Goal: Task Accomplishment & Management: Manage account settings

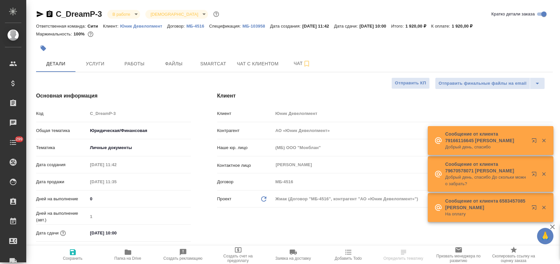
select select "RU"
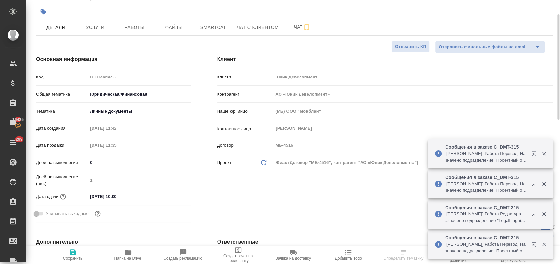
scroll to position [73, 0]
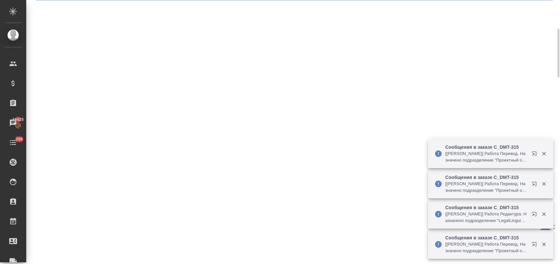
select select "RU"
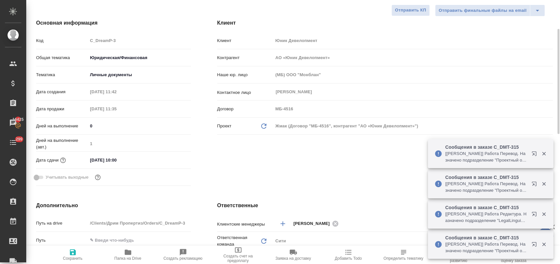
type textarea "x"
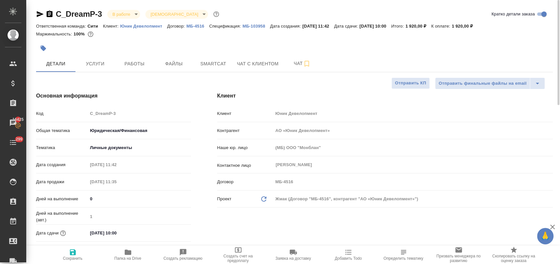
type textarea "x"
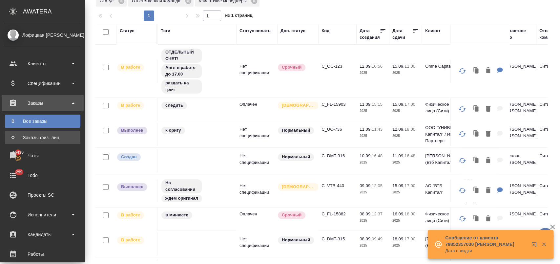
click at [51, 136] on div "Заказы физ. лиц" at bounding box center [42, 137] width 69 height 7
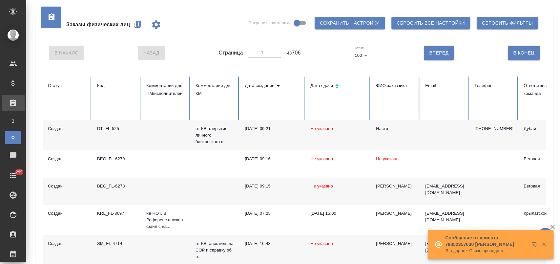
click at [118, 108] on input "text" at bounding box center [116, 105] width 39 height 9
type input "15608"
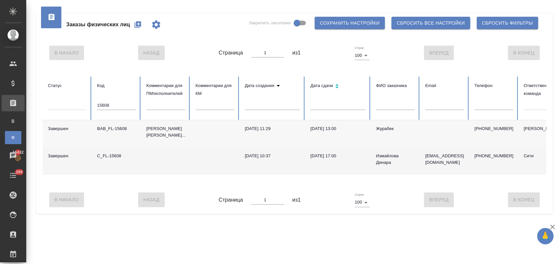
click at [111, 159] on div "C_FL-15608" at bounding box center [116, 155] width 39 height 7
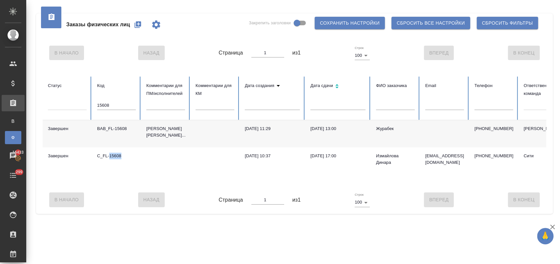
click at [135, 25] on icon "button" at bounding box center [137, 24] width 7 height 7
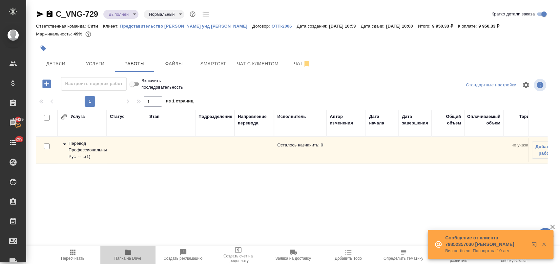
click at [131, 259] on span "Папка на Drive" at bounding box center [127, 258] width 27 height 5
click at [131, 14] on body "🙏 .cls-1 fill:#fff; AWATERA Лофицкая Юлия Владимировна Клиенты Спецификации Зак…" at bounding box center [280, 158] width 560 height 316
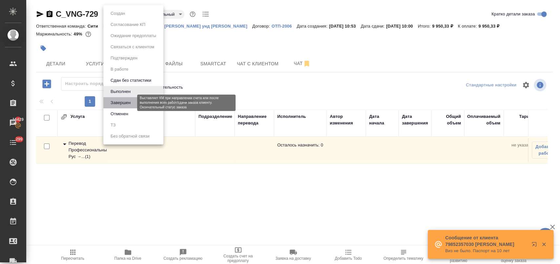
click at [129, 104] on button "Завершен" at bounding box center [121, 102] width 24 height 7
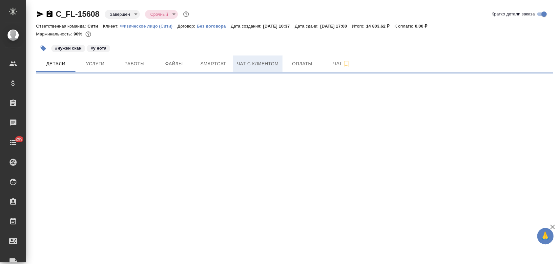
click at [258, 65] on span "Чат с клиентом" at bounding box center [258, 64] width 42 height 8
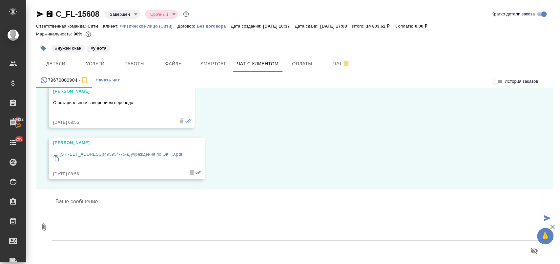
scroll to position [4351, 0]
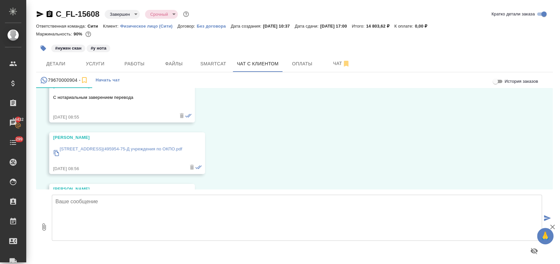
click at [156, 147] on p "119071 Москва, Ленинский проспект, 4.17 8(495954-75-Д учреждения по ОКПО.pdf" at bounding box center [121, 149] width 122 height 7
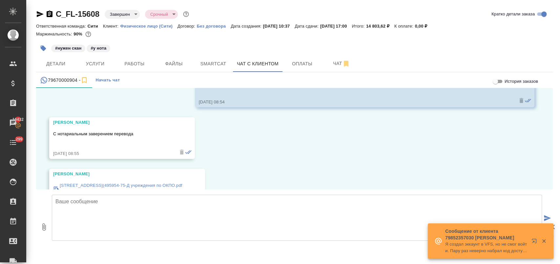
scroll to position [4387, 0]
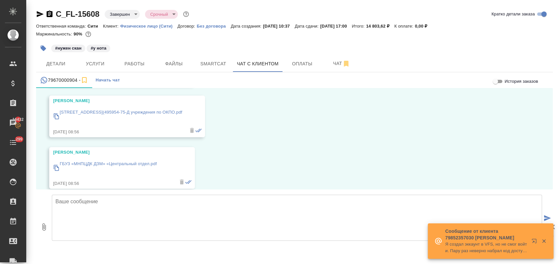
click at [138, 164] on p "ГБУЗ «МНПЦДК ДЗМ» «Центральный отдел.pdf" at bounding box center [108, 163] width 97 height 7
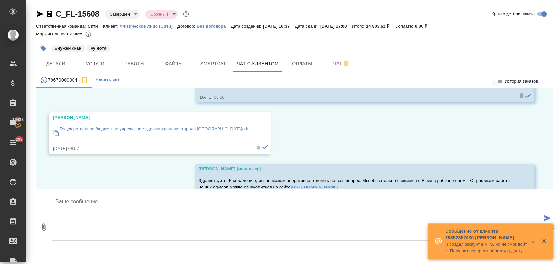
scroll to position [4533, 0]
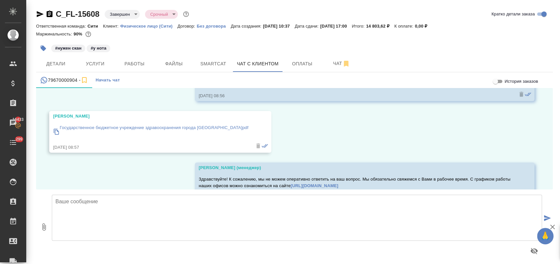
click at [175, 128] on p "Государственное бюджетное учреждение здравоохранения города [GEOGRAPHIC_DATA]pdf" at bounding box center [154, 127] width 188 height 7
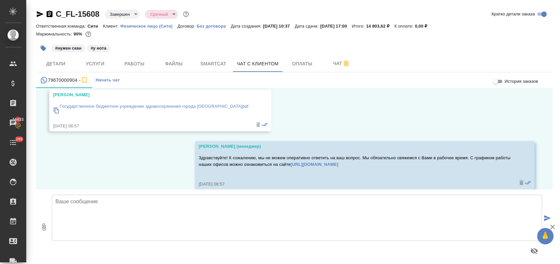
scroll to position [4563, 0]
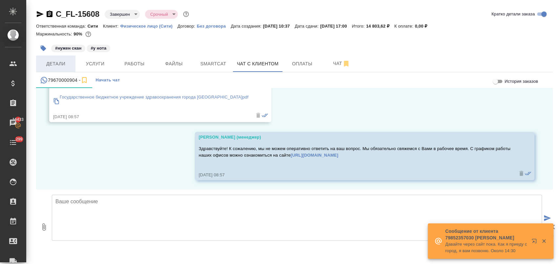
click at [56, 68] on button "Детали" at bounding box center [55, 63] width 39 height 16
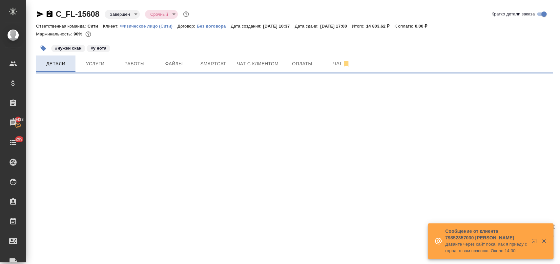
select select "RU"
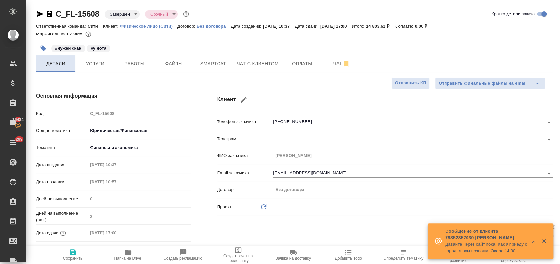
type textarea "x"
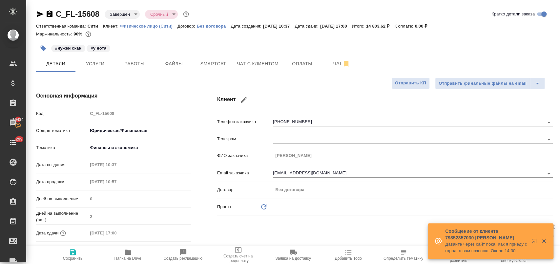
type textarea "x"
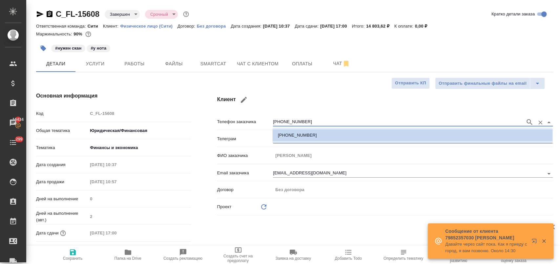
drag, startPoint x: 315, startPoint y: 120, endPoint x: 262, endPoint y: 119, distance: 52.8
click at [262, 119] on div "Телефон заказчика +79670000904" at bounding box center [384, 120] width 335 height 11
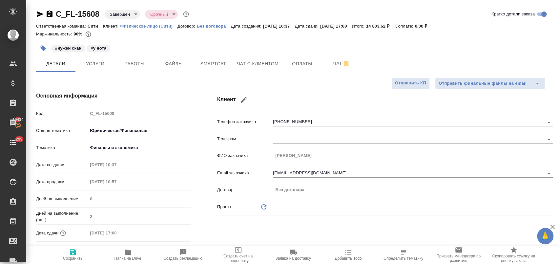
type textarea "x"
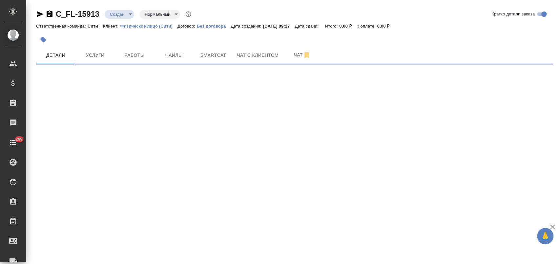
select select "RU"
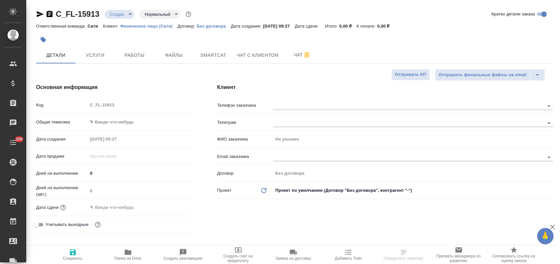
type textarea "x"
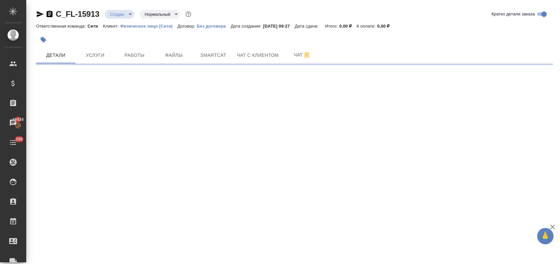
select select "RU"
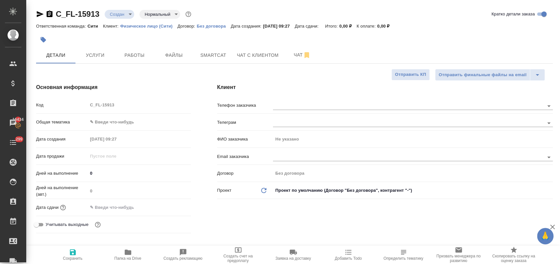
type textarea "x"
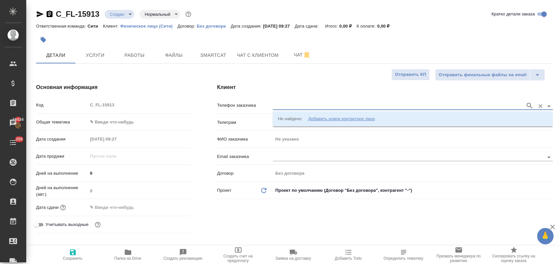
click at [300, 105] on input "text" at bounding box center [397, 106] width 249 height 8
paste input "[PHONE_NUMBER]"
type input "[PHONE_NUMBER]"
click at [528, 102] on icon "button" at bounding box center [529, 106] width 8 height 8
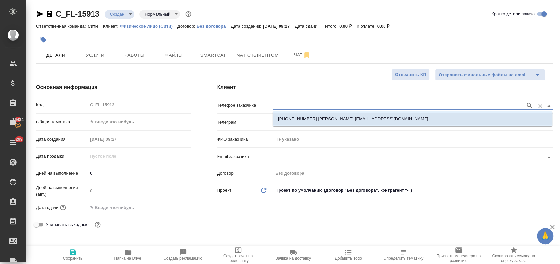
click at [286, 115] on p "+79670000904 Измайлова Динара di.izmaylova@gmail.com" at bounding box center [353, 118] width 150 height 7
type input "+79670000904 Измайлова Динара di.izmaylova@gmail.com"
type input "Измайлова Динара"
type textarea "x"
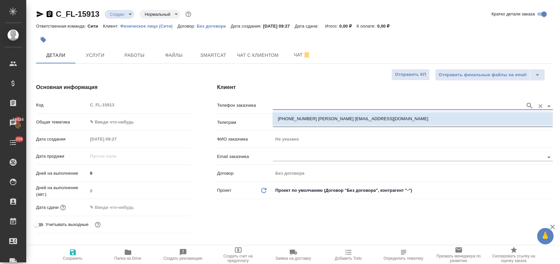
type textarea "x"
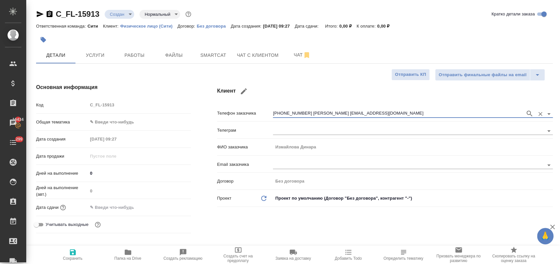
type input "+79670000904 Измайлова Динара di.izmaylova@gmail.com"
click at [76, 252] on icon "button" at bounding box center [73, 252] width 8 height 8
type textarea "x"
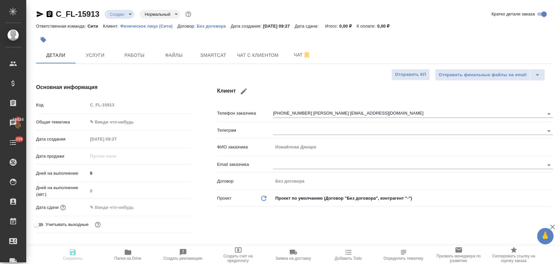
type textarea "x"
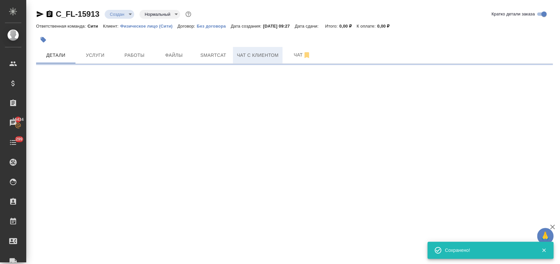
select select "RU"
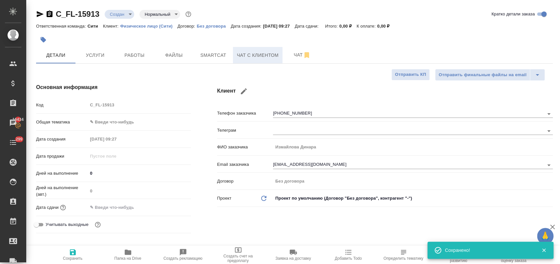
type textarea "x"
click at [249, 55] on span "Чат с клиентом" at bounding box center [258, 55] width 42 height 8
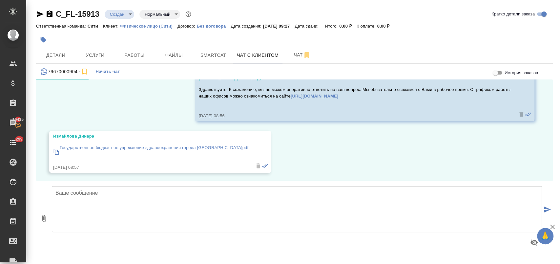
scroll to position [4527, 0]
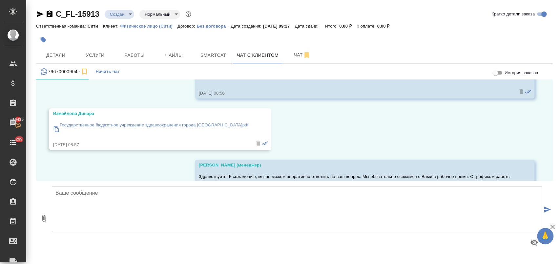
click at [88, 196] on textarea at bounding box center [297, 209] width 490 height 46
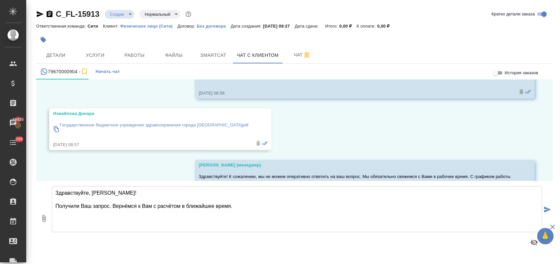
type textarea "Здравствуйте, Динара! Получили Ваш запрос. Вернёмся к Вам с расчётом в ближайше…"
click at [547, 210] on icon "submit" at bounding box center [546, 209] width 7 height 6
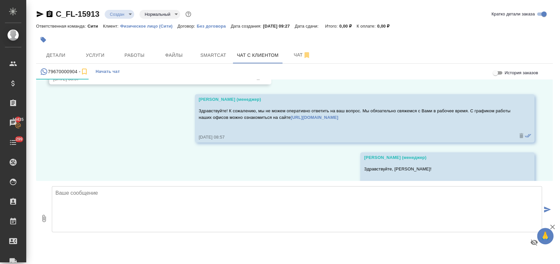
scroll to position [4631, 0]
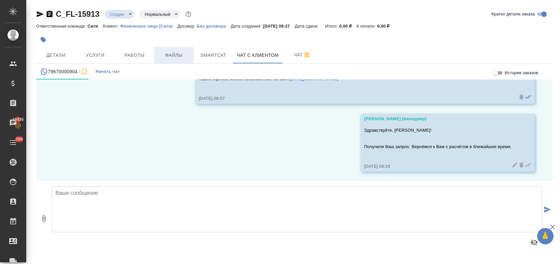
click at [171, 51] on span "Файлы" at bounding box center [173, 55] width 31 height 8
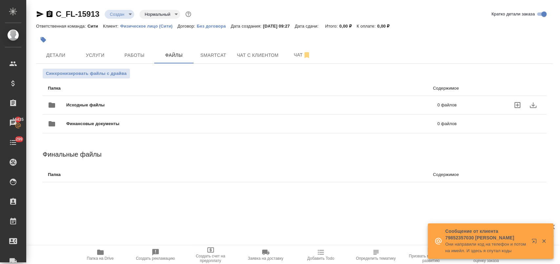
click at [95, 106] on span "Исходные файлы" at bounding box center [168, 105] width 205 height 7
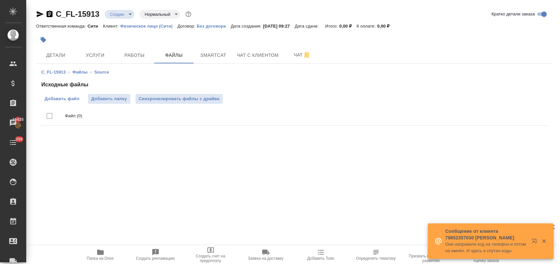
click at [68, 99] on span "Добавить файл" at bounding box center [62, 98] width 35 height 7
click at [0, 0] on input "Добавить файл" at bounding box center [0, 0] width 0 height 0
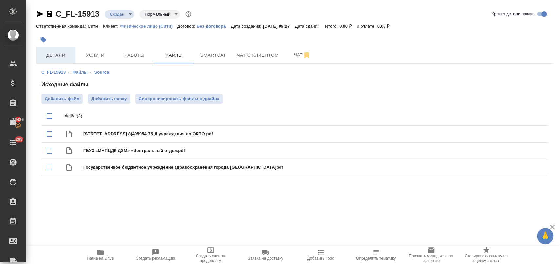
click at [60, 53] on span "Детали" at bounding box center [55, 55] width 31 height 8
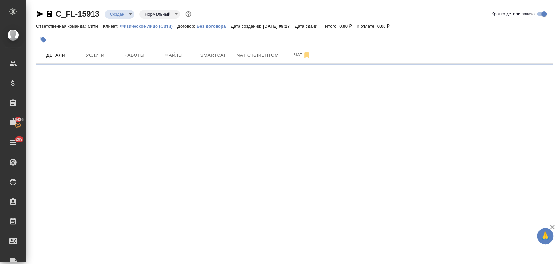
select select "RU"
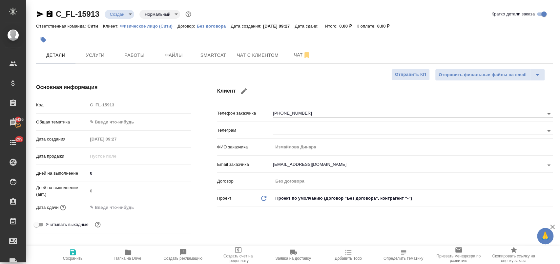
type textarea "x"
click at [120, 122] on body "🙏 .cls-1 fill:#fff; AWATERA Лофицкая Юлия Владимировна Клиенты Спецификации Зак…" at bounding box center [280, 158] width 560 height 316
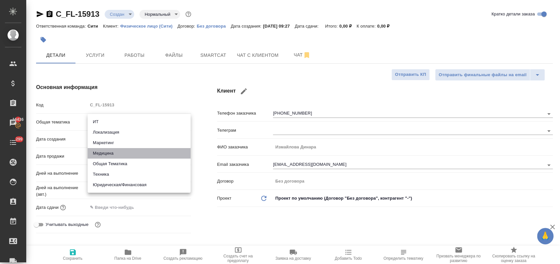
click at [131, 152] on li "Медицина" at bounding box center [139, 153] width 103 height 10
type input "med"
type textarea "x"
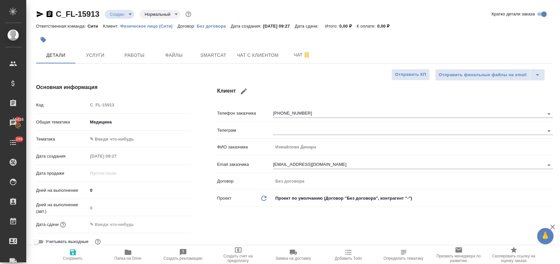
click at [127, 136] on body "🙏 .cls-1 fill:#fff; AWATERA Лофицкая Юлия Владимировна Клиенты Спецификации Зак…" at bounding box center [280, 158] width 560 height 316
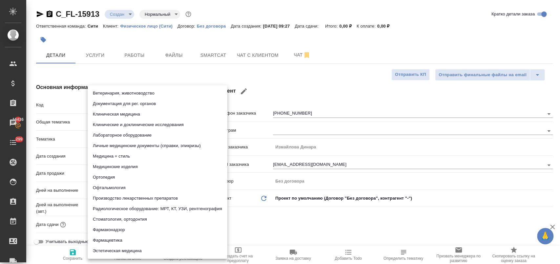
click at [151, 147] on li "Личные медицинские документы (справки, эпикризы)" at bounding box center [158, 145] width 140 height 10
type textarea "x"
type input "5a8b8b956a9677013d343e74"
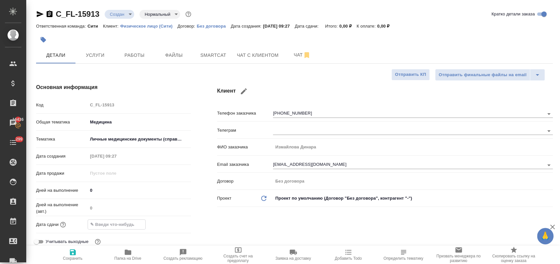
click at [123, 226] on input "text" at bounding box center [116, 224] width 57 height 10
click at [172, 222] on icon "button" at bounding box center [172, 224] width 8 height 8
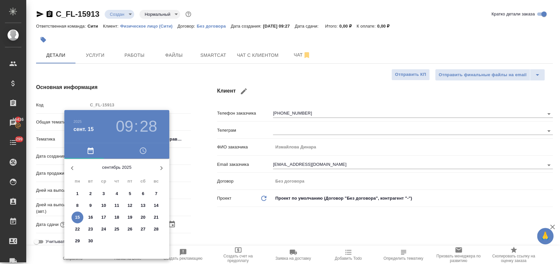
click at [78, 215] on p "15" at bounding box center [77, 217] width 5 height 7
type input "15.09.2025 09:28"
type textarea "x"
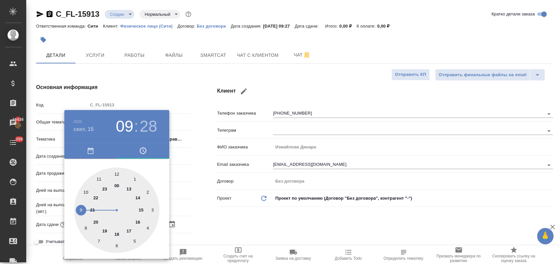
click at [86, 191] on div at bounding box center [116, 209] width 85 height 85
type input "15.09.2025 10:28"
type textarea "x"
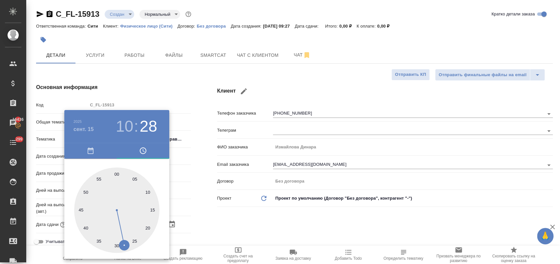
click at [149, 192] on div at bounding box center [116, 209] width 85 height 85
type input "15.09.2025 10:10"
type textarea "x"
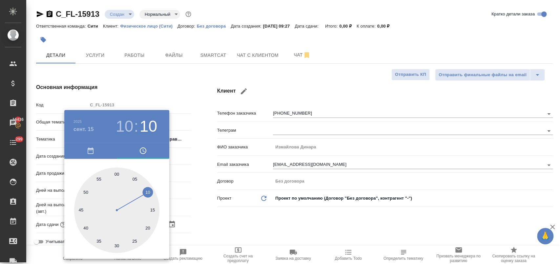
click at [186, 191] on div at bounding box center [280, 132] width 560 height 264
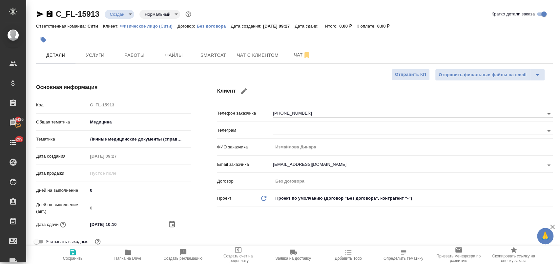
click at [75, 254] on icon "button" at bounding box center [73, 252] width 6 height 6
type textarea "x"
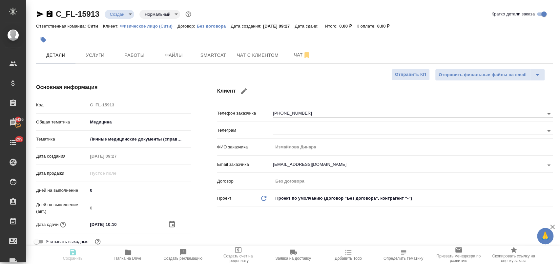
type textarea "x"
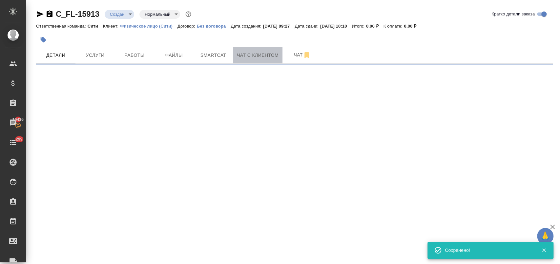
click at [270, 53] on span "Чат с клиентом" at bounding box center [258, 55] width 42 height 8
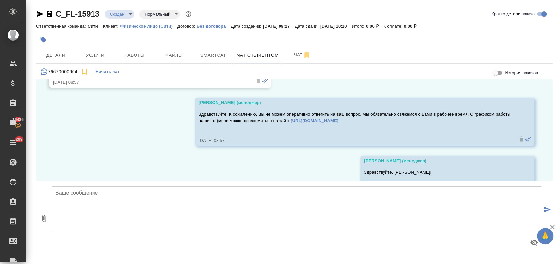
scroll to position [4631, 0]
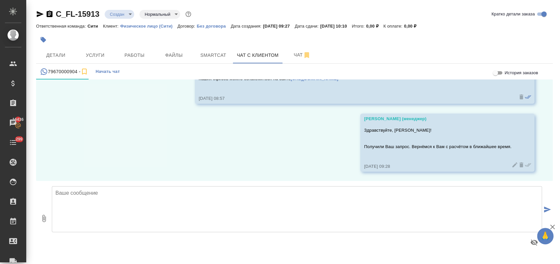
click at [167, 201] on textarea at bounding box center [297, 209] width 490 height 46
click at [137, 199] on textarea at bounding box center [297, 209] width 490 height 46
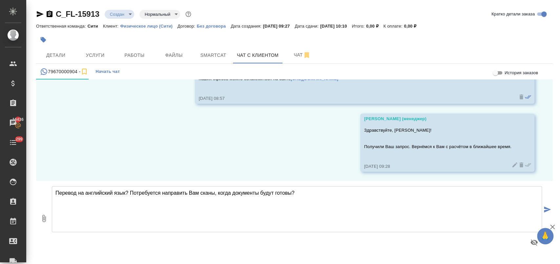
type textarea "Перевод на английский язык? Потребуется направить Вам сканы, когда документы бу…"
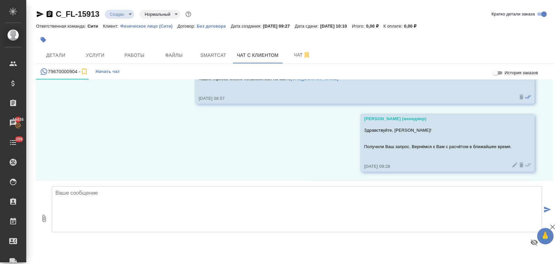
scroll to position [4683, 0]
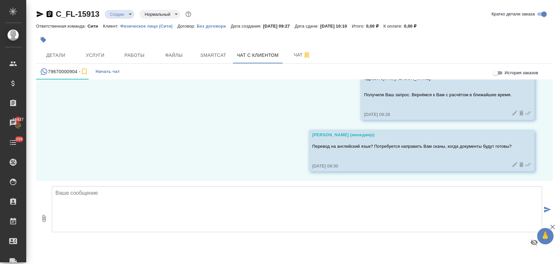
drag, startPoint x: 101, startPoint y: 15, endPoint x: 60, endPoint y: 16, distance: 40.3
click at [64, 15] on div "C_FL-15913 Создан new Нормальный normal" at bounding box center [114, 14] width 156 height 10
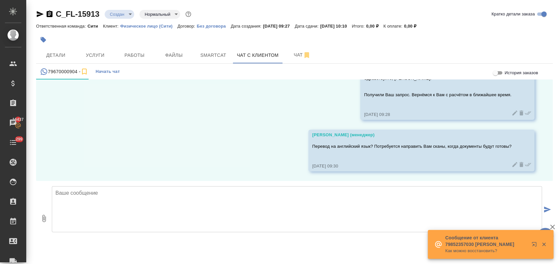
click at [290, 14] on div "C_FL-15913 Создан new Нормальный normal Кратко детали заказа" at bounding box center [294, 14] width 516 height 10
drag, startPoint x: 102, startPoint y: 13, endPoint x: 55, endPoint y: 13, distance: 46.5
click at [55, 13] on div "C_FL-15913 Создан new Нормальный normal" at bounding box center [114, 14] width 156 height 10
copy link "C_FL-15913"
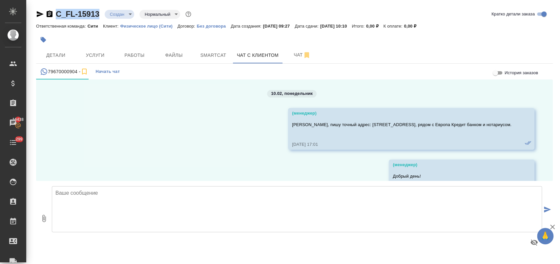
scroll to position [4683, 0]
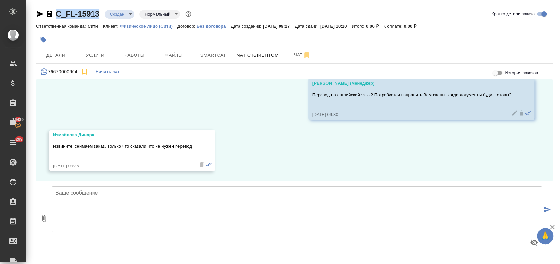
click at [175, 194] on textarea at bounding box center [297, 209] width 490 height 46
click at [125, 205] on textarea "[PERSON_NAME], хорошо. Будем рады помочб Вам с" at bounding box center [297, 209] width 490 height 46
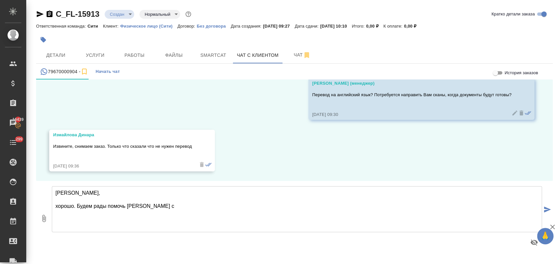
click at [157, 206] on textarea "[PERSON_NAME], хорошо. Будем рады помочь [PERSON_NAME] с" at bounding box center [297, 209] width 490 height 46
type textarea "[PERSON_NAME], хорошо. Будем рады помочь [PERSON_NAME] с другими запросами в бу…"
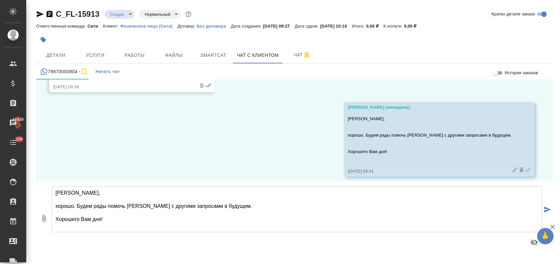
scroll to position [4819, 0]
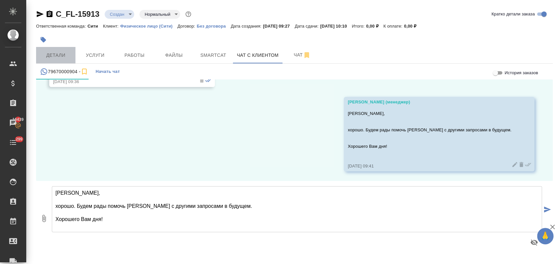
click at [69, 54] on span "Детали" at bounding box center [55, 55] width 31 height 8
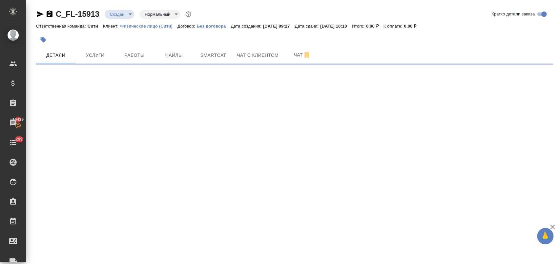
select select "RU"
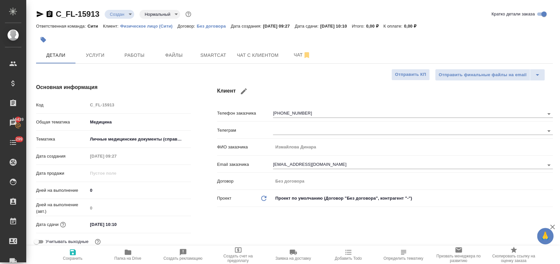
type textarea "x"
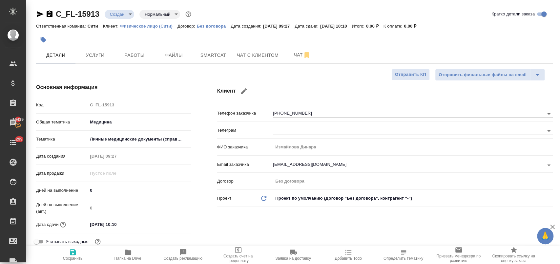
type textarea "x"
click at [241, 57] on span "Чат с клиентом" at bounding box center [258, 55] width 42 height 8
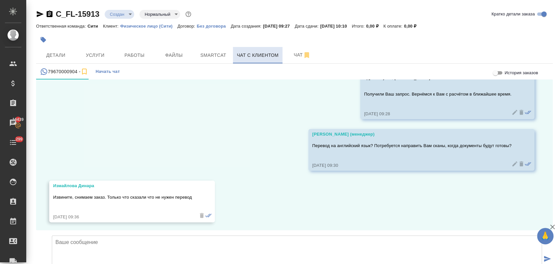
scroll to position [4819, 0]
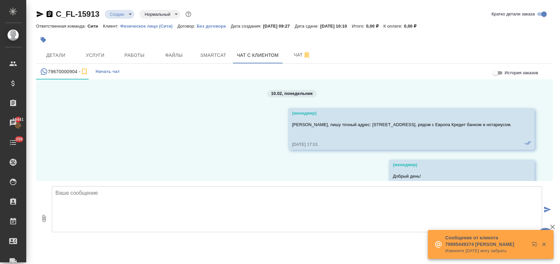
scroll to position [4819, 0]
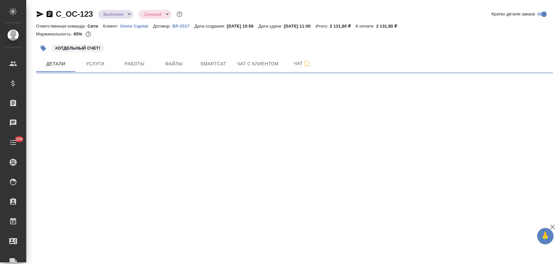
select select "RU"
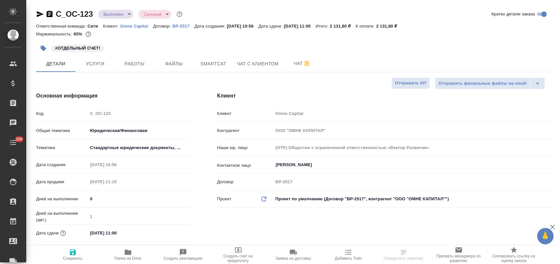
type textarea "x"
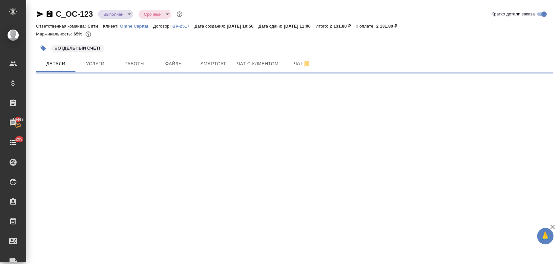
select select "RU"
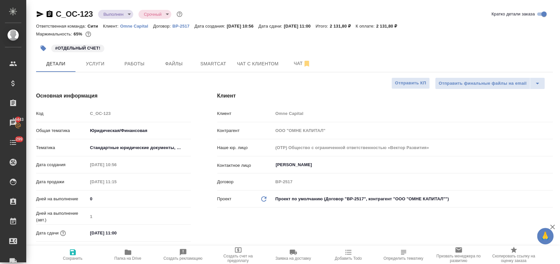
type textarea "x"
click at [95, 63] on span "Услуги" at bounding box center [94, 64] width 31 height 8
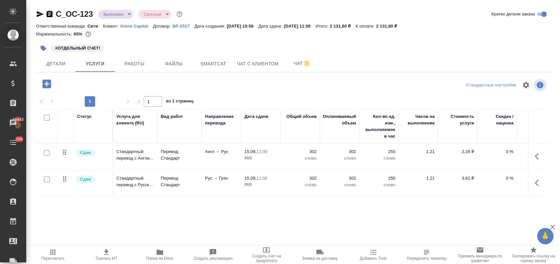
click at [105, 253] on icon "button" at bounding box center [106, 252] width 8 height 8
click at [162, 257] on span "Папка на Drive" at bounding box center [159, 258] width 27 height 5
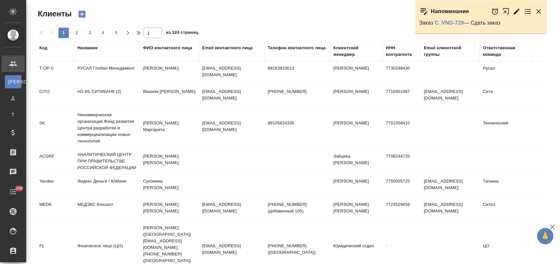
select select "RU"
click at [93, 50] on div "Название" at bounding box center [87, 48] width 20 height 7
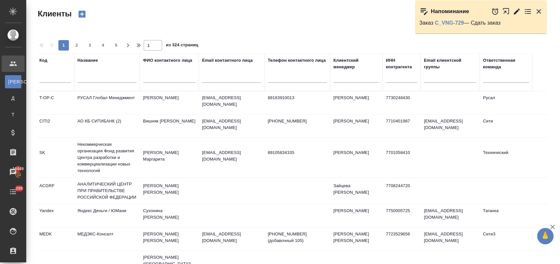
click at [104, 81] on input "text" at bounding box center [106, 78] width 59 height 8
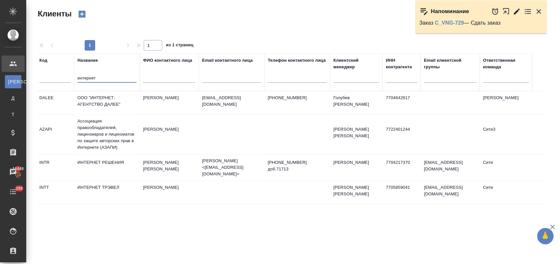
type input "интернет"
click at [114, 162] on td "ИНТЕРНЕТ РЕШЕНИЯ" at bounding box center [107, 167] width 66 height 23
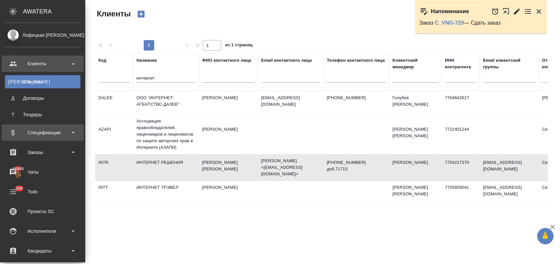
click at [42, 129] on div "Спецификации" at bounding box center [42, 133] width 75 height 10
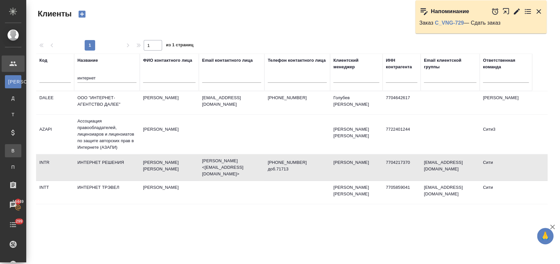
drag, startPoint x: 55, startPoint y: 149, endPoint x: 48, endPoint y: 152, distance: 8.0
click at [10, 150] on div "Все спецификации" at bounding box center [5, 150] width 10 height 7
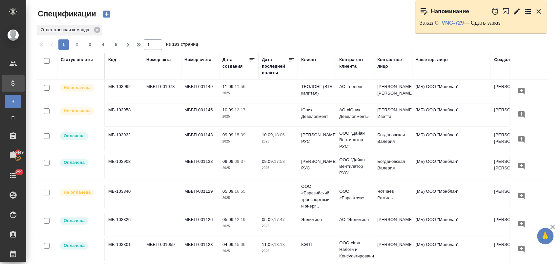
click at [81, 57] on div "Статус оплаты" at bounding box center [77, 59] width 32 height 7
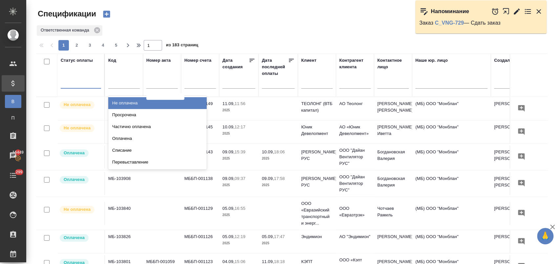
click at [93, 84] on div at bounding box center [81, 82] width 40 height 10
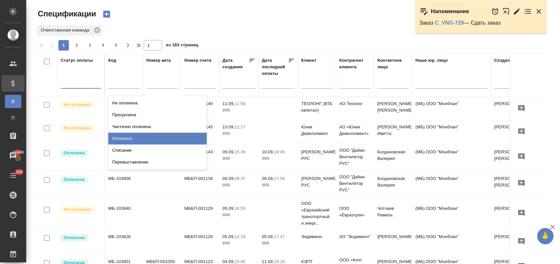
click at [155, 134] on div "Оплачена" at bounding box center [157, 138] width 98 height 12
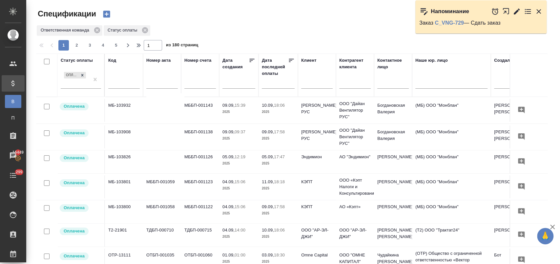
click at [289, 61] on icon at bounding box center [291, 60] width 7 height 7
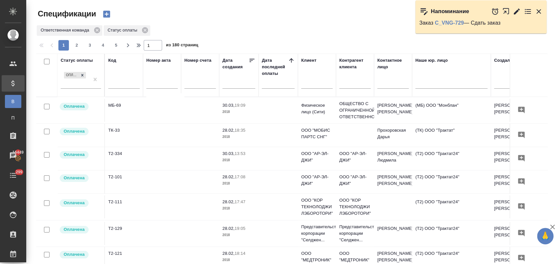
click at [292, 60] on icon at bounding box center [291, 60] width 7 height 7
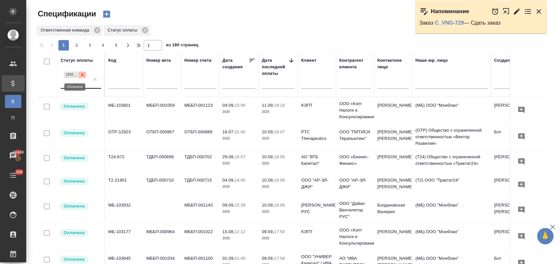
click at [84, 72] on icon at bounding box center [82, 74] width 5 height 5
click at [84, 81] on div "Оплачена" at bounding box center [75, 79] width 29 height 18
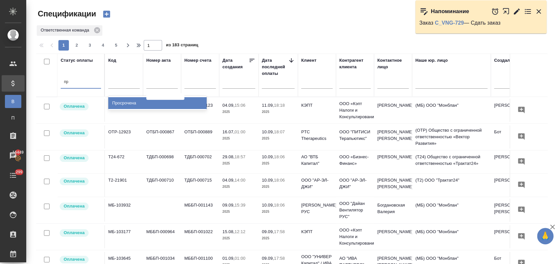
type input "про"
click at [139, 101] on div "Просрочена" at bounding box center [157, 103] width 98 height 12
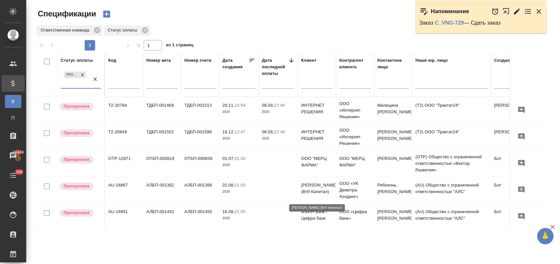
click at [312, 187] on p "Деметра Холдинг (Втб Капитал)" at bounding box center [316, 188] width 31 height 13
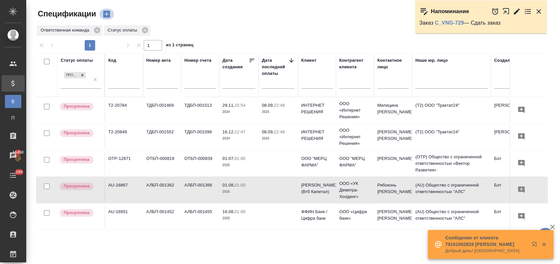
click at [104, 12] on icon "button" at bounding box center [106, 14] width 7 height 7
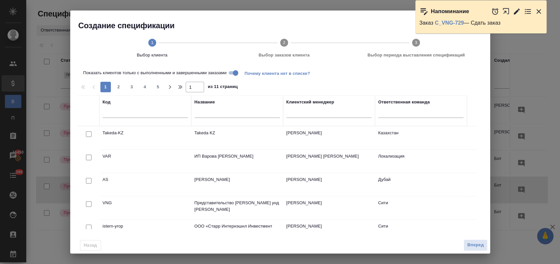
click at [122, 111] on input "text" at bounding box center [145, 113] width 85 height 8
type input "и"
click at [210, 110] on input "text" at bounding box center [236, 113] width 85 height 8
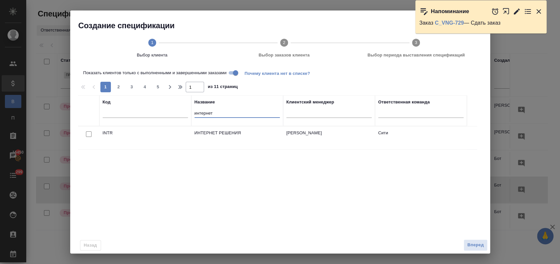
type input "интернет"
click at [88, 133] on input "checkbox" at bounding box center [89, 134] width 6 height 6
checkbox input "true"
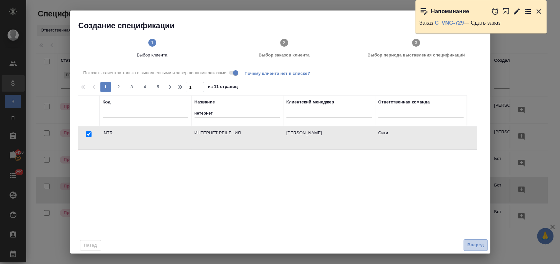
click at [477, 244] on span "Вперед" at bounding box center [475, 245] width 16 height 8
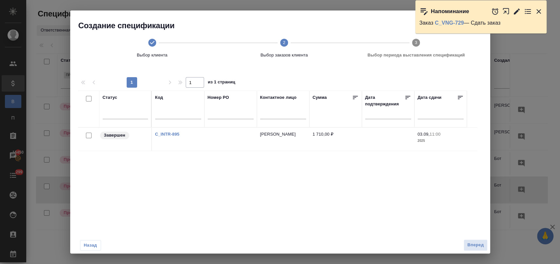
click at [87, 135] on input "checkbox" at bounding box center [89, 135] width 6 height 6
checkbox input "true"
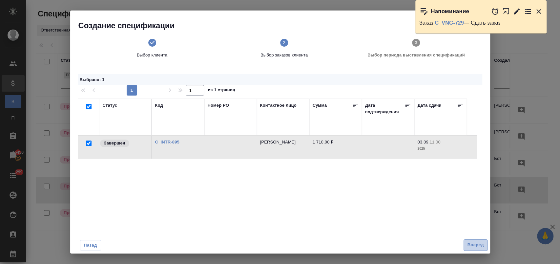
click at [474, 243] on span "Вперед" at bounding box center [475, 245] width 16 height 8
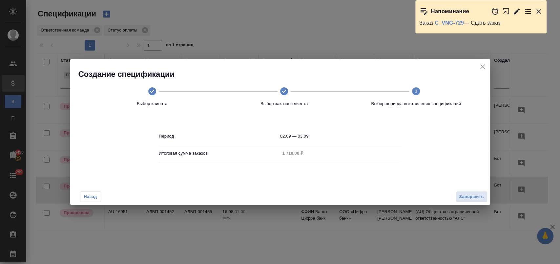
click at [540, 14] on icon "button" at bounding box center [538, 12] width 8 height 8
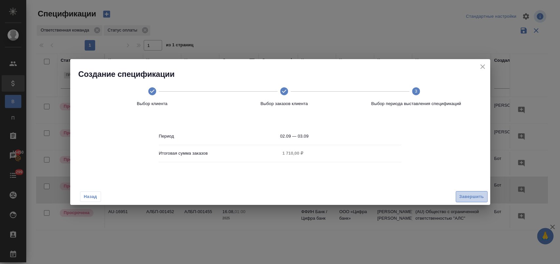
click at [472, 196] on span "Завершить" at bounding box center [471, 197] width 25 height 8
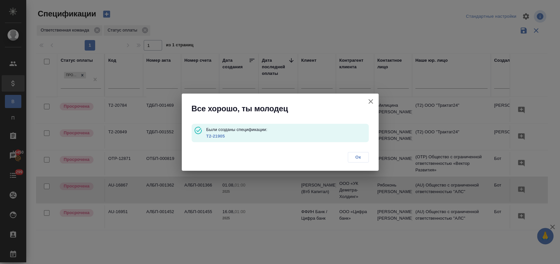
click at [356, 155] on span "Ок" at bounding box center [358, 157] width 14 height 7
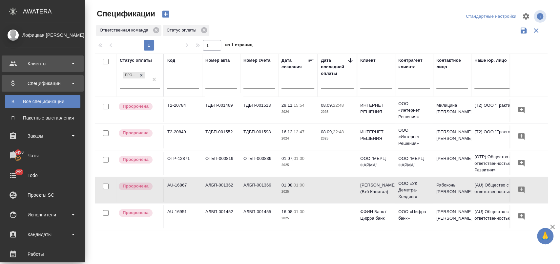
click at [29, 67] on div "Клиенты" at bounding box center [42, 64] width 75 height 10
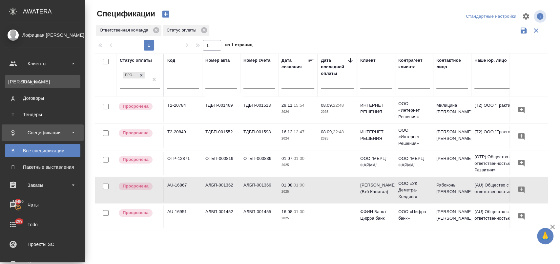
click at [46, 82] on div "Клиенты" at bounding box center [42, 81] width 69 height 7
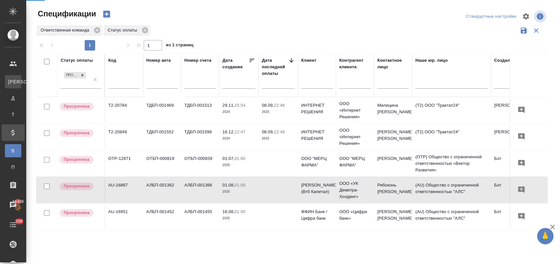
select select "RU"
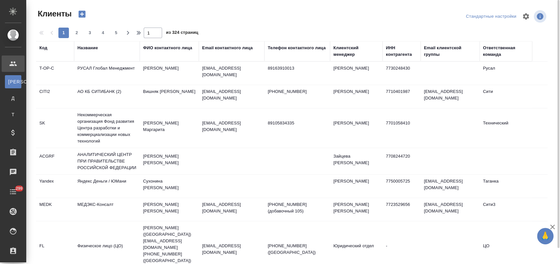
click at [89, 48] on div "Название" at bounding box center [87, 48] width 20 height 7
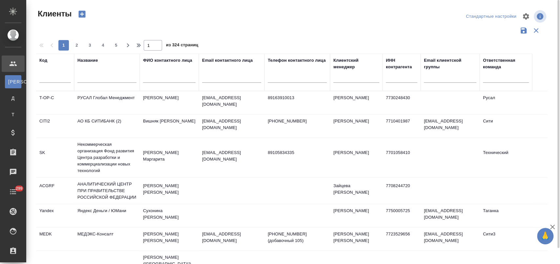
click at [96, 71] on div at bounding box center [106, 79] width 59 height 16
click at [103, 78] on input "text" at bounding box center [106, 78] width 59 height 8
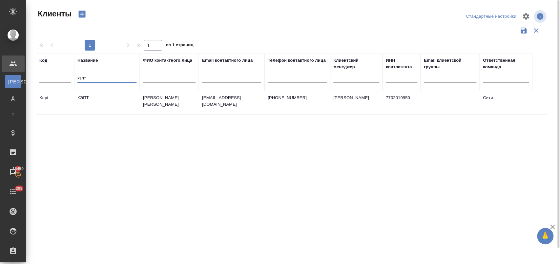
type input "кэпт"
click at [108, 105] on td "КЭПТ" at bounding box center [107, 102] width 66 height 23
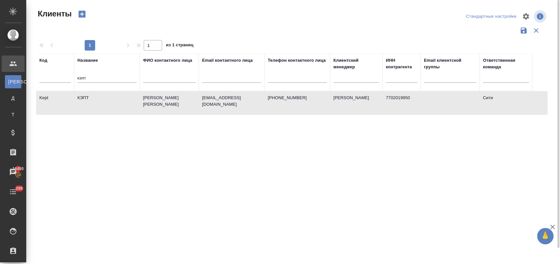
click at [108, 105] on td "КЭПТ" at bounding box center [107, 102] width 66 height 23
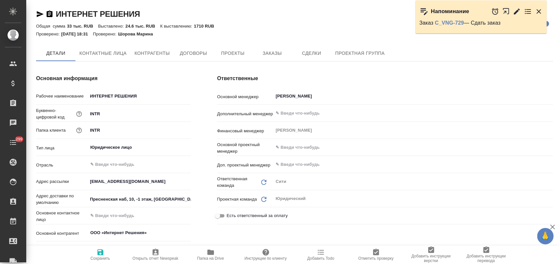
type textarea "x"
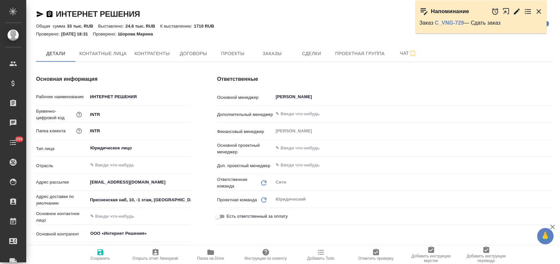
type textarea "x"
click at [270, 48] on button "Заказы" at bounding box center [271, 53] width 39 height 16
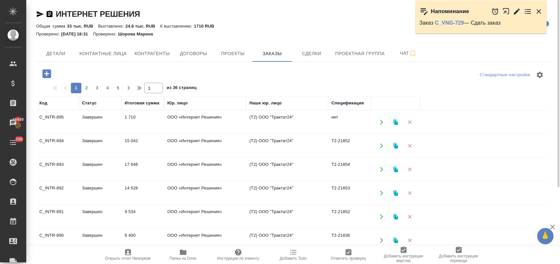
click at [98, 115] on td "Завершен" at bounding box center [100, 121] width 43 height 23
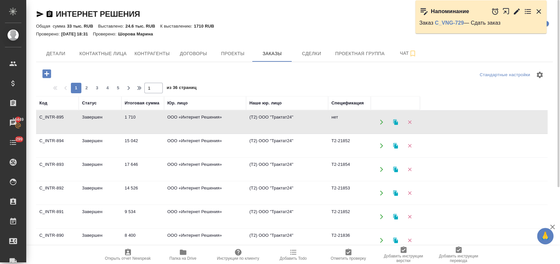
click at [98, 115] on td "Завершен" at bounding box center [100, 121] width 43 height 23
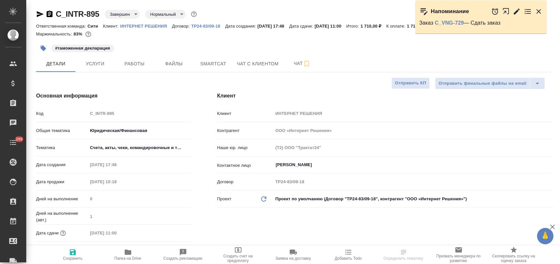
select select "RU"
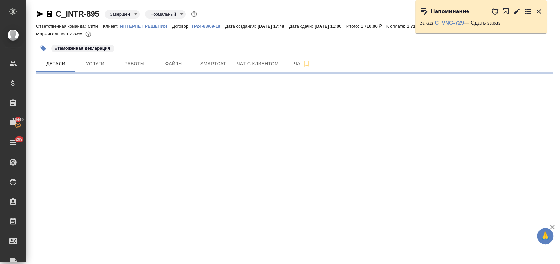
select select "RU"
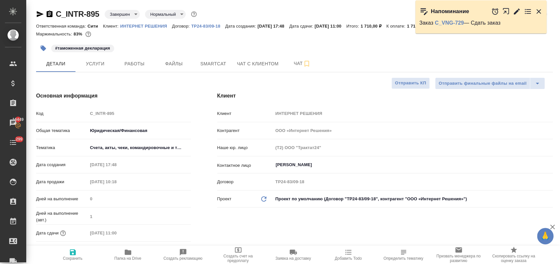
type textarea "x"
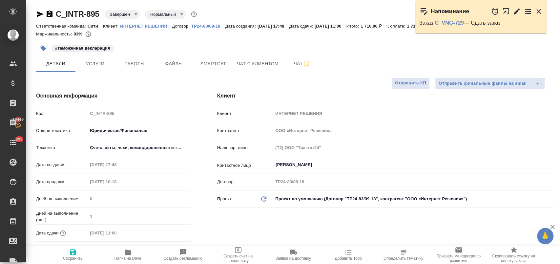
type textarea "x"
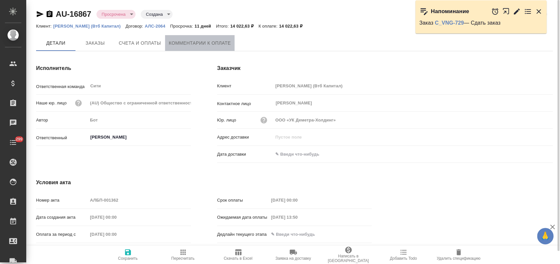
click at [181, 41] on span "Комментарии к оплате" at bounding box center [200, 43] width 62 height 8
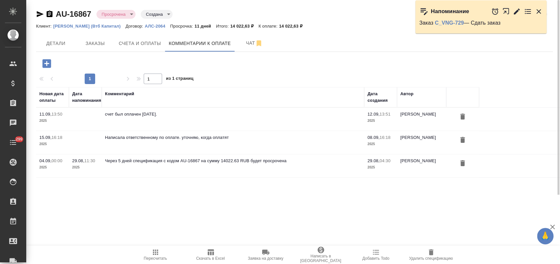
click at [38, 11] on icon "button" at bounding box center [40, 14] width 8 height 8
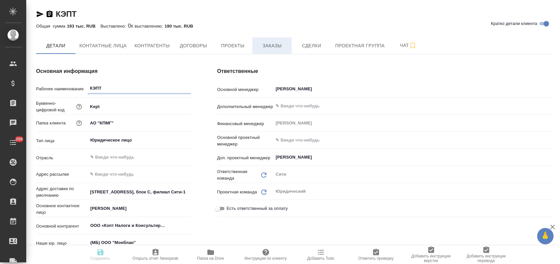
click at [263, 49] on span "Заказы" at bounding box center [271, 46] width 31 height 8
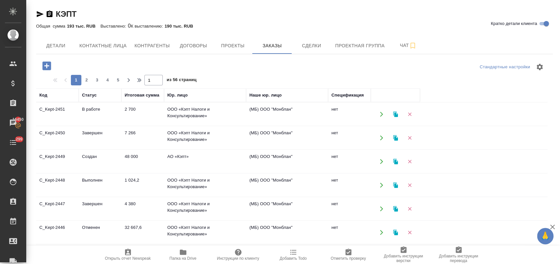
click at [105, 129] on td "Завершен" at bounding box center [100, 137] width 43 height 23
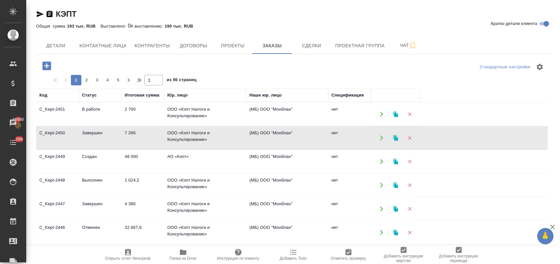
click at [154, 184] on td "1 024,2" at bounding box center [142, 184] width 43 height 23
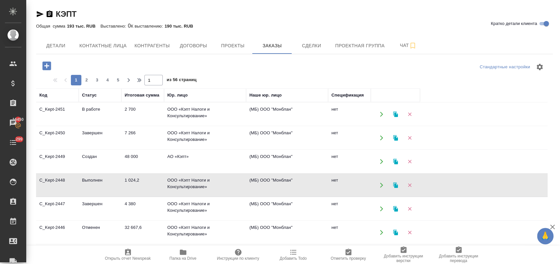
click at [154, 184] on td "1 024,2" at bounding box center [142, 184] width 43 height 23
click at [201, 207] on td "ООО «Кэпт Налоги и Консультирование»" at bounding box center [205, 208] width 82 height 23
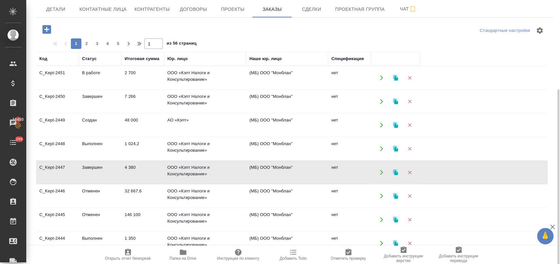
scroll to position [73, 0]
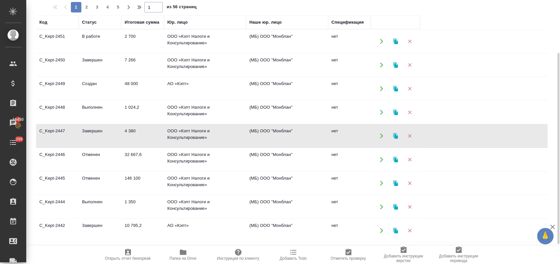
click at [180, 202] on td "ООО «Кэпт Налоги и Консультирование»" at bounding box center [205, 206] width 82 height 23
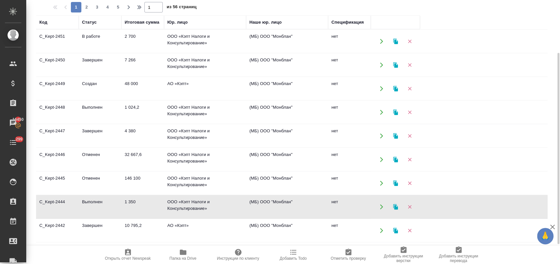
scroll to position [100, 0]
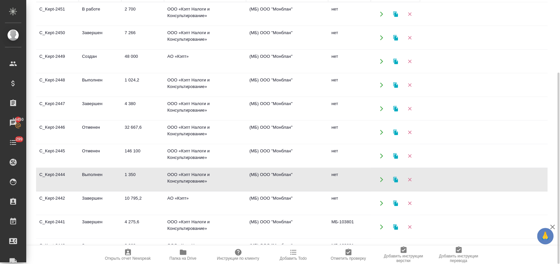
click at [196, 202] on td "АО «Кэпт»" at bounding box center [205, 202] width 82 height 23
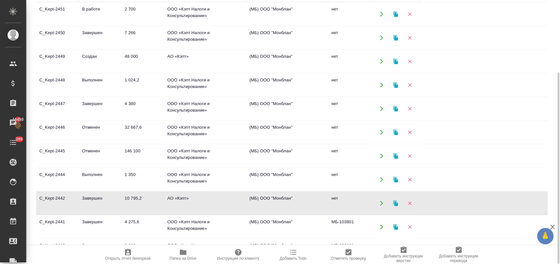
click at [196, 202] on td "АО «Кэпт»" at bounding box center [205, 202] width 82 height 23
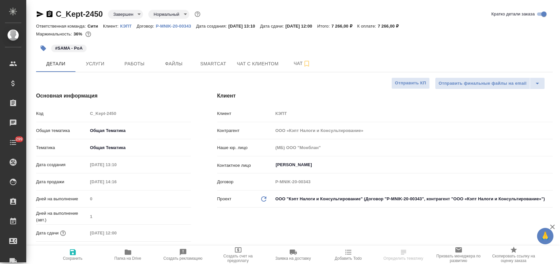
select select "RU"
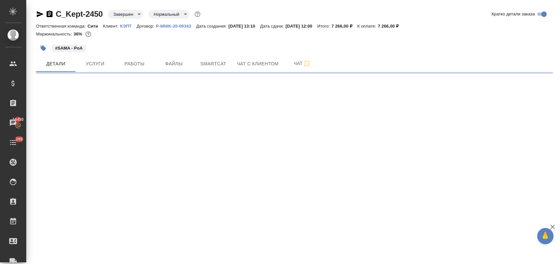
select select "RU"
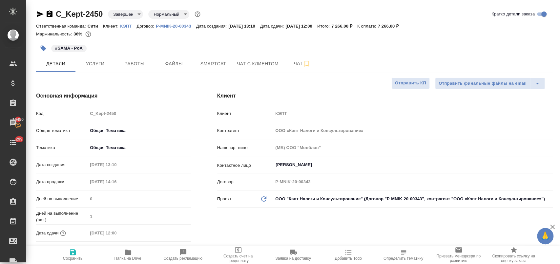
type textarea "x"
click at [99, 66] on span "Услуги" at bounding box center [94, 64] width 31 height 8
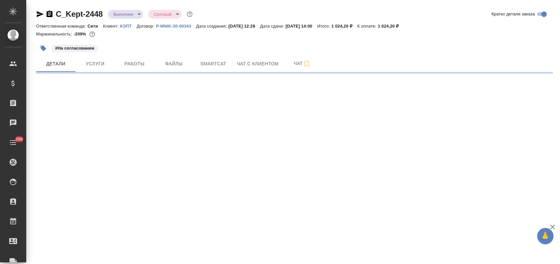
select select "RU"
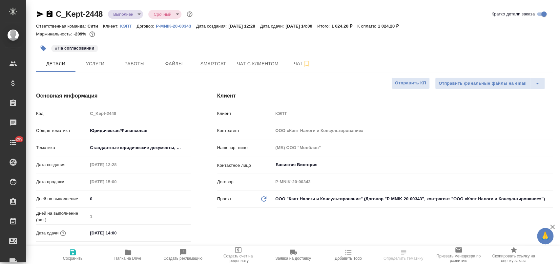
click at [135, 235] on input "[DATE] 14:00" at bounding box center [116, 233] width 57 height 10
click at [172, 231] on icon "button" at bounding box center [172, 232] width 8 height 8
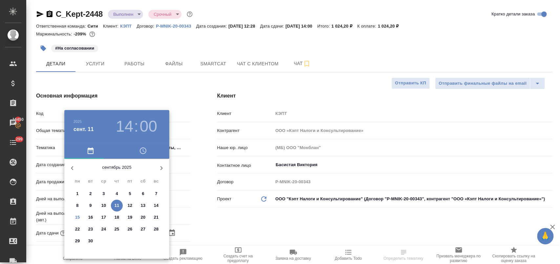
click at [77, 218] on p "15" at bounding box center [77, 217] width 5 height 7
type input "15.09.2025 14:00"
type textarea "x"
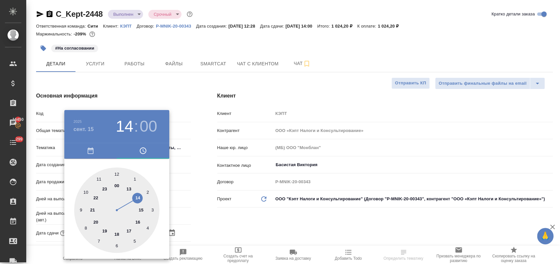
click at [207, 216] on div at bounding box center [280, 132] width 560 height 264
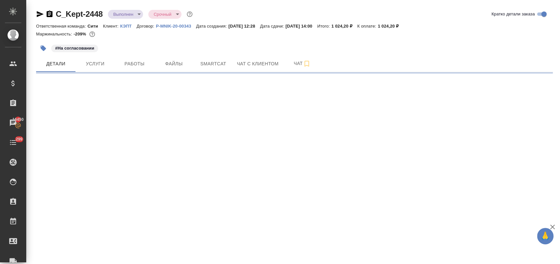
click at [172, 231] on div ".cls-1 fill:#fff; AWATERA Лофицкая Юлия Владимировна Клиенты Спецификации Заказ…" at bounding box center [280, 132] width 560 height 264
select select "RU"
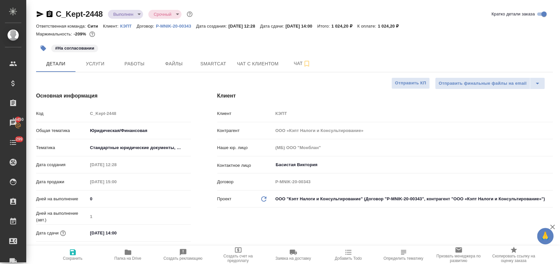
type textarea "x"
click at [132, 237] on input "11.09.2025 14:00" at bounding box center [116, 233] width 57 height 10
click at [172, 230] on icon "button" at bounding box center [172, 231] width 6 height 7
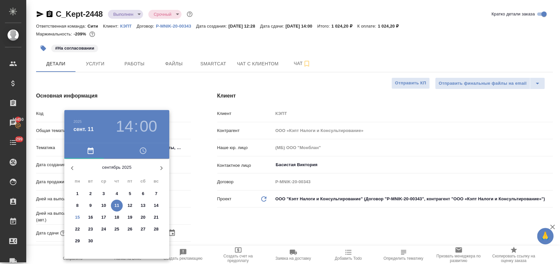
click at [90, 216] on p "16" at bounding box center [90, 217] width 5 height 7
type input "16.09.2025 14:00"
type textarea "x"
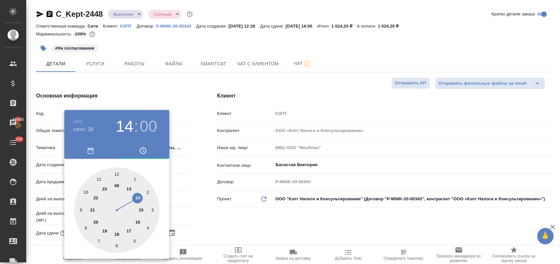
click at [202, 210] on div at bounding box center [280, 132] width 560 height 264
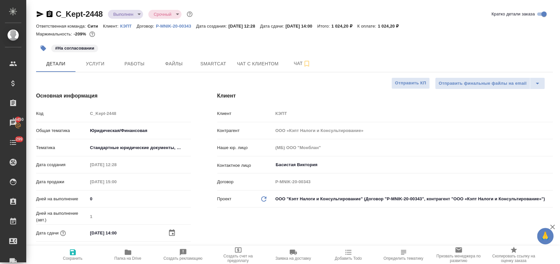
click at [71, 253] on icon "button" at bounding box center [73, 252] width 6 height 6
type textarea "x"
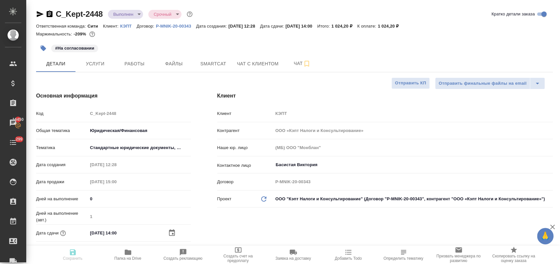
type textarea "x"
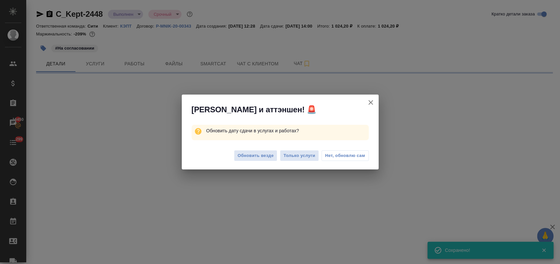
select select "RU"
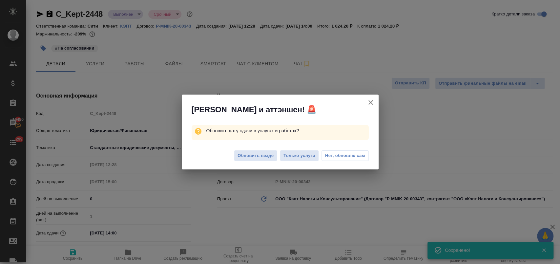
type textarea "x"
click at [331, 154] on span "Нет, обновлю сам" at bounding box center [345, 155] width 40 height 7
type textarea "x"
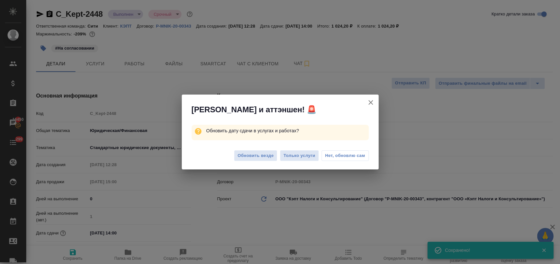
type textarea "x"
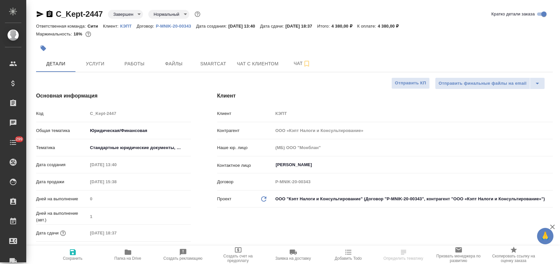
select select "RU"
click at [93, 65] on span "Услуги" at bounding box center [94, 64] width 31 height 8
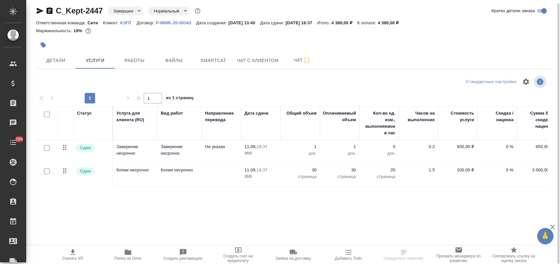
scroll to position [0, 87]
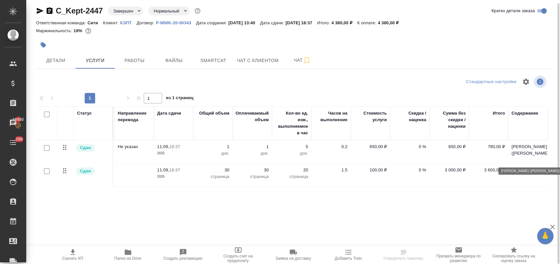
click at [519, 154] on p "Essar - PoA (Искандарова Алина)" at bounding box center [527, 149] width 33 height 13
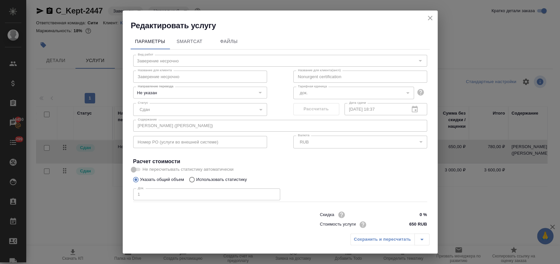
click at [126, 126] on div "Параметры SmartCat Файлы Вид работ Заверение несрочно Вид работ Название для кл…" at bounding box center [280, 130] width 315 height 199
click at [429, 17] on icon "close" at bounding box center [430, 18] width 8 height 8
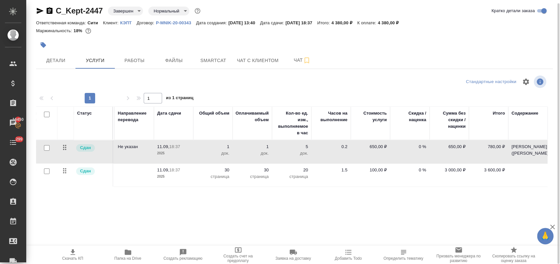
click at [521, 175] on td at bounding box center [527, 174] width 39 height 23
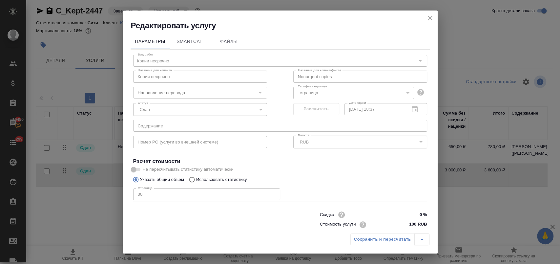
click at [428, 17] on icon "close" at bounding box center [429, 18] width 5 height 5
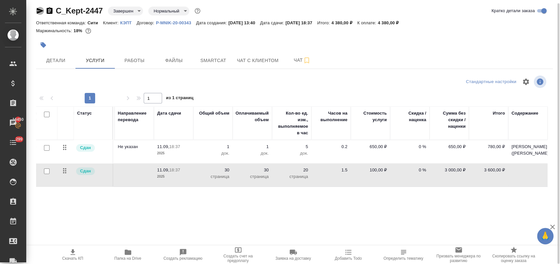
click at [41, 10] on icon "button" at bounding box center [40, 11] width 7 height 6
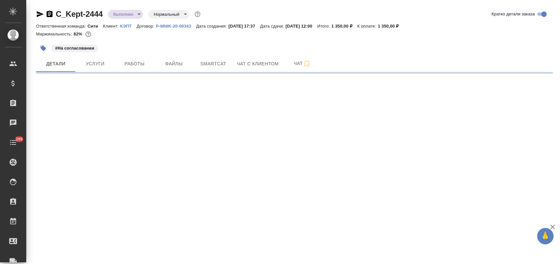
select select "RU"
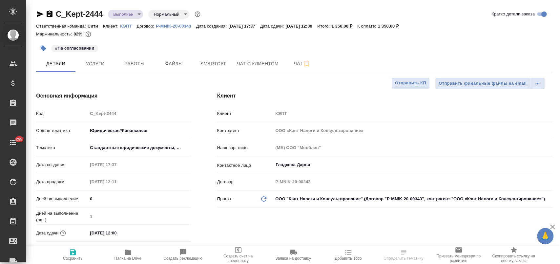
type textarea "x"
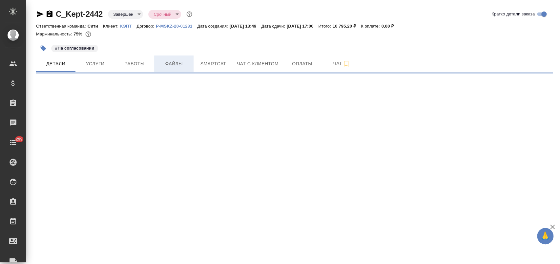
select select "RU"
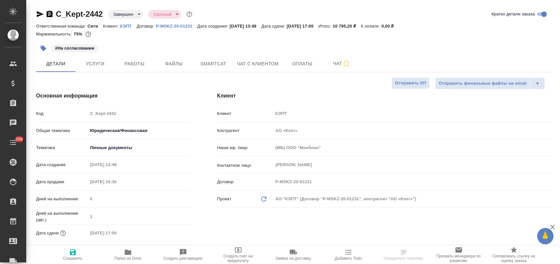
type textarea "x"
click at [98, 63] on span "Услуги" at bounding box center [94, 64] width 31 height 8
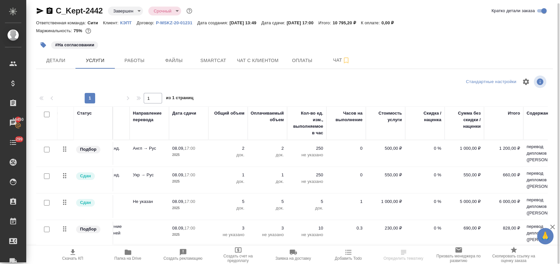
scroll to position [0, 93]
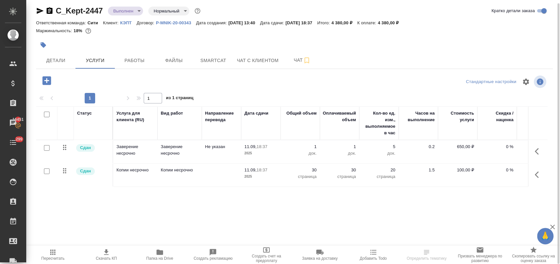
scroll to position [0, 107]
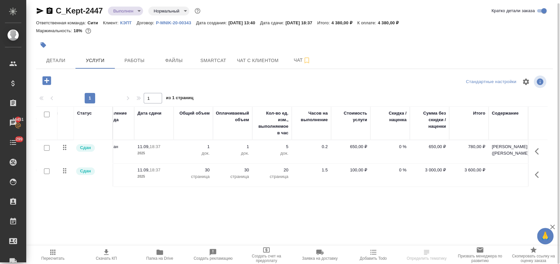
click at [503, 156] on p "[PERSON_NAME] ([PERSON_NAME])" at bounding box center [507, 149] width 33 height 13
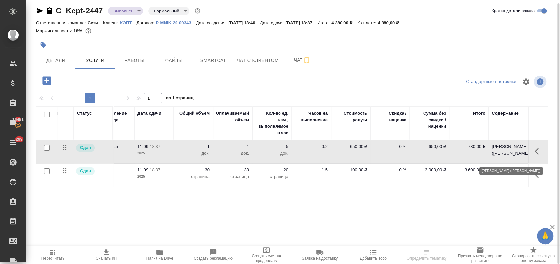
click at [503, 156] on p "[PERSON_NAME] ([PERSON_NAME])" at bounding box center [507, 149] width 33 height 13
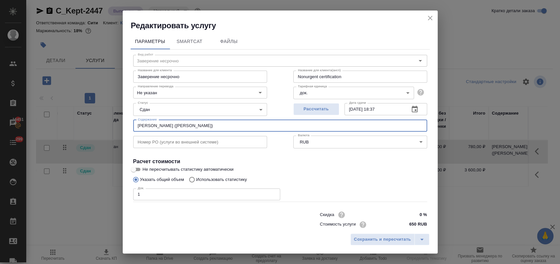
drag, startPoint x: 208, startPoint y: 124, endPoint x: 83, endPoint y: 128, distance: 125.3
click at [83, 128] on div "Редактировать услугу Параметры SmartCat Файлы Вид работ Заверение несрочно Вид …" at bounding box center [280, 132] width 560 height 264
click at [431, 16] on icon "close" at bounding box center [429, 18] width 5 height 5
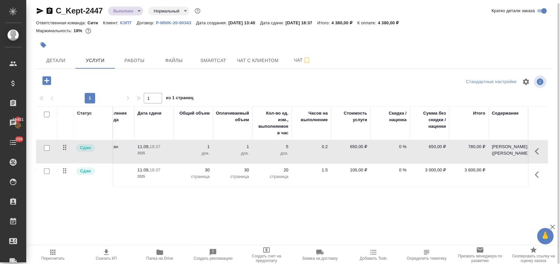
click at [493, 182] on td at bounding box center [507, 174] width 39 height 23
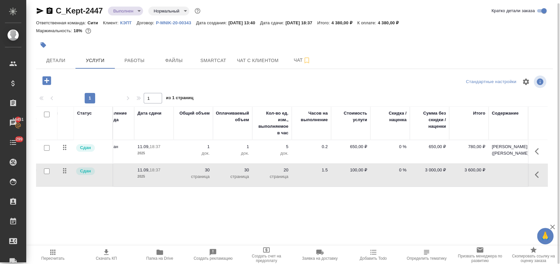
click at [493, 182] on td at bounding box center [507, 174] width 39 height 23
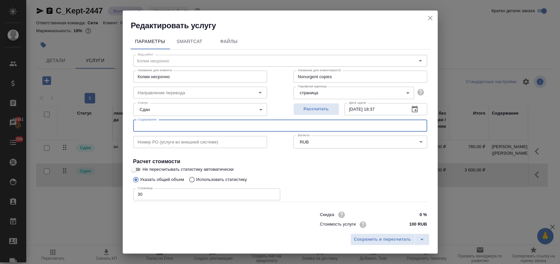
click at [189, 127] on input "text" at bounding box center [280, 126] width 294 height 12
paste input "[PERSON_NAME] ([PERSON_NAME])"
type input "[PERSON_NAME] ([PERSON_NAME])"
click at [416, 241] on button "split button" at bounding box center [421, 239] width 15 height 12
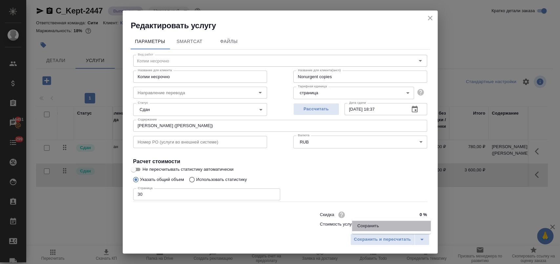
click at [367, 227] on li "Сохранить" at bounding box center [391, 225] width 79 height 10
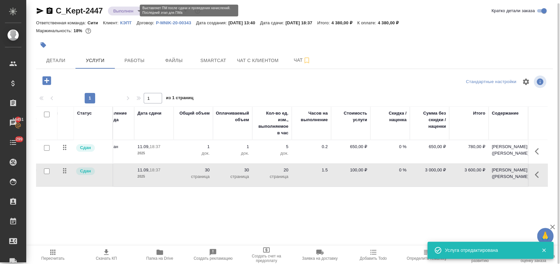
click at [128, 11] on body "🙏 .cls-1 fill:#fff; AWATERA Лофицкая Юлия Владимировна Клиенты Спецификации Зак…" at bounding box center [280, 158] width 560 height 316
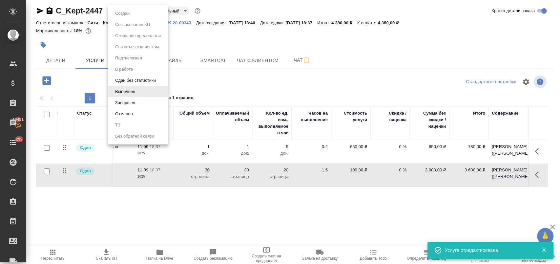
click at [150, 102] on li "Завершен" at bounding box center [138, 102] width 60 height 11
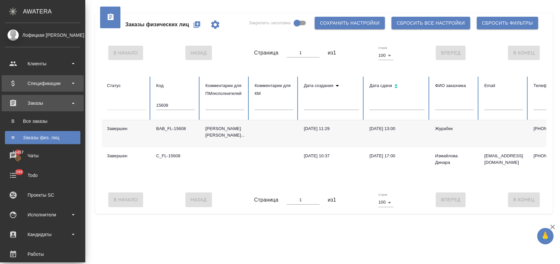
click at [51, 80] on div "Спецификации" at bounding box center [42, 83] width 75 height 10
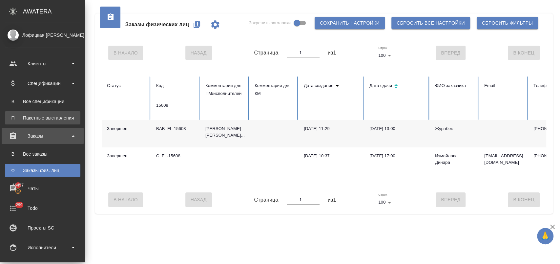
click at [62, 118] on div "Пакетные выставления" at bounding box center [42, 117] width 69 height 7
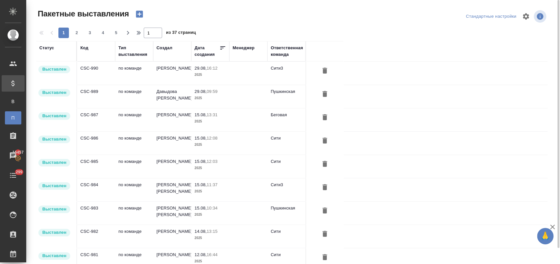
click at [137, 14] on icon "button" at bounding box center [139, 14] width 7 height 7
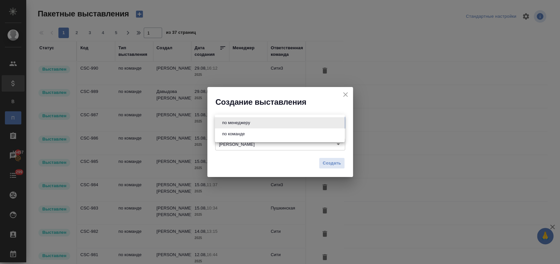
click at [253, 123] on body "🙏 .cls-1 fill:#fff; AWATERA Лофицкая [PERSON_NAME] Спецификации В Все специфика…" at bounding box center [280, 158] width 560 height 316
click at [257, 130] on li "по команде" at bounding box center [280, 133] width 130 height 11
type input "byDepartment"
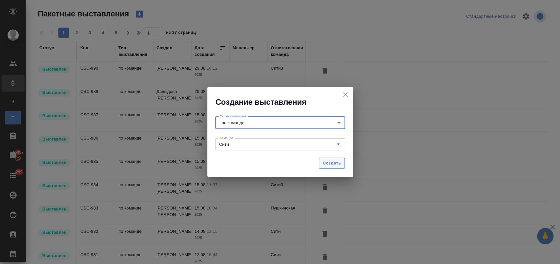
click at [320, 159] on button "Создать" at bounding box center [332, 162] width 26 height 11
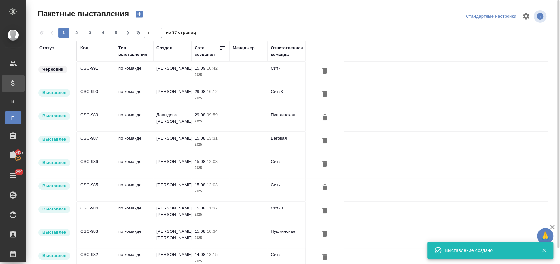
click at [128, 73] on td "по команде" at bounding box center [134, 73] width 38 height 23
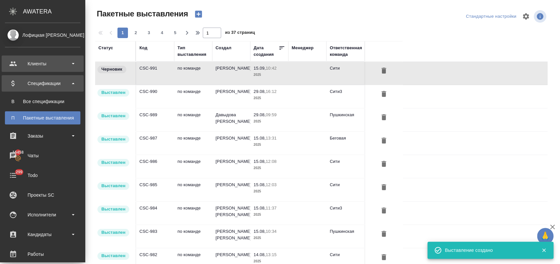
click at [55, 59] on div "Клиенты" at bounding box center [42, 64] width 75 height 10
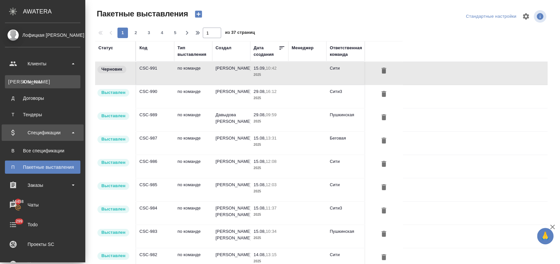
click at [57, 83] on div "Клиенты" at bounding box center [42, 81] width 69 height 7
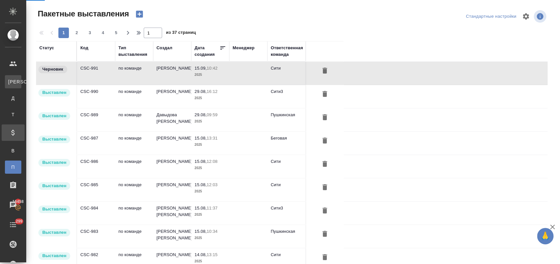
select select "RU"
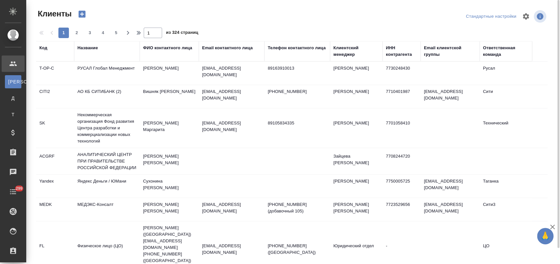
click at [84, 48] on div "Название" at bounding box center [87, 48] width 20 height 7
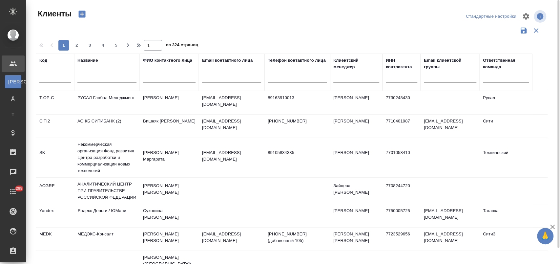
click at [95, 75] on input "text" at bounding box center [106, 78] width 59 height 8
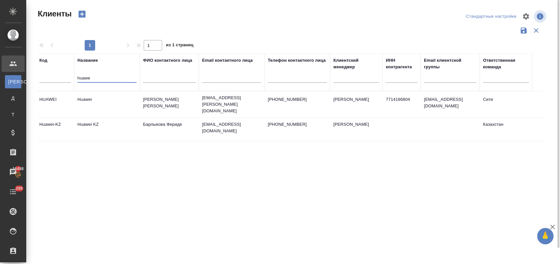
type input "huawe"
click at [107, 97] on td "Huawei" at bounding box center [107, 104] width 66 height 23
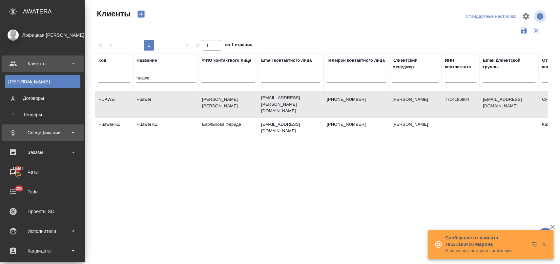
click at [44, 133] on div "Спецификации" at bounding box center [42, 133] width 75 height 10
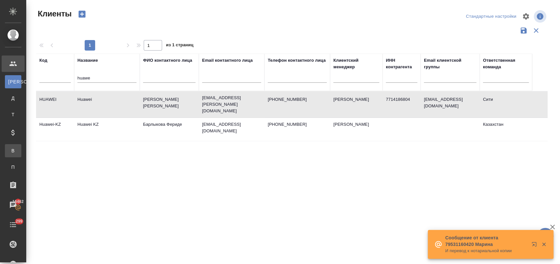
click at [10, 152] on div "Все спецификации" at bounding box center [5, 150] width 10 height 7
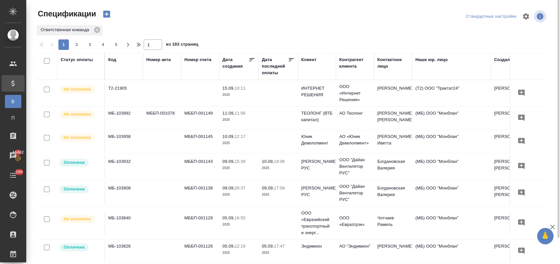
click at [306, 57] on div "Клиент" at bounding box center [308, 59] width 15 height 7
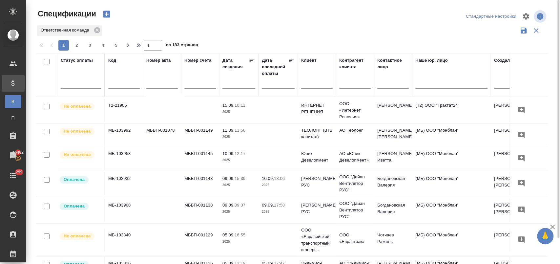
click at [324, 85] on input "text" at bounding box center [316, 84] width 31 height 8
type input "b"
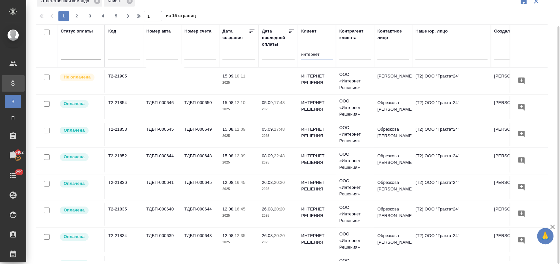
type input "интернет"
click at [86, 53] on div at bounding box center [81, 53] width 40 height 10
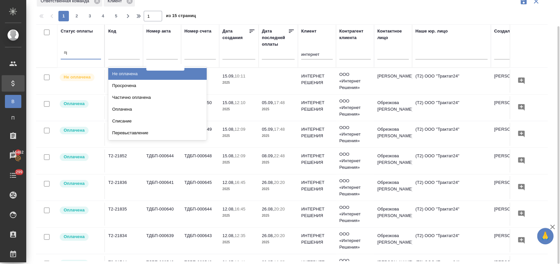
type input "про"
click at [118, 69] on div "Просрочена" at bounding box center [157, 74] width 98 height 12
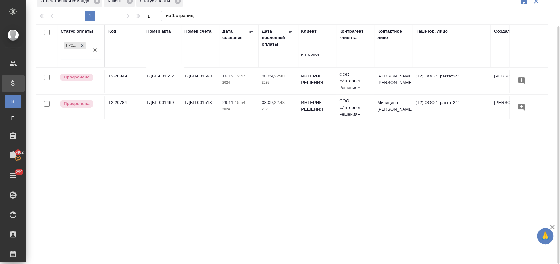
click at [267, 164] on div "Статус оплаты option Просрочена, selected. 0 results available. Select is focus…" at bounding box center [291, 142] width 511 height 236
click at [200, 75] on td "ТДБП-001598" at bounding box center [200, 80] width 38 height 23
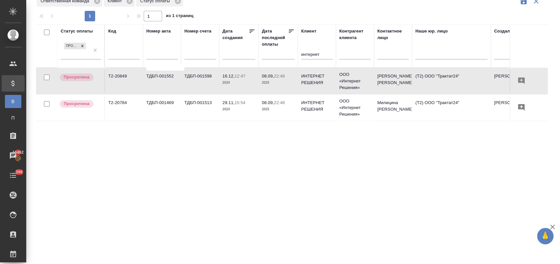
click at [200, 75] on td "ТДБП-001598" at bounding box center [200, 80] width 38 height 23
click at [207, 102] on td "ТДБП-001513" at bounding box center [200, 107] width 38 height 23
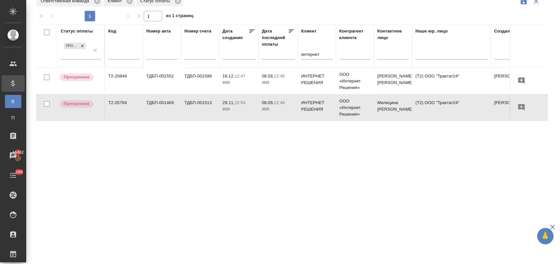
click at [207, 102] on td "ТДБП-001513" at bounding box center [200, 107] width 38 height 23
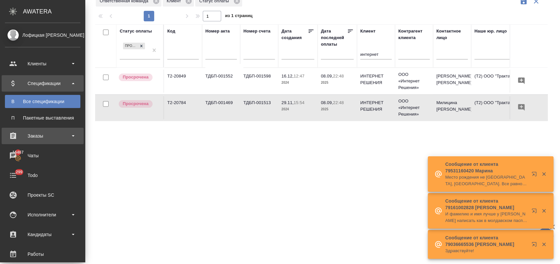
click at [39, 135] on div "Заказы" at bounding box center [42, 136] width 75 height 10
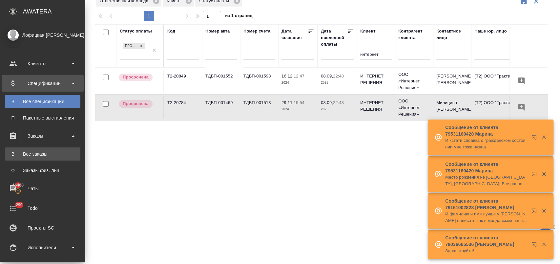
click at [47, 158] on link "В Все заказы" at bounding box center [42, 153] width 75 height 13
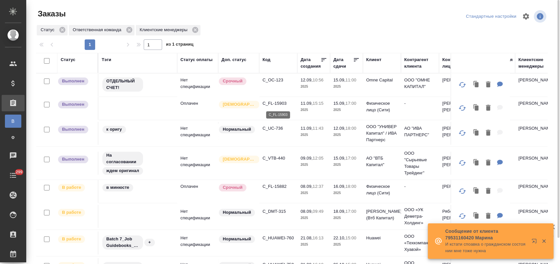
click at [278, 102] on p "C_FL-15903" at bounding box center [277, 103] width 31 height 7
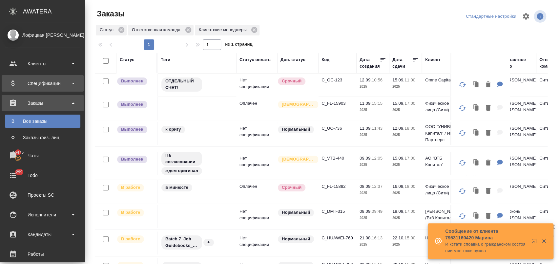
click at [51, 84] on div "Спецификации" at bounding box center [42, 83] width 75 height 10
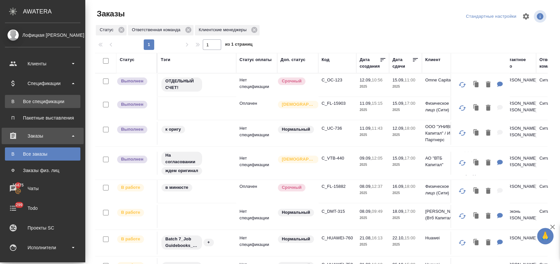
click at [58, 98] on div "Все спецификации" at bounding box center [42, 101] width 69 height 7
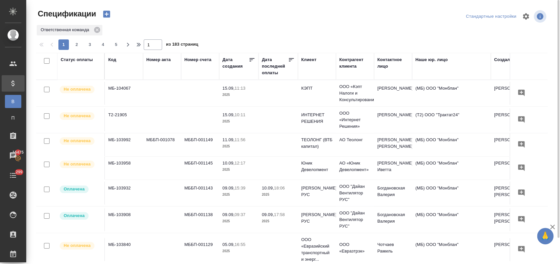
click at [276, 90] on td at bounding box center [277, 93] width 39 height 23
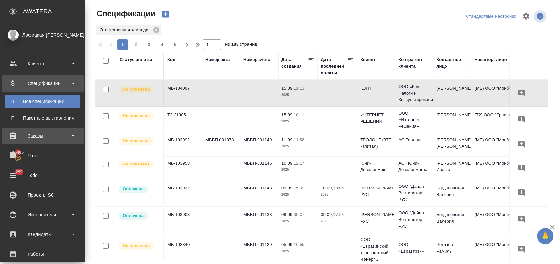
click at [51, 132] on div "Заказы" at bounding box center [42, 136] width 75 height 10
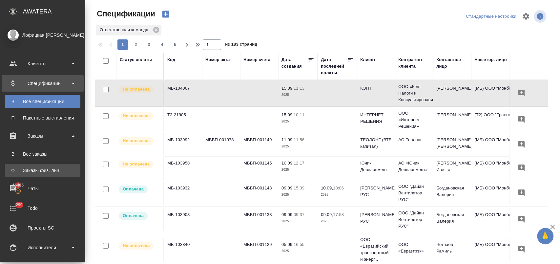
click at [52, 168] on div "Заказы физ. лиц" at bounding box center [42, 170] width 69 height 7
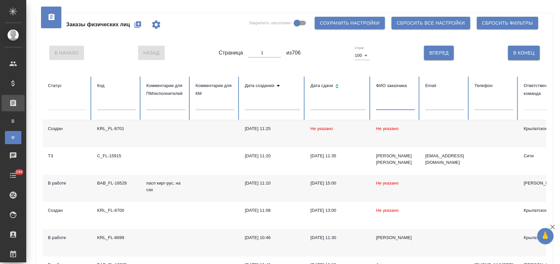
click at [390, 107] on input "text" at bounding box center [395, 105] width 39 height 9
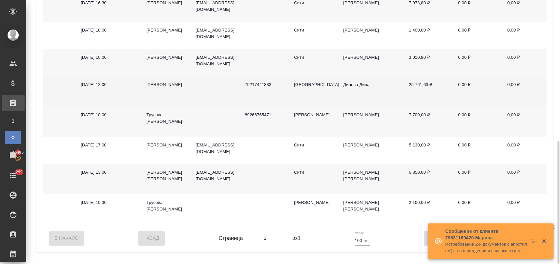
scroll to position [267, 0]
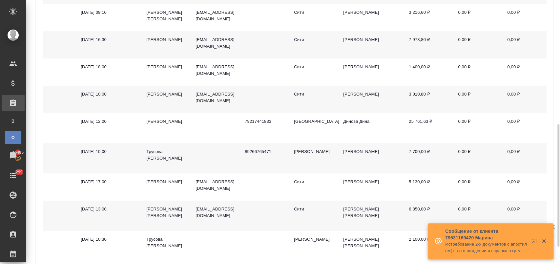
type input "трусов"
click at [202, 52] on td "evtdoma@mail.ru" at bounding box center [214, 44] width 49 height 27
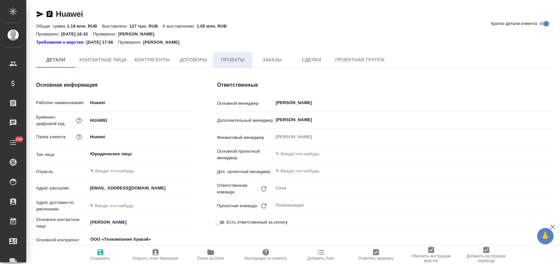
type textarea "x"
click at [263, 57] on span "Заказы" at bounding box center [271, 60] width 31 height 8
type textarea "x"
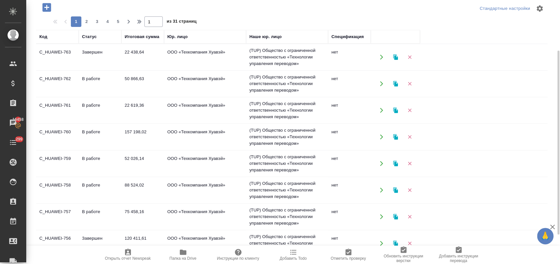
scroll to position [109, 0]
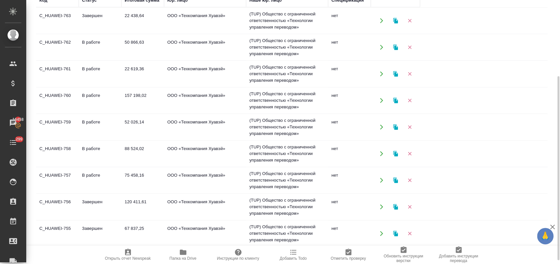
click at [95, 200] on td "Завершен" at bounding box center [100, 206] width 43 height 23
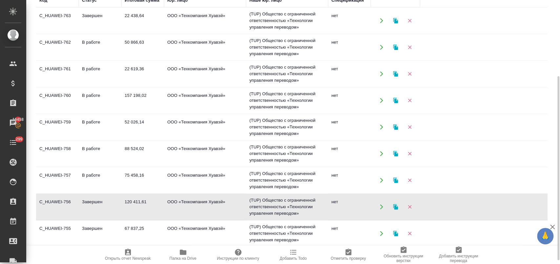
click at [95, 200] on td "Завершен" at bounding box center [100, 206] width 43 height 23
click at [124, 26] on td "22 438,64" at bounding box center [142, 20] width 43 height 23
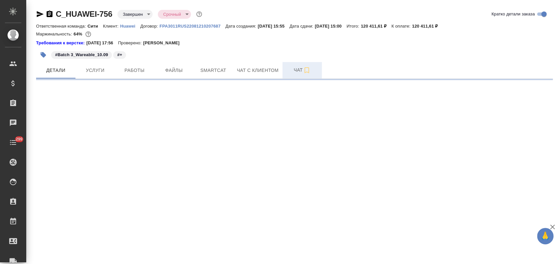
select select "RU"
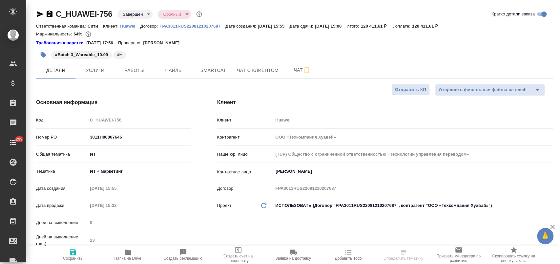
type textarea "x"
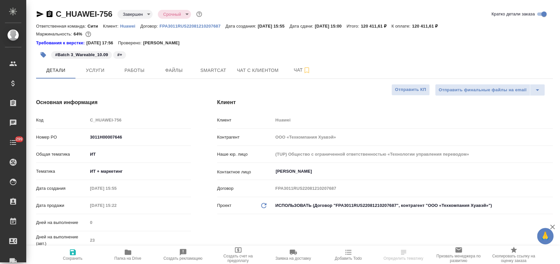
type textarea "x"
click at [121, 254] on span "Папка на Drive" at bounding box center [127, 254] width 47 height 12
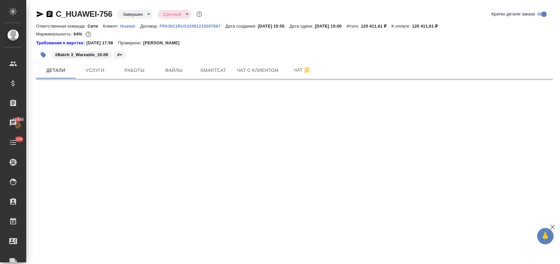
select select "RU"
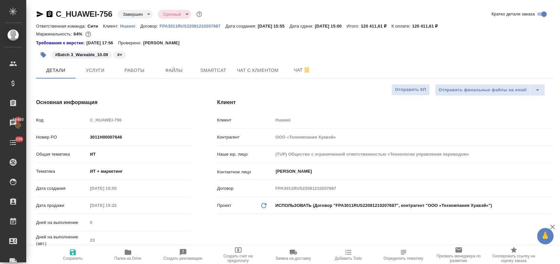
type textarea "x"
select select "RU"
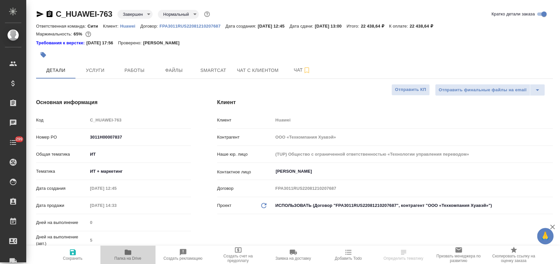
click at [127, 260] on span "Папка на Drive" at bounding box center [127, 258] width 27 height 5
select select "RU"
type textarea "x"
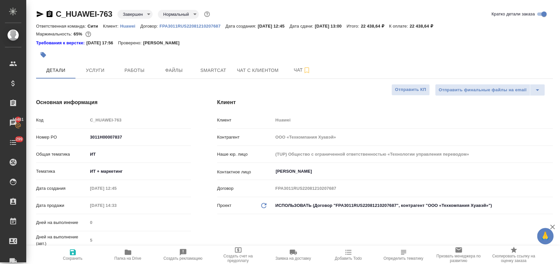
type textarea "x"
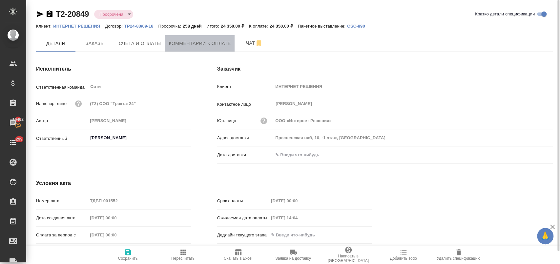
click at [193, 43] on span "Комментарии к оплате" at bounding box center [200, 43] width 62 height 8
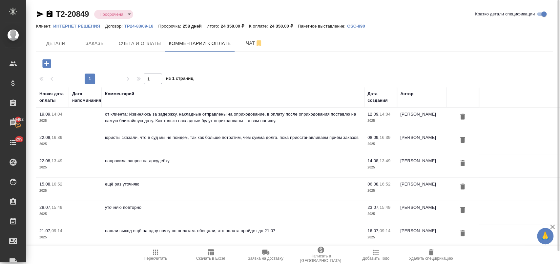
click at [44, 62] on icon "button" at bounding box center [46, 63] width 9 height 9
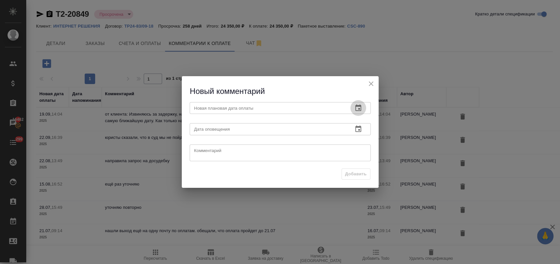
click at [357, 108] on icon "button" at bounding box center [358, 108] width 8 height 8
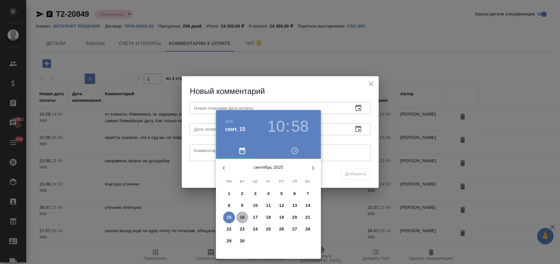
click at [242, 216] on p "16" at bounding box center [242, 217] width 5 height 7
type input "[DATE] 10:58"
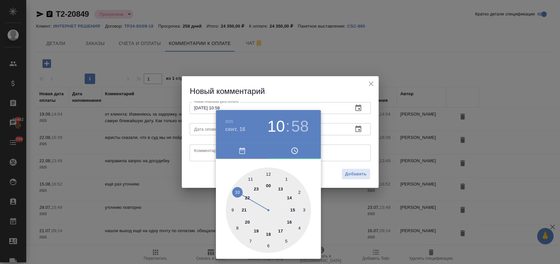
click at [202, 155] on div at bounding box center [280, 132] width 560 height 264
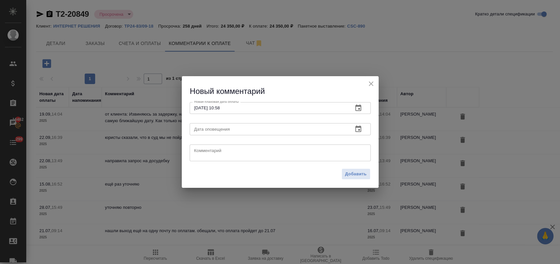
click at [210, 152] on textarea at bounding box center [280, 153] width 172 height 10
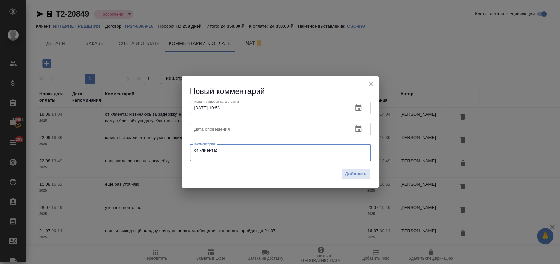
paste textarea "Оплата по счету № 1598 поставлена на [DATE]"
type textarea "от клиента: Оплата по счету № 1598 поставлена на [DATE]"
click at [351, 176] on span "Добавить" at bounding box center [356, 174] width 22 height 8
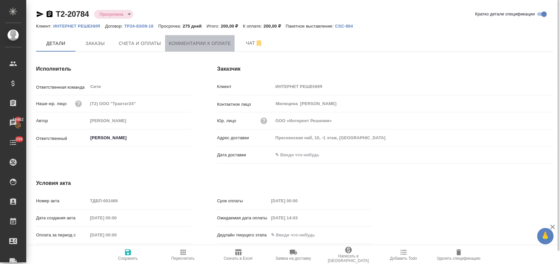
click at [190, 48] on button "Комментарии к оплате" at bounding box center [200, 43] width 70 height 16
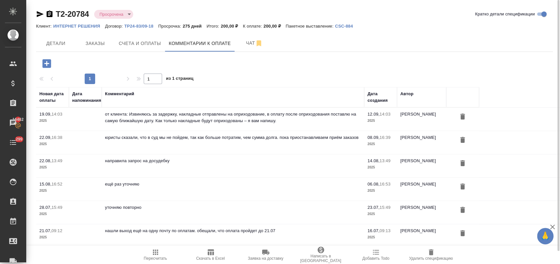
click at [49, 63] on icon "button" at bounding box center [46, 63] width 9 height 9
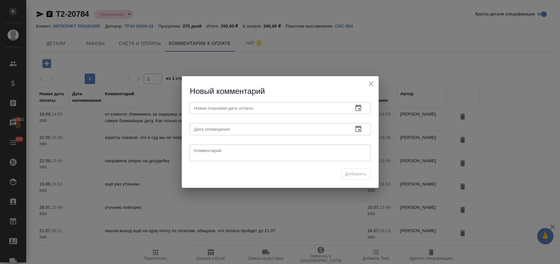
click at [222, 107] on input "text" at bounding box center [268, 108] width 158 height 12
click at [352, 108] on button "button" at bounding box center [358, 108] width 16 height 16
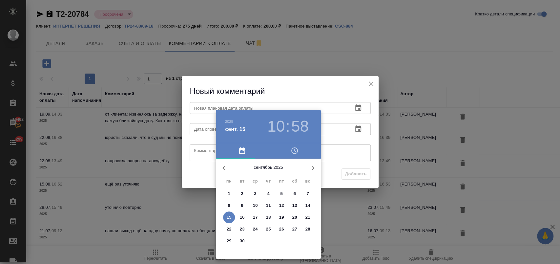
click at [371, 79] on div at bounding box center [280, 132] width 560 height 264
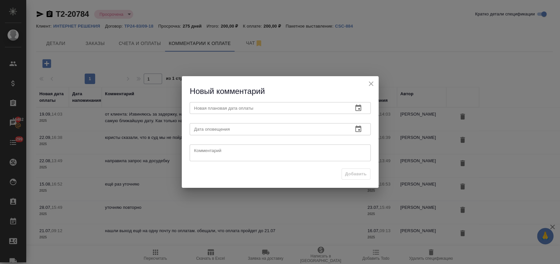
click at [371, 82] on icon "close" at bounding box center [371, 84] width 8 height 8
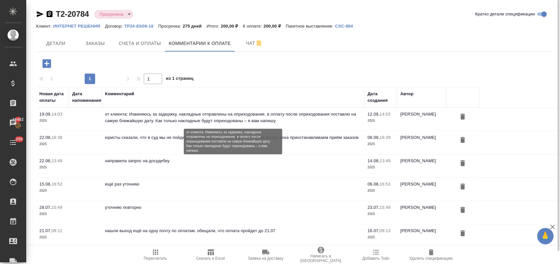
click at [192, 117] on p "от клиента: Извиняюсь за задержку, накладные отправлены на оприходование, в опл…" at bounding box center [233, 117] width 256 height 13
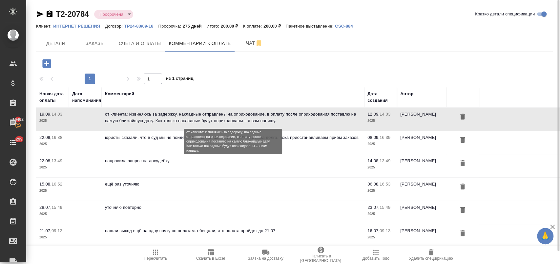
click at [192, 117] on p "от клиента: Извиняюсь за задержку, накладные отправлены на оприходование, в опл…" at bounding box center [233, 117] width 256 height 13
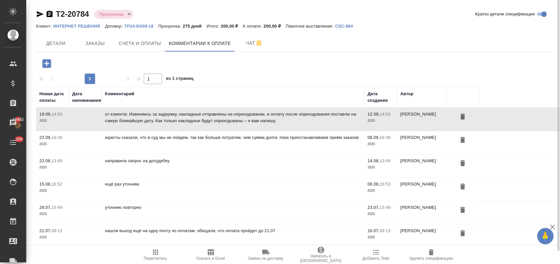
click at [46, 64] on icon "button" at bounding box center [46, 63] width 9 height 9
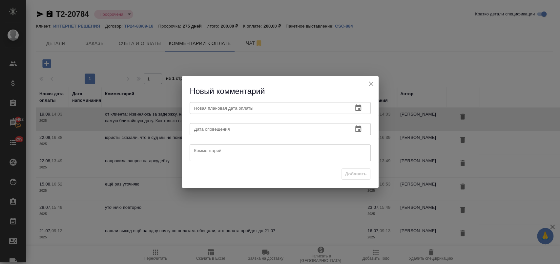
click at [224, 109] on input "text" at bounding box center [268, 108] width 158 height 12
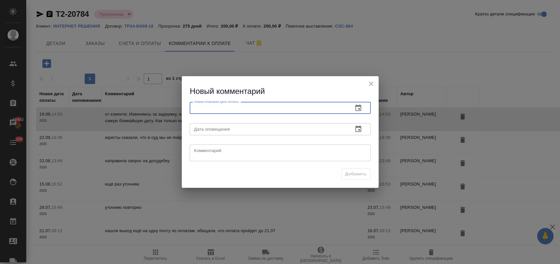
click at [363, 107] on button "button" at bounding box center [358, 108] width 16 height 16
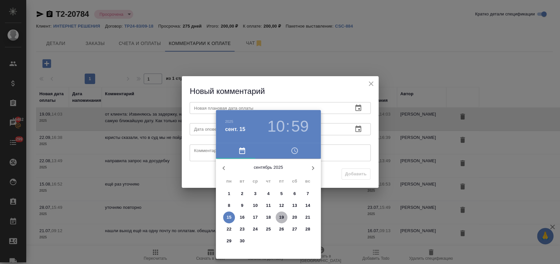
click at [285, 217] on span "19" at bounding box center [281, 217] width 12 height 7
type input "[DATE] 10:59"
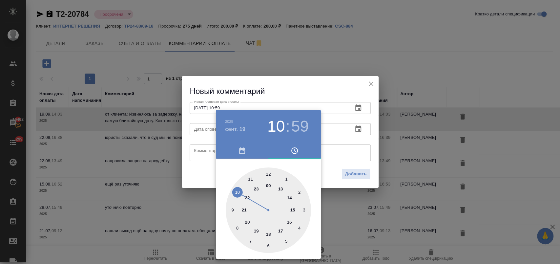
click at [201, 153] on div at bounding box center [280, 132] width 560 height 264
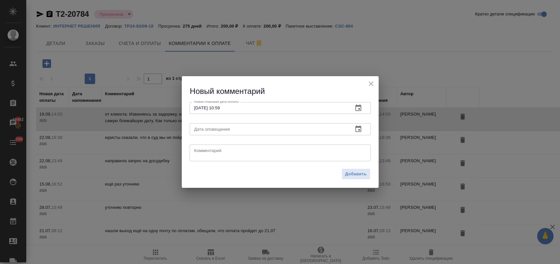
click at [209, 152] on textarea at bounding box center [280, 153] width 172 height 10
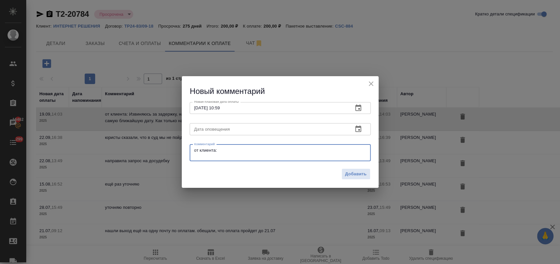
paste textarea "Накладная по счету № 1513 пока что на оприходовании."
type textarea "от клиента: Накладная по счету № 1513 пока что на оприходовании."
click at [357, 173] on span "Добавить" at bounding box center [356, 174] width 22 height 8
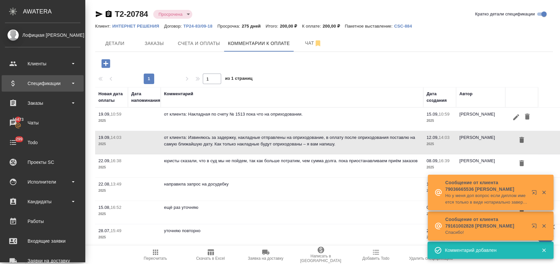
click at [48, 85] on div "Спецификации" at bounding box center [42, 83] width 75 height 10
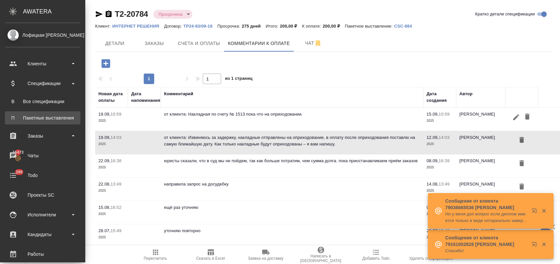
click at [56, 115] on div "Пакетные выставления" at bounding box center [42, 117] width 69 height 7
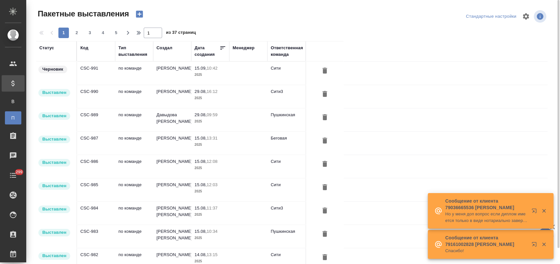
click at [112, 72] on td "CSC-991" at bounding box center [96, 73] width 38 height 23
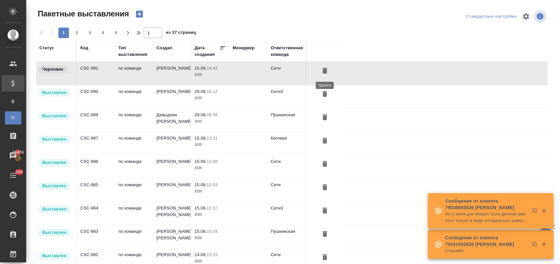
drag, startPoint x: 326, startPoint y: 72, endPoint x: 335, endPoint y: 139, distance: 67.5
click at [326, 72] on icon "button" at bounding box center [325, 71] width 8 height 8
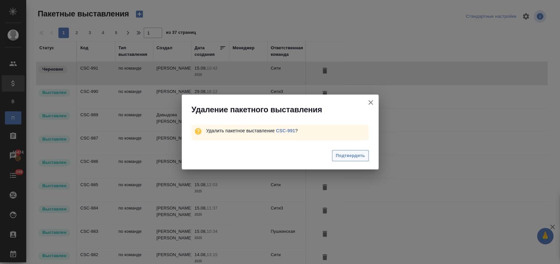
click at [358, 154] on span "Подтвердить" at bounding box center [349, 156] width 29 height 8
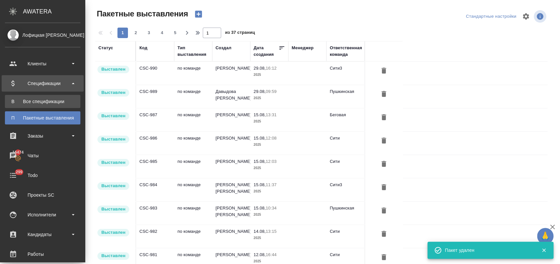
click at [39, 102] on div "Все спецификации" at bounding box center [42, 101] width 69 height 7
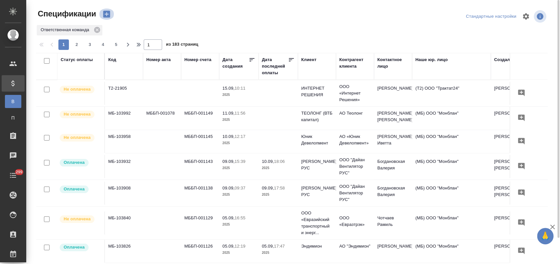
click at [106, 12] on icon "button" at bounding box center [106, 14] width 9 height 9
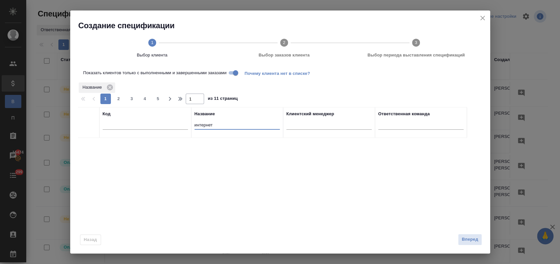
drag, startPoint x: 201, startPoint y: 122, endPoint x: 140, endPoint y: 126, distance: 61.1
click at [140, 126] on tr "Код Название интернет Клиентский менеджер Ответственная команда" at bounding box center [272, 122] width 388 height 31
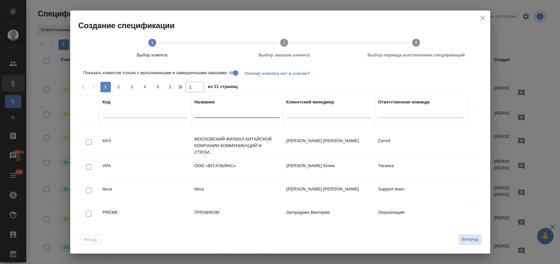
scroll to position [441, 0]
click at [121, 114] on input "text" at bounding box center [145, 113] width 85 height 8
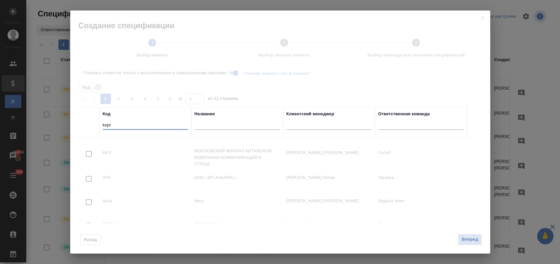
scroll to position [0, 0]
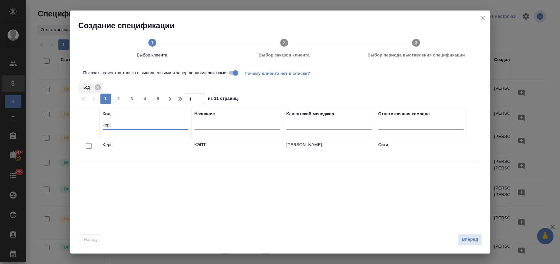
type input "kept"
click at [88, 147] on input "checkbox" at bounding box center [89, 146] width 6 height 6
checkbox input "true"
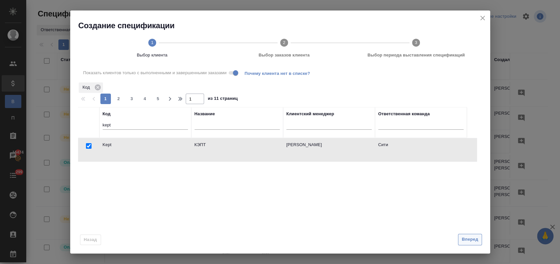
click at [464, 240] on span "Вперед" at bounding box center [469, 239] width 16 height 8
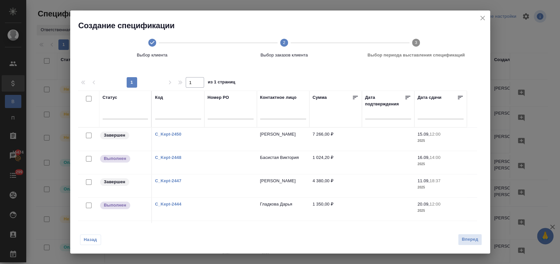
click at [88, 136] on input "checkbox" at bounding box center [89, 135] width 6 height 6
checkbox input "true"
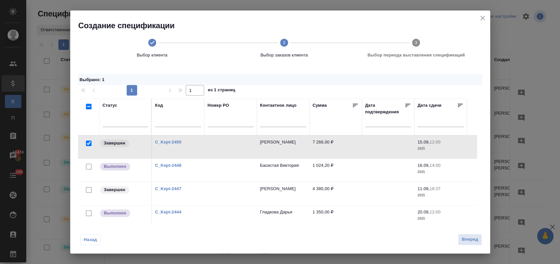
click at [87, 190] on input "checkbox" at bounding box center [89, 190] width 6 height 6
checkbox input "true"
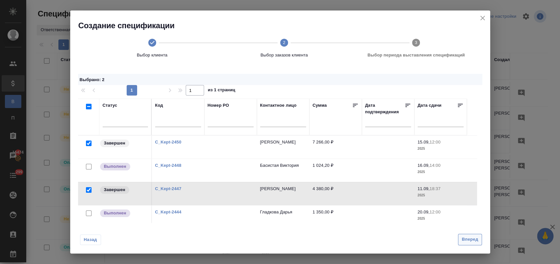
click at [464, 240] on span "Вперед" at bounding box center [469, 239] width 16 height 8
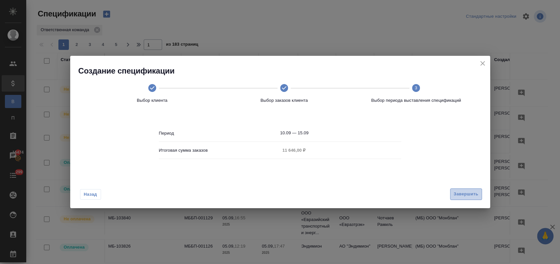
click at [468, 196] on span "Завершить" at bounding box center [465, 194] width 25 height 8
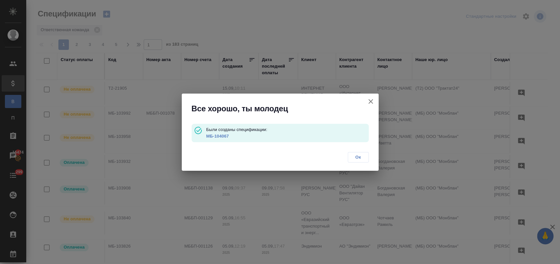
click at [225, 135] on link "МБ-104067" at bounding box center [217, 135] width 23 height 5
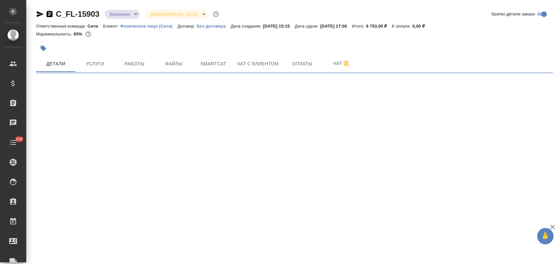
select select "RU"
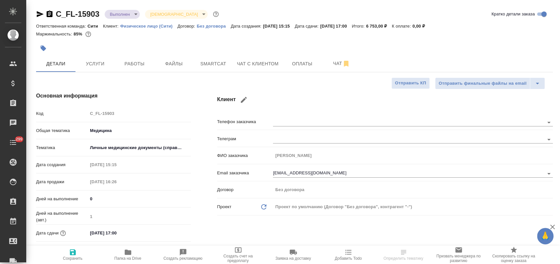
type textarea "x"
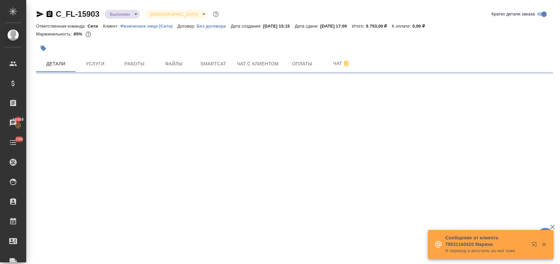
select select "RU"
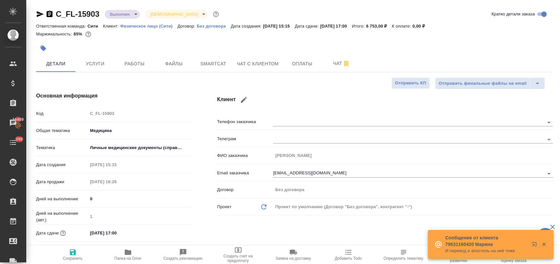
type textarea "x"
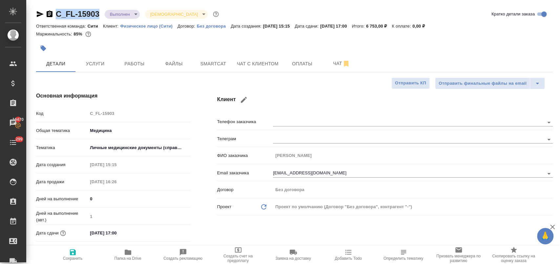
drag, startPoint x: 101, startPoint y: 18, endPoint x: 56, endPoint y: 14, distance: 44.8
click at [56, 14] on div "C_FL-15903 Выполнен completed Святая троица holyTrinity" at bounding box center [128, 14] width 184 height 10
copy link "C_FL-15903"
type textarea "x"
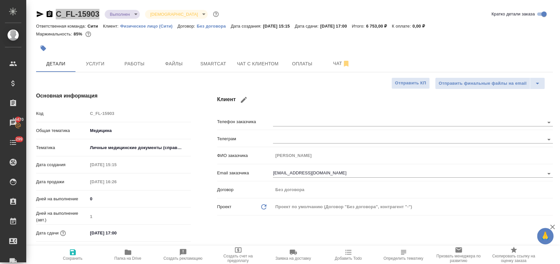
type textarea "x"
click at [174, 62] on span "Файлы" at bounding box center [173, 64] width 31 height 8
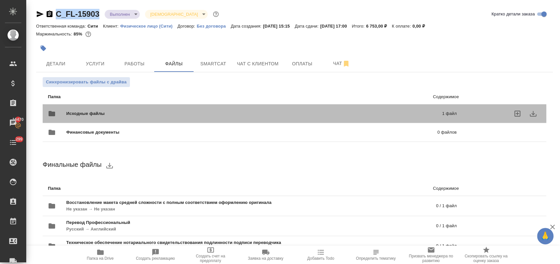
click at [101, 116] on span "Исходные файлы" at bounding box center [169, 113] width 207 height 7
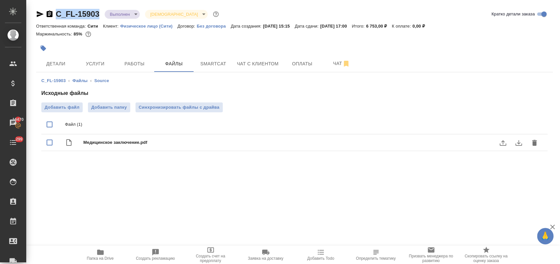
click at [514, 145] on button "download" at bounding box center [518, 143] width 16 height 16
click at [131, 65] on span "Работы" at bounding box center [134, 64] width 31 height 8
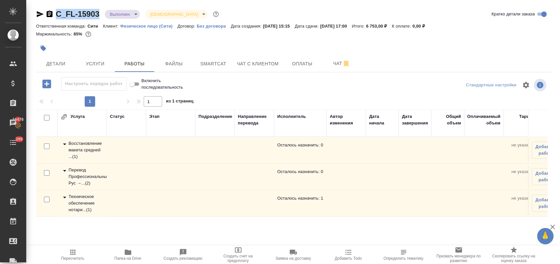
click at [66, 198] on icon at bounding box center [65, 197] width 8 height 8
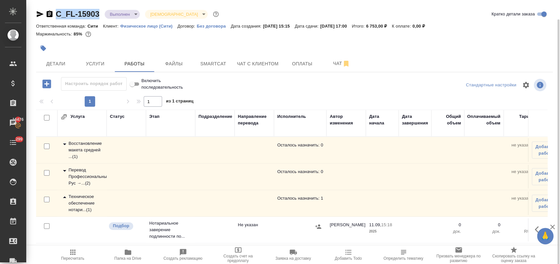
scroll to position [10, 0]
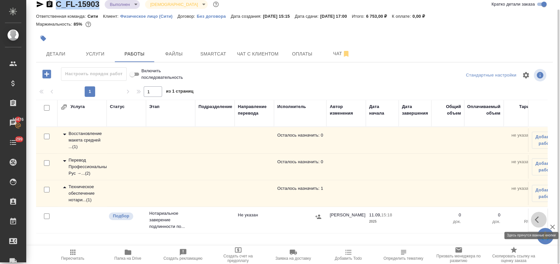
click at [537, 219] on icon "button" at bounding box center [538, 219] width 8 height 8
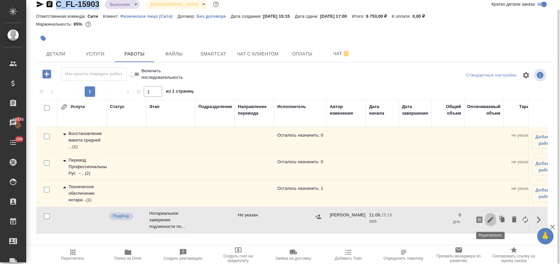
click at [488, 218] on icon "button" at bounding box center [490, 219] width 8 height 8
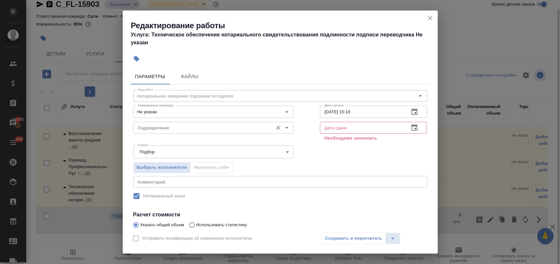
click at [200, 126] on input "Подразделение" at bounding box center [202, 128] width 134 height 8
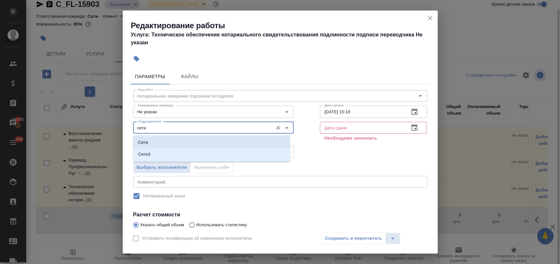
click at [177, 144] on li "Сити" at bounding box center [211, 142] width 157 height 12
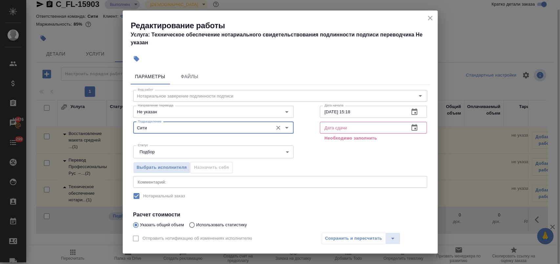
type input "Сити"
click at [411, 130] on icon "button" at bounding box center [414, 127] width 6 height 7
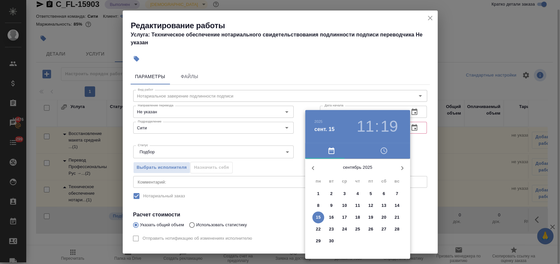
click at [318, 218] on p "15" at bounding box center [318, 217] width 5 height 7
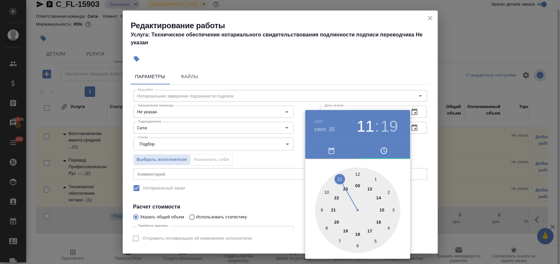
click at [382, 210] on div at bounding box center [357, 209] width 85 height 85
click at [358, 173] on div at bounding box center [357, 209] width 85 height 85
type input "15.09.2025 15:00"
click at [284, 187] on div at bounding box center [280, 132] width 560 height 264
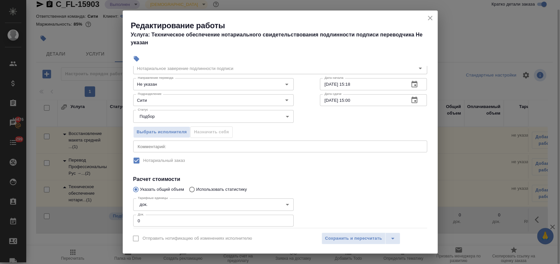
scroll to position [67, 0]
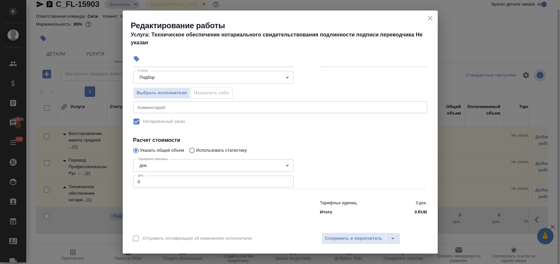
drag, startPoint x: 157, startPoint y: 181, endPoint x: 102, endPoint y: 179, distance: 54.5
click at [102, 179] on div "Редактирование работы Услуга: Техническое обеспечение нотариального свидетельст…" at bounding box center [280, 132] width 560 height 264
type input "1"
click at [373, 238] on span "Сохранить и пересчитать" at bounding box center [353, 238] width 57 height 8
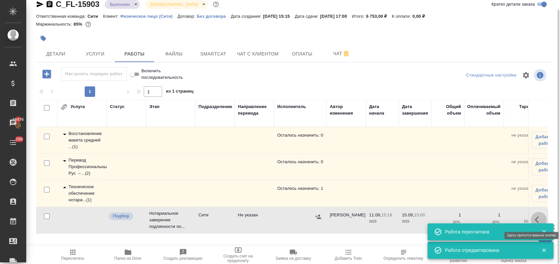
click at [535, 215] on icon "button" at bounding box center [538, 219] width 8 height 8
click at [494, 217] on button "button" at bounding box center [489, 219] width 11 height 16
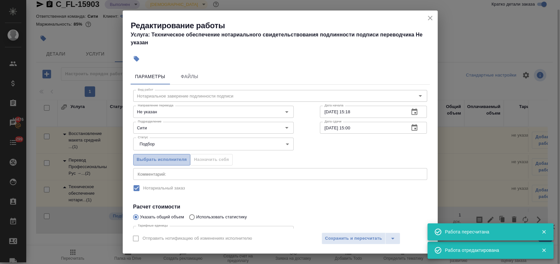
click at [177, 160] on span "Выбрать исполнителя" at bounding box center [162, 160] width 50 height 8
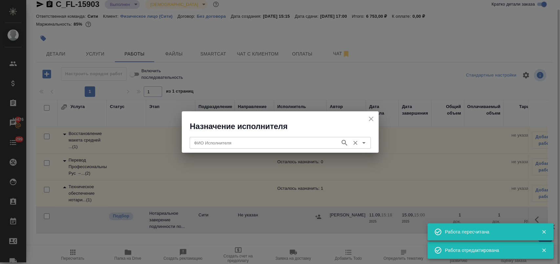
click at [261, 144] on input "ФИО Исполнителя" at bounding box center [263, 143] width 145 height 8
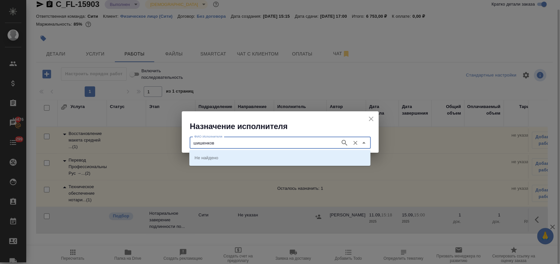
type input "шишенков"
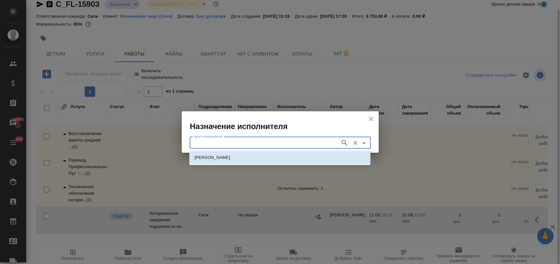
click at [222, 159] on p "НОТАРИУС Шишенков Леонид Васильевич" at bounding box center [212, 157] width 36 height 7
type input "НОТАРИУС Шишенков Леонид Васильевич"
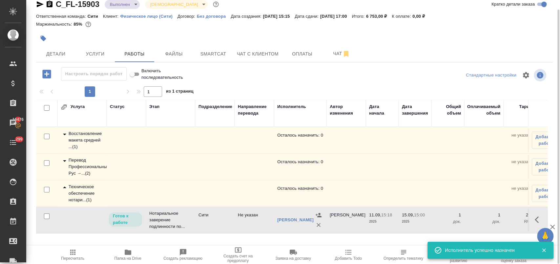
scroll to position [0, 0]
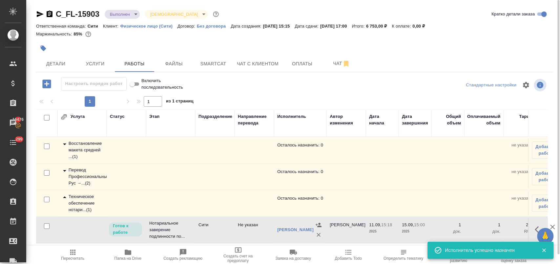
click at [42, 48] on icon "button" at bounding box center [44, 49] width 6 height 6
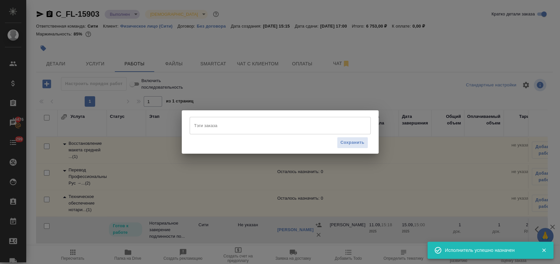
click at [273, 125] on input "Тэги заказа" at bounding box center [273, 125] width 163 height 11
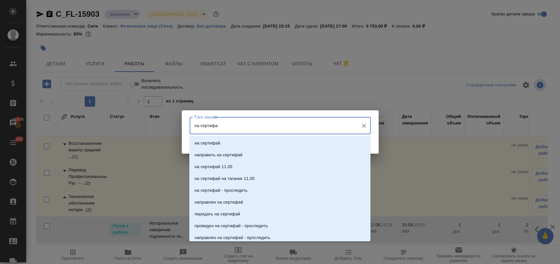
type input "на сертифае"
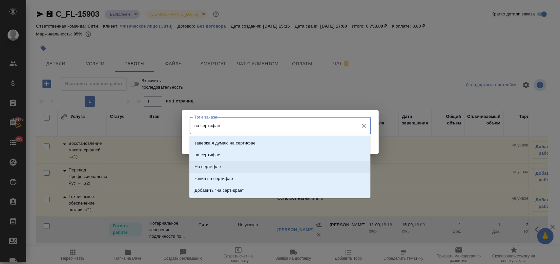
click at [218, 164] on p "На сертифае" at bounding box center [207, 166] width 27 height 7
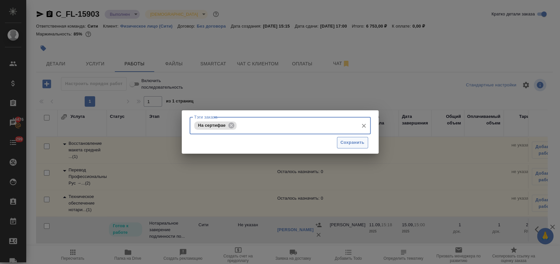
click at [361, 142] on span "Сохранить" at bounding box center [352, 143] width 24 height 8
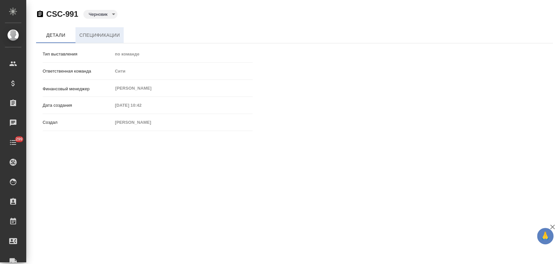
click at [88, 37] on span "Спецификации" at bounding box center [99, 35] width 40 height 8
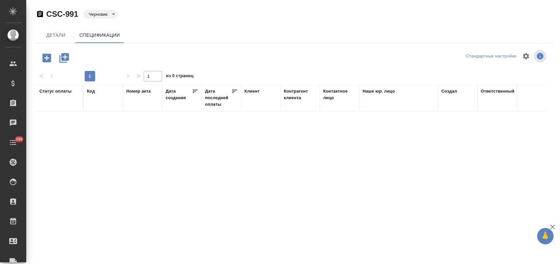
click at [45, 55] on icon "button" at bounding box center [46, 57] width 9 height 9
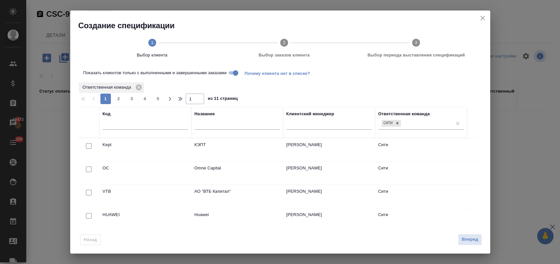
click at [89, 143] on input "checkbox" at bounding box center [89, 146] width 6 height 6
checkbox input "true"
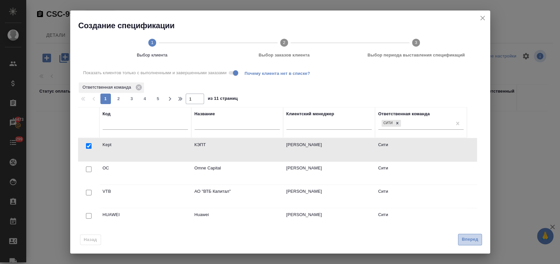
click at [474, 239] on span "Вперед" at bounding box center [469, 239] width 16 height 8
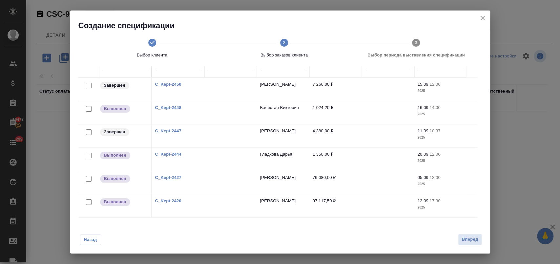
scroll to position [50, 0]
click at [176, 106] on link "C_Kept-2448" at bounding box center [168, 106] width 26 height 5
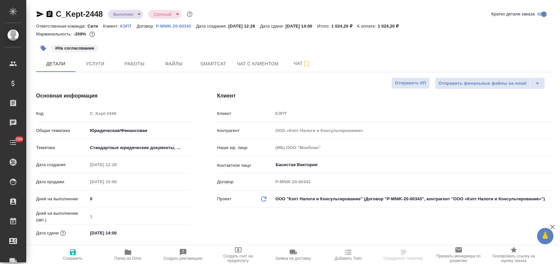
select select "RU"
click at [98, 69] on button "Услуги" at bounding box center [94, 63] width 39 height 16
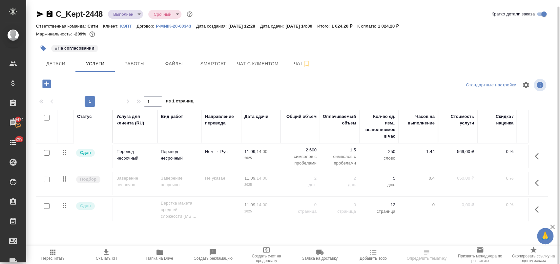
scroll to position [3, 0]
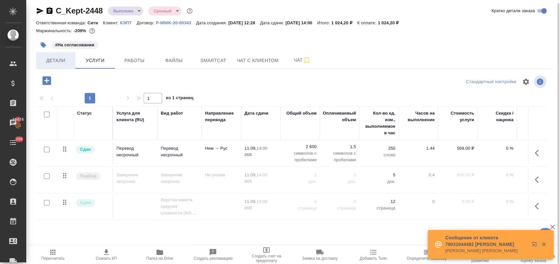
click at [55, 59] on span "Детали" at bounding box center [55, 60] width 31 height 8
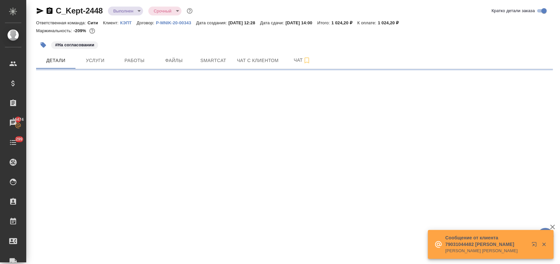
select select "RU"
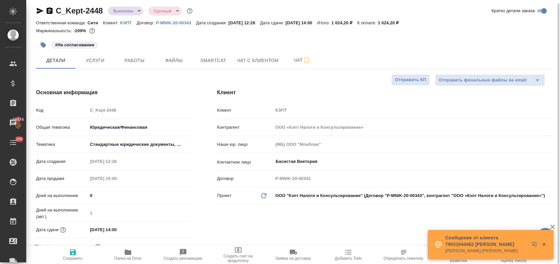
type textarea "x"
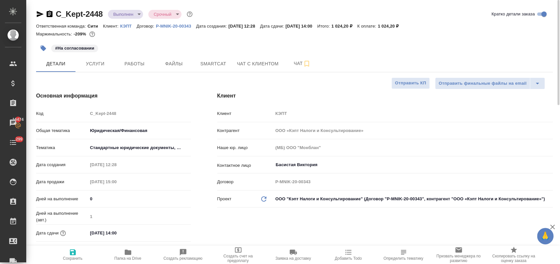
type textarea "x"
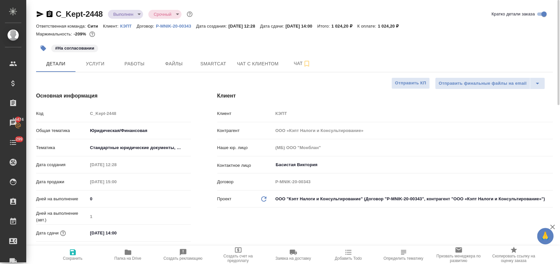
type textarea "x"
click at [102, 64] on span "Услуги" at bounding box center [94, 64] width 31 height 8
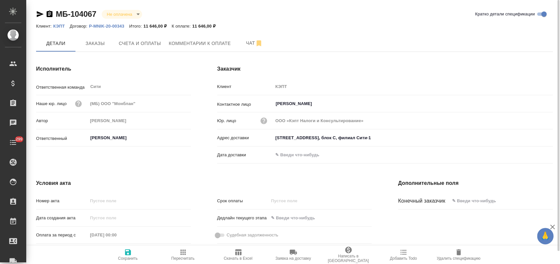
click at [236, 256] on span "Скачать в Excel" at bounding box center [238, 258] width 29 height 5
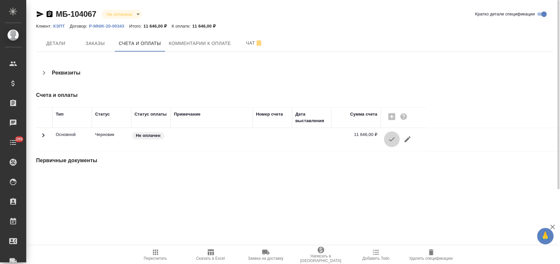
click at [395, 141] on icon "button" at bounding box center [391, 139] width 8 height 8
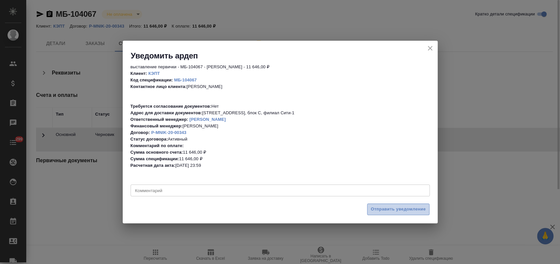
click at [390, 210] on span "Отправить уведомление" at bounding box center [397, 209] width 55 height 8
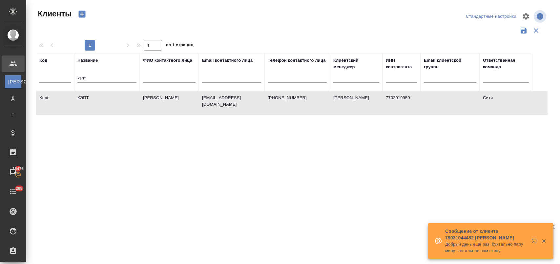
select select "RU"
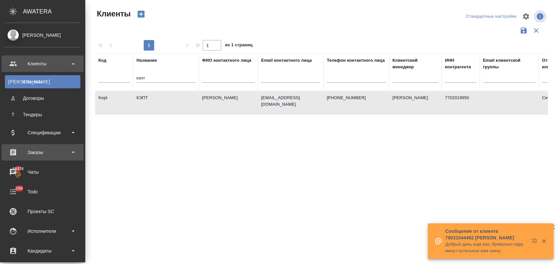
click at [50, 150] on div "Заказы" at bounding box center [42, 152] width 75 height 10
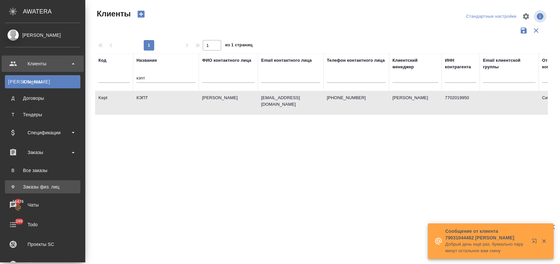
click at [51, 182] on link "Ф Заказы физ. лиц" at bounding box center [42, 186] width 75 height 13
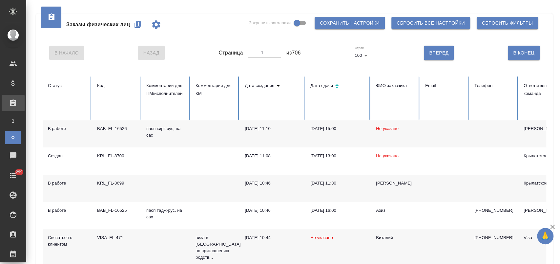
click at [137, 25] on icon "button" at bounding box center [137, 24] width 7 height 7
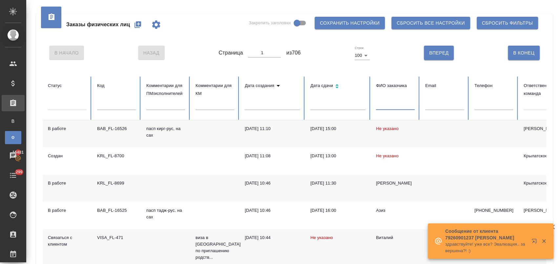
click at [386, 105] on input "text" at bounding box center [395, 105] width 39 height 9
type input "трусов"
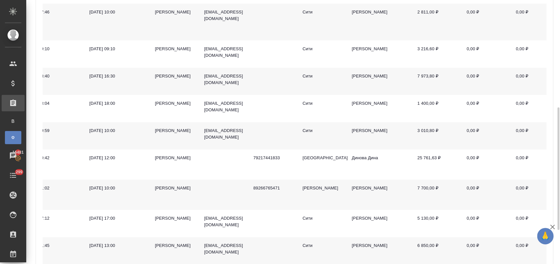
scroll to position [304, 0]
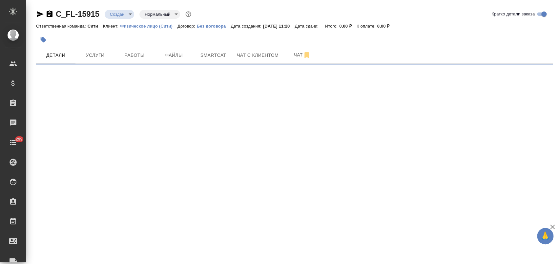
select select "RU"
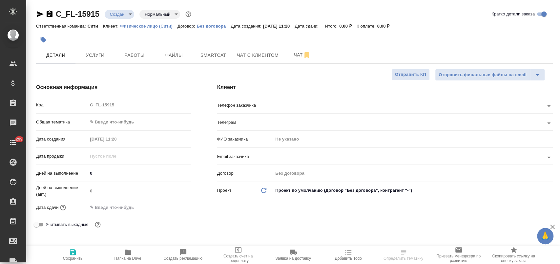
type textarea "x"
click at [165, 58] on span "Файлы" at bounding box center [173, 55] width 31 height 8
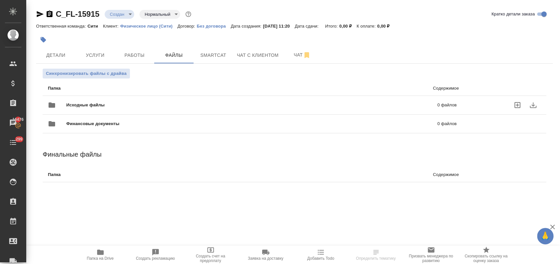
click at [79, 102] on span "Исходные файлы" at bounding box center [168, 105] width 205 height 7
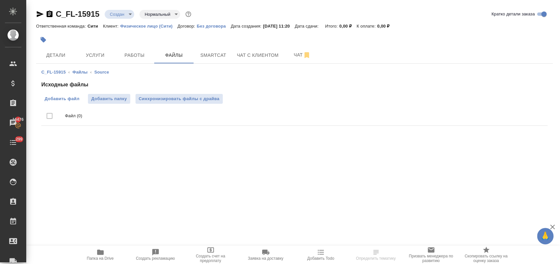
click at [71, 98] on span "Добавить файл" at bounding box center [62, 98] width 35 height 7
click at [0, 0] on input "Добавить файл" at bounding box center [0, 0] width 0 height 0
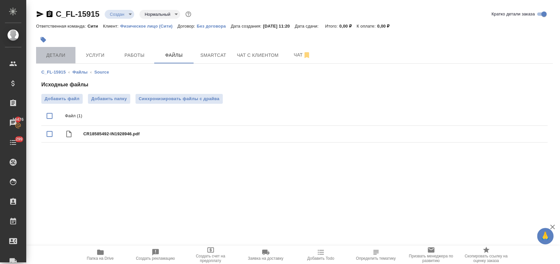
click at [54, 53] on span "Детали" at bounding box center [55, 55] width 31 height 8
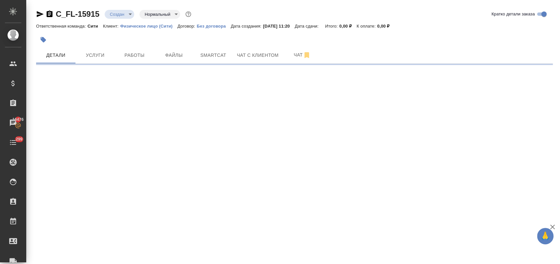
select select "RU"
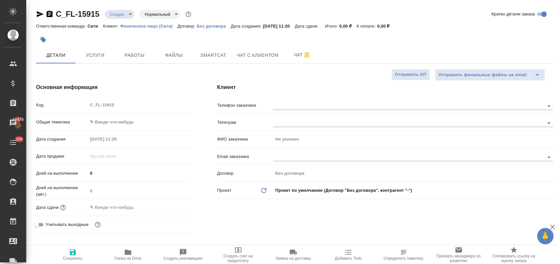
type textarea "x"
click at [113, 123] on body "🙏 .cls-1 fill:#fff; AWATERA [PERSON_NAME] Спецификации Заказы 16476 Чаты 299 To…" at bounding box center [280, 158] width 560 height 316
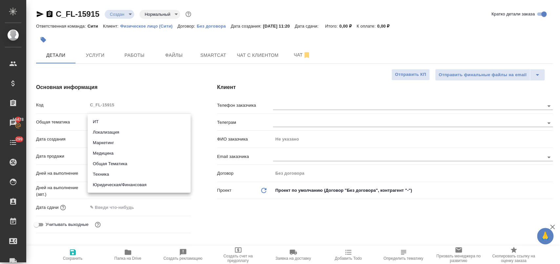
click at [128, 184] on li "Юридическая/Финансовая" at bounding box center [139, 184] width 103 height 10
type input "yr-fn"
type textarea "x"
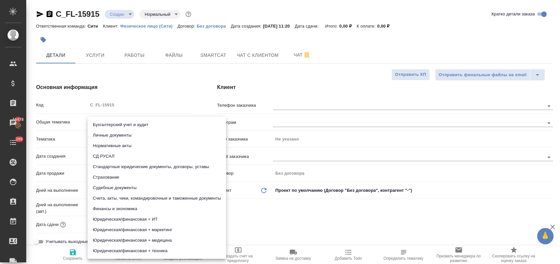
click at [124, 140] on body "🙏 .cls-1 fill:#fff; AWATERA [PERSON_NAME] Спецификации Заказы 16478 Чаты 299 To…" at bounding box center [280, 158] width 560 height 316
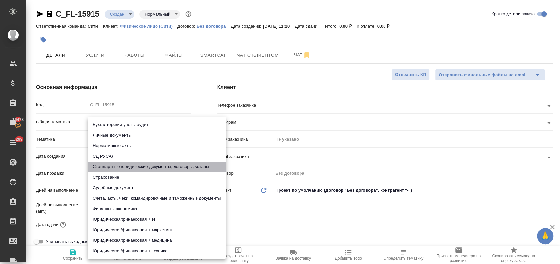
click at [151, 165] on li "Стандартные юридические документы, договоры, уставы" at bounding box center [157, 166] width 138 height 10
type textarea "x"
type input "5f647205b73bc97568ca66bf"
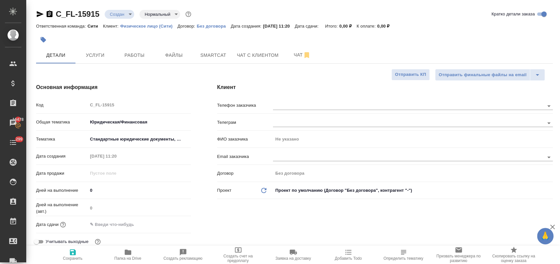
type textarea "x"
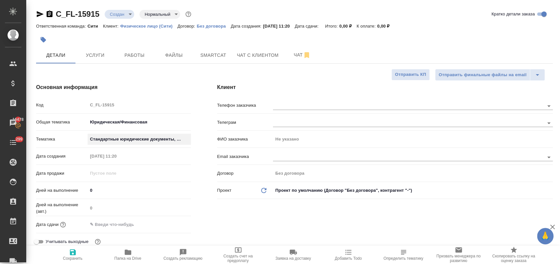
type textarea "x"
click at [79, 253] on span "Сохранить" at bounding box center [72, 254] width 47 height 12
type textarea "x"
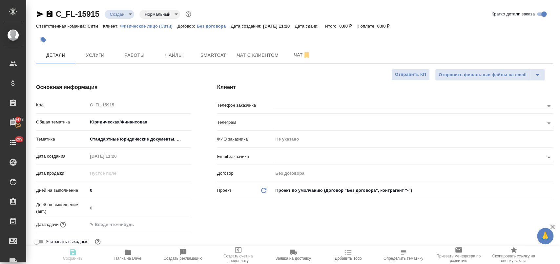
type textarea "x"
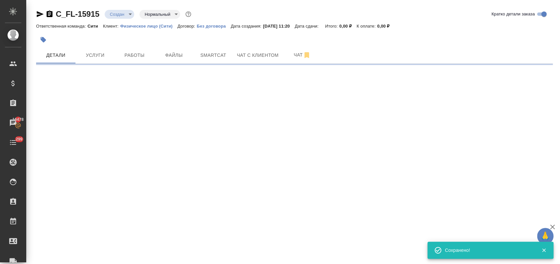
select select "RU"
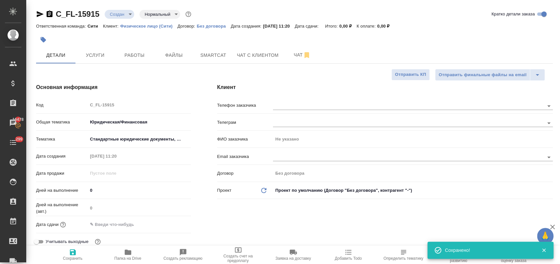
type textarea "x"
click at [284, 158] on input "text" at bounding box center [397, 157] width 249 height 8
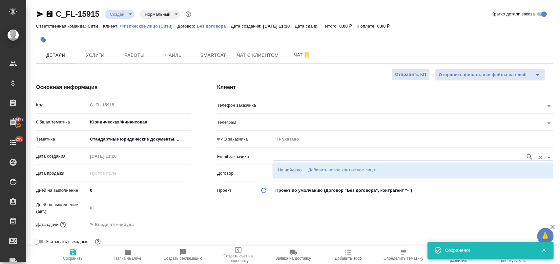
paste input "evtdoma@mail.ru"
type input "evtdoma@mail.ru"
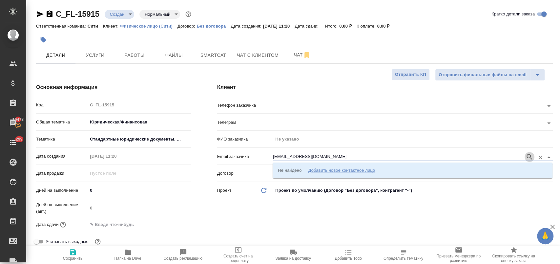
click at [528, 156] on icon "button" at bounding box center [529, 157] width 8 height 8
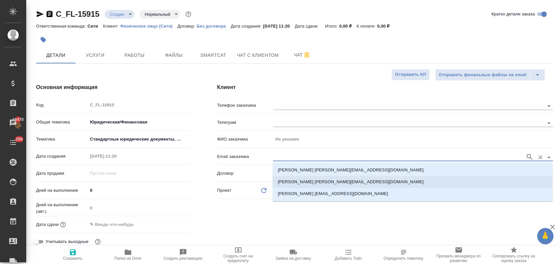
click at [340, 181] on p "Трусов Евгений evtdoma@mail.ru" at bounding box center [351, 181] width 146 height 7
type input "Трусов Евгений"
type input "Трусов Евгений evtdoma@mail.ru"
type textarea "x"
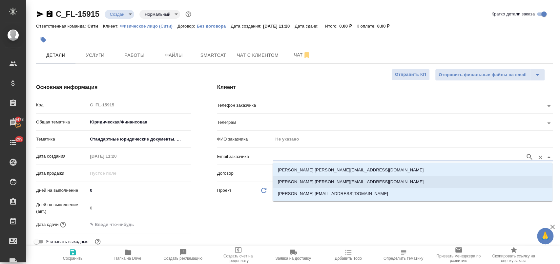
type textarea "x"
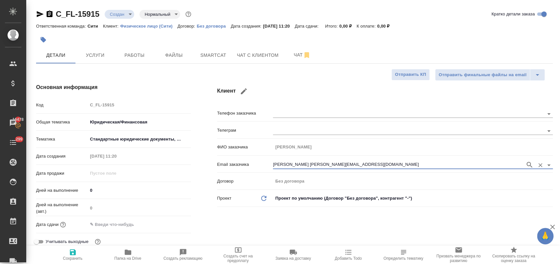
type input "Трусов Евгений evtdoma@mail.ru"
click at [76, 251] on icon "button" at bounding box center [73, 252] width 8 height 8
type textarea "x"
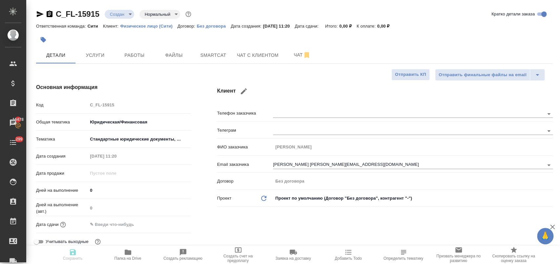
type textarea "x"
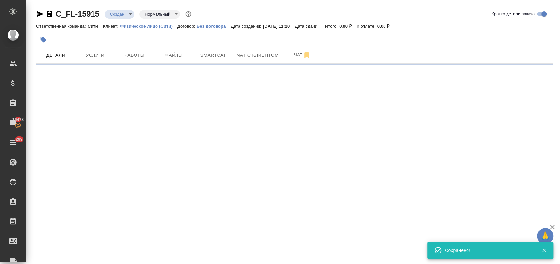
select select "RU"
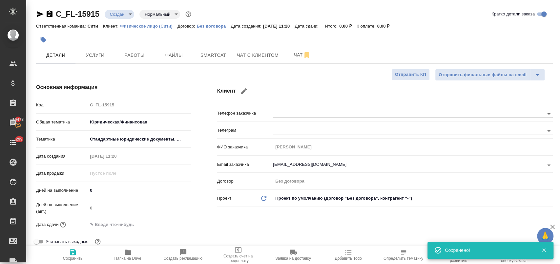
type textarea "x"
click at [114, 225] on input "text" at bounding box center [116, 224] width 57 height 10
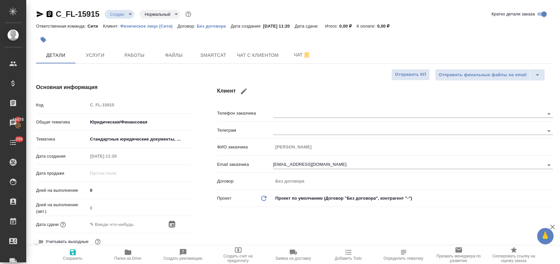
click at [169, 225] on icon "button" at bounding box center [172, 224] width 8 height 8
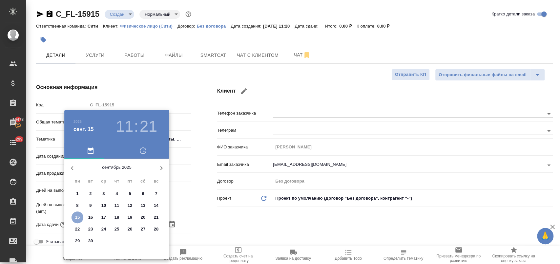
click at [76, 216] on p "15" at bounding box center [77, 217] width 5 height 7
type input "15.09.2025 11:21"
type textarea "x"
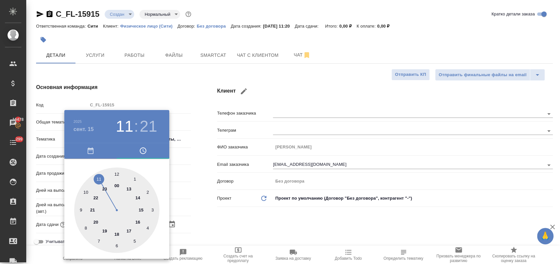
click at [98, 175] on div at bounding box center [116, 209] width 85 height 85
type textarea "x"
click at [98, 238] on div at bounding box center [116, 209] width 85 height 85
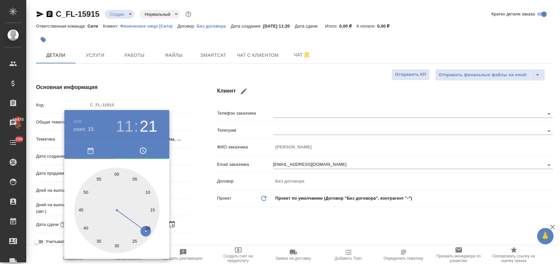
type input "[DATE] 11:35"
type textarea "x"
click at [210, 234] on div at bounding box center [280, 132] width 560 height 264
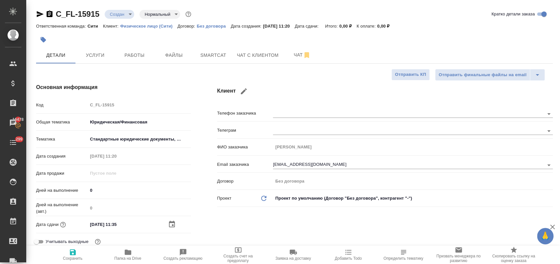
click at [77, 253] on span "Сохранить" at bounding box center [72, 254] width 47 height 12
type textarea "x"
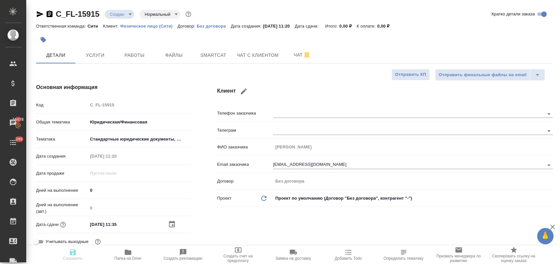
type textarea "x"
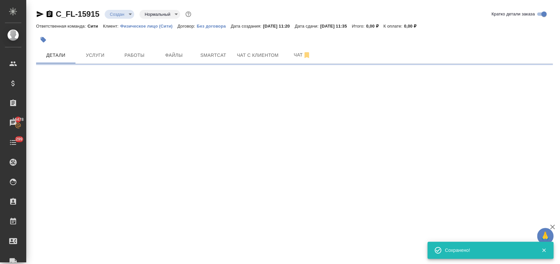
select select "RU"
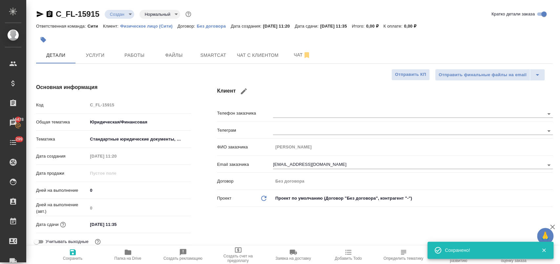
type textarea "x"
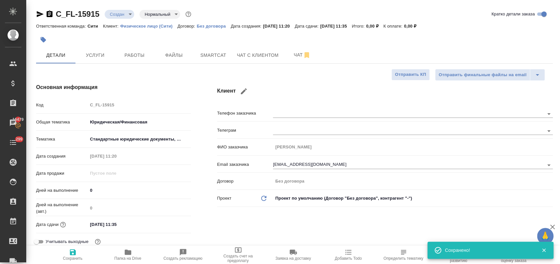
type textarea "x"
click at [124, 14] on body "🙏 .cls-1 fill:#fff; AWATERA Лофицкая Юлия Владимировна Клиенты Спецификации Зак…" at bounding box center [280, 158] width 560 height 316
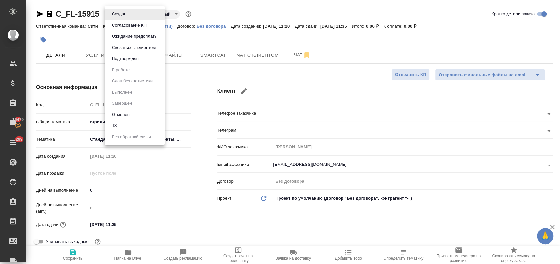
click at [125, 123] on li "ТЗ" at bounding box center [135, 125] width 60 height 11
type textarea "x"
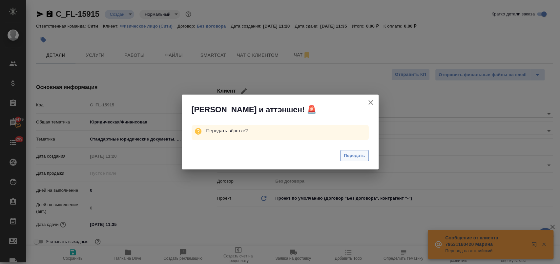
click at [351, 153] on span "Передать" at bounding box center [354, 156] width 21 height 8
type textarea "x"
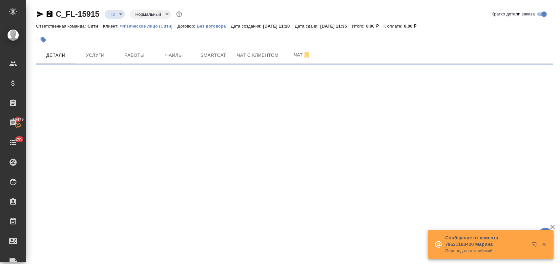
select select "RU"
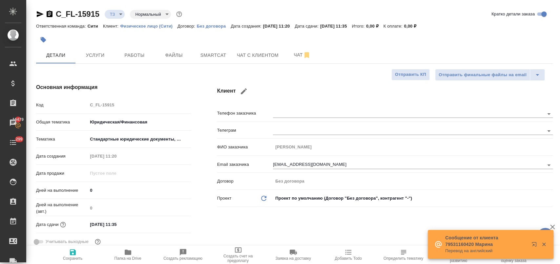
type textarea "x"
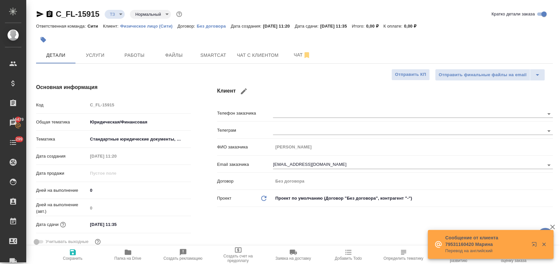
type textarea "x"
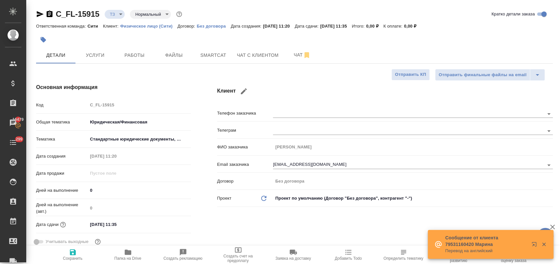
type textarea "x"
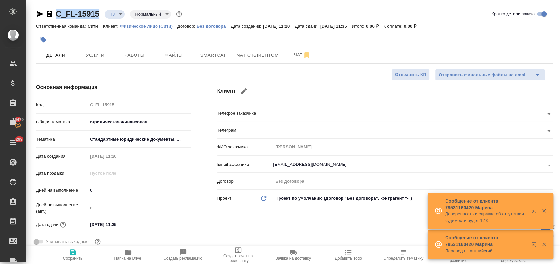
drag, startPoint x: 101, startPoint y: 12, endPoint x: 50, endPoint y: 12, distance: 50.8
click at [50, 12] on div "C_FL-15915 ТЗ tz Нормальный normal" at bounding box center [109, 14] width 147 height 10
copy link "C_FL-15915"
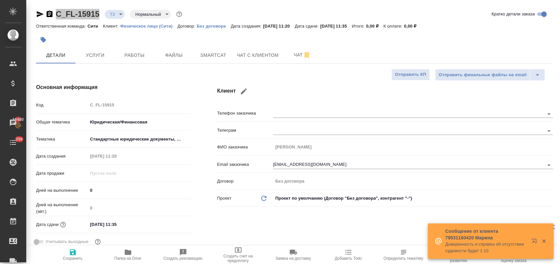
type textarea "x"
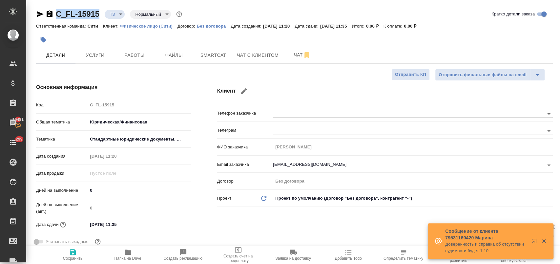
type textarea "x"
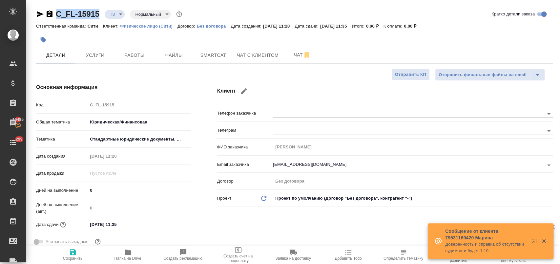
type textarea "x"
click at [100, 59] on button "Услуги" at bounding box center [94, 55] width 39 height 16
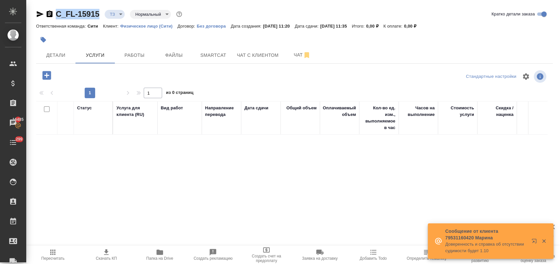
click at [46, 75] on icon "button" at bounding box center [46, 74] width 11 height 11
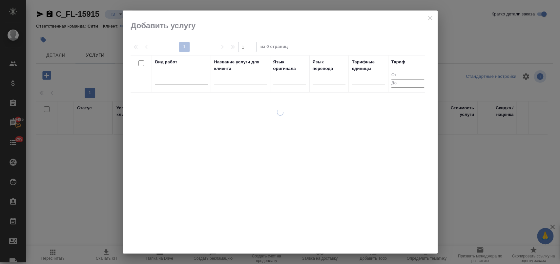
click at [178, 79] on div at bounding box center [181, 78] width 52 height 10
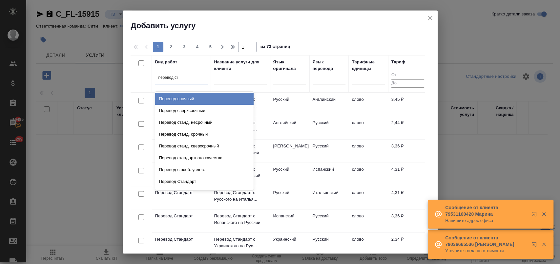
type input "перевод ста"
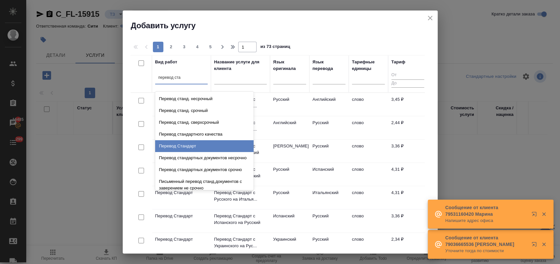
click at [213, 144] on div "Перевод Стандарт" at bounding box center [204, 146] width 98 height 12
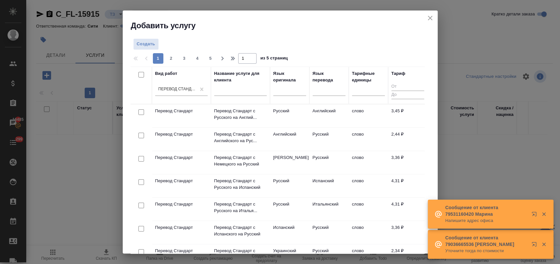
click at [141, 136] on input "checkbox" at bounding box center [141, 135] width 6 height 6
checkbox input "true"
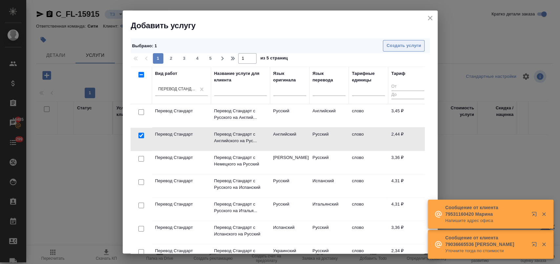
click at [401, 43] on span "Создать услуги" at bounding box center [403, 46] width 34 height 8
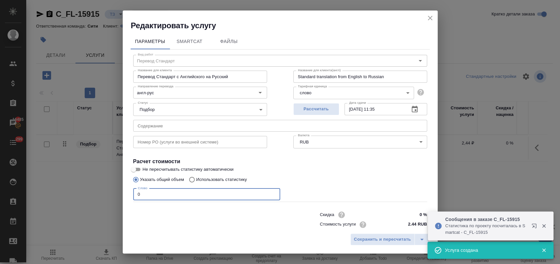
drag, startPoint x: 173, startPoint y: 190, endPoint x: 121, endPoint y: 197, distance: 52.5
click at [123, 195] on div "Параметры SmartCat Файлы Вид работ Перевод Стандарт Вид работ Название для клие…" at bounding box center [280, 130] width 315 height 199
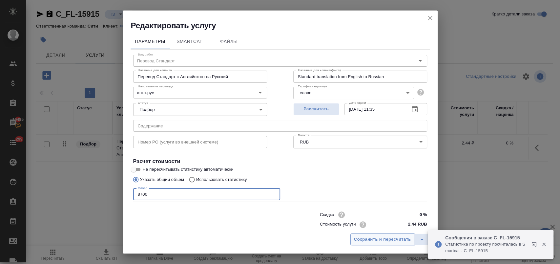
type input "8700"
click at [373, 239] on span "Сохранить и пересчитать" at bounding box center [382, 239] width 57 height 8
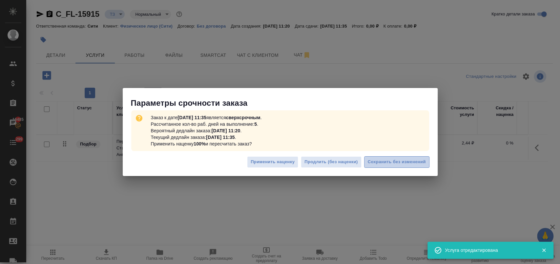
click at [386, 162] on span "Сохранить без изменений" at bounding box center [396, 162] width 58 height 8
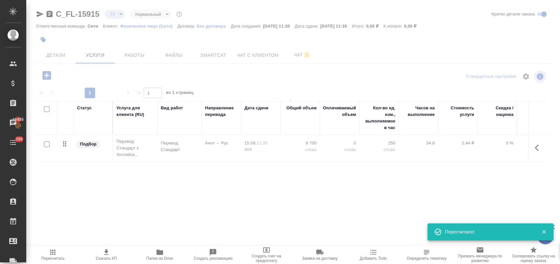
type input "urgent"
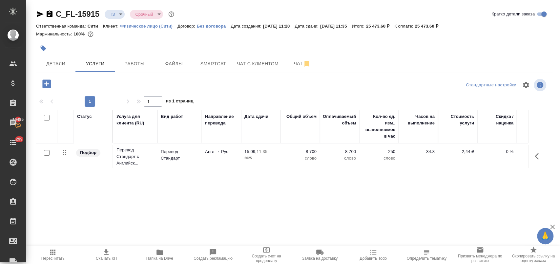
click at [533, 155] on button "button" at bounding box center [538, 156] width 16 height 16
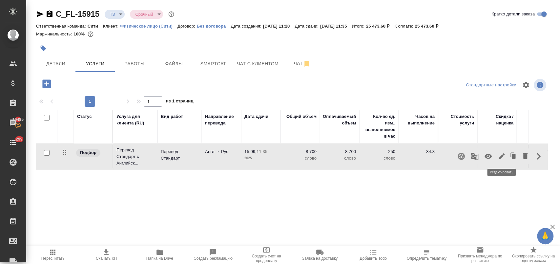
click at [501, 155] on icon "button" at bounding box center [501, 156] width 6 height 6
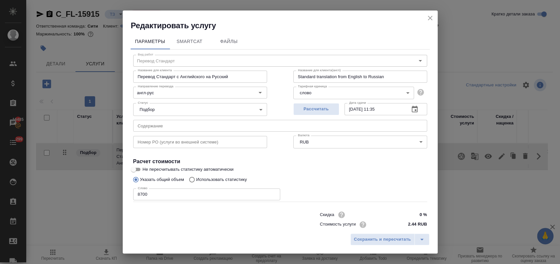
click at [206, 179] on p "Использовать статистику" at bounding box center [221, 179] width 51 height 7
click at [196, 179] on input "Использовать статистику" at bounding box center [191, 179] width 10 height 12
radio input "true"
radio input "false"
click at [181, 141] on input "text" at bounding box center [200, 142] width 134 height 12
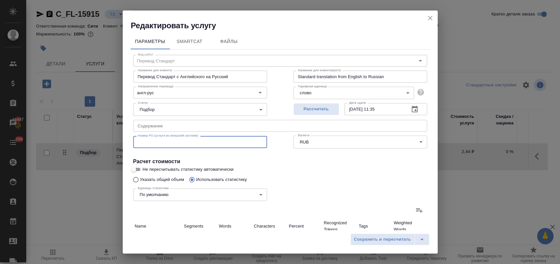
paste input "CR18585492-IN1928946"
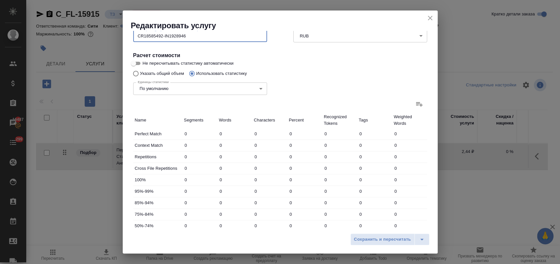
scroll to position [109, 0]
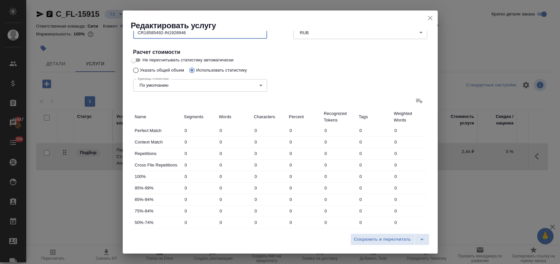
type input "CR18585492-IN1928946"
click at [415, 104] on icon at bounding box center [419, 101] width 8 height 8
click at [0, 0] on input "file" at bounding box center [0, 0] width 0 height 0
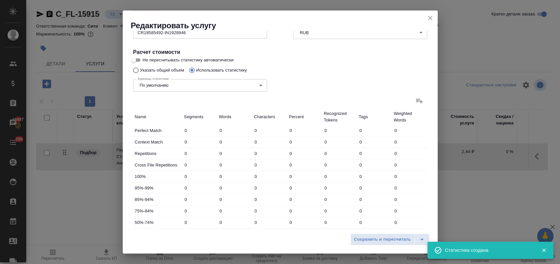
type input "132"
type input "281"
type input "2103"
type input "512"
type input "4230"
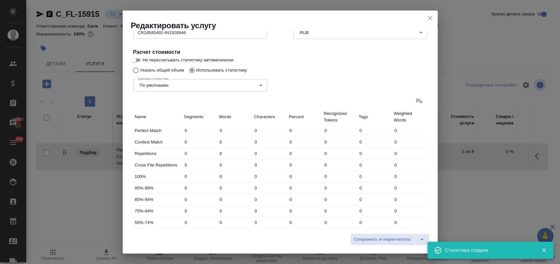
type input "25795"
type input "147"
type input "395"
type input "2450"
type input "12"
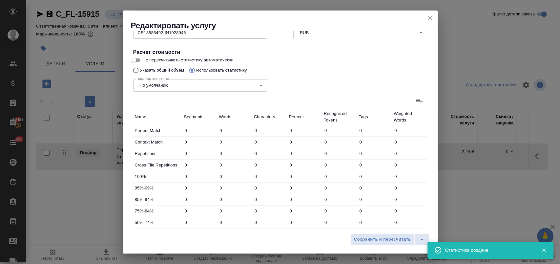
type input "27"
type input "176"
type input "3"
type input "39"
type input "228"
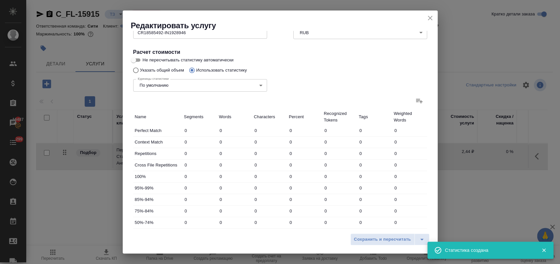
type input "11"
type input "29"
type input "187"
type input "209"
type input "3730"
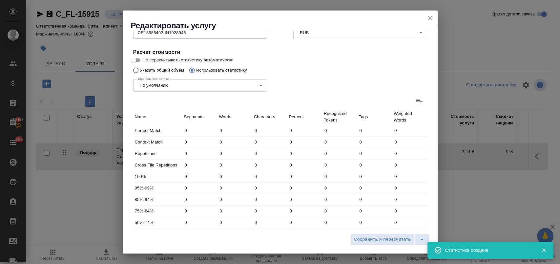
type input "22269"
type input "514"
type input "4501"
type input "27413"
type input "1026"
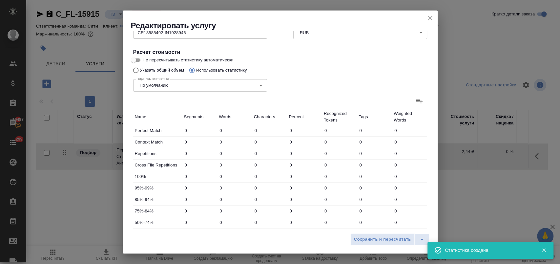
type input "8731"
type input "53208"
click at [358, 239] on span "Сохранить и пересчитать" at bounding box center [382, 239] width 57 height 8
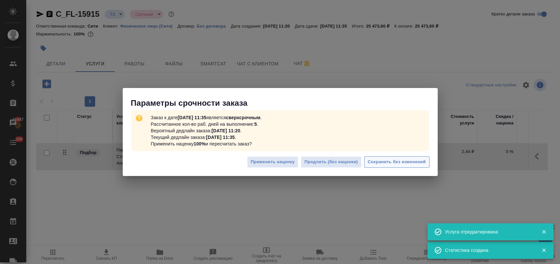
click at [402, 165] on span "Сохранить без изменений" at bounding box center [396, 162] width 58 height 8
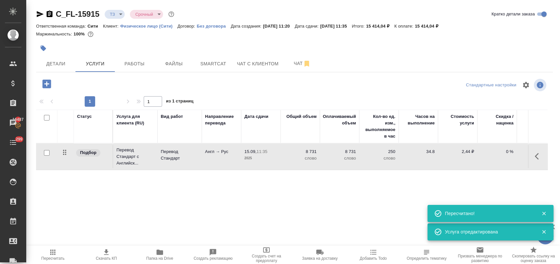
click at [538, 153] on icon "button" at bounding box center [536, 156] width 4 height 7
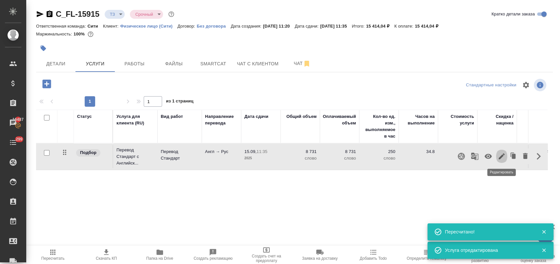
click at [498, 153] on icon "button" at bounding box center [501, 156] width 8 height 8
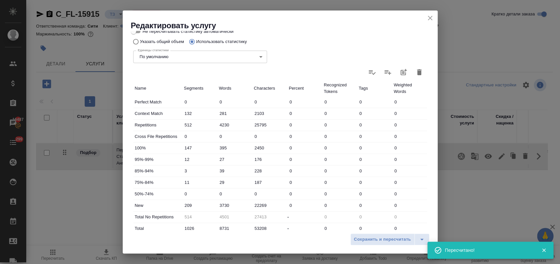
scroll to position [183, 0]
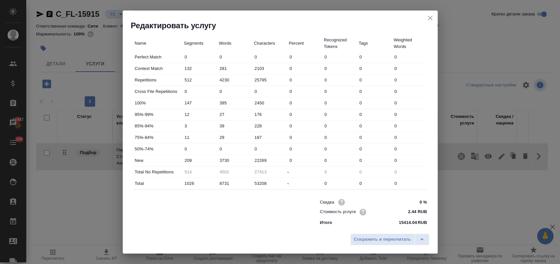
click at [220, 79] on input "4230" at bounding box center [234, 80] width 35 height 10
type input "230"
type input "8501"
type input "3230"
type input "5501"
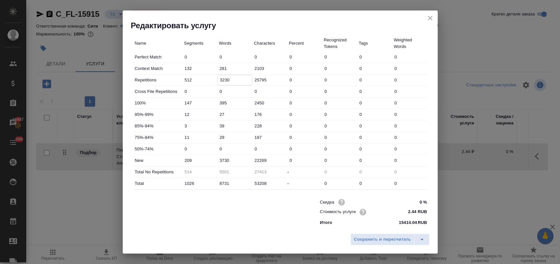
type input "3230"
click at [221, 160] on input "3730" at bounding box center [234, 160] width 34 height 10
type input "4730"
click at [372, 241] on span "Сохранить и пересчитать" at bounding box center [382, 239] width 57 height 8
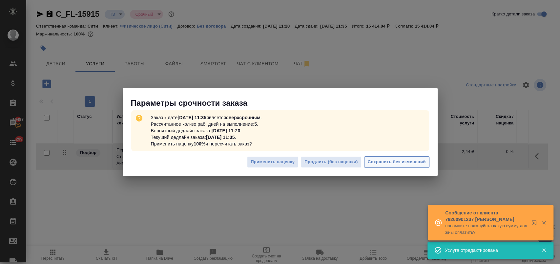
click at [415, 159] on span "Сохранить без изменений" at bounding box center [396, 162] width 58 height 8
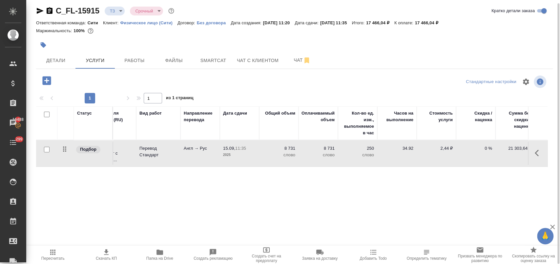
scroll to position [0, 0]
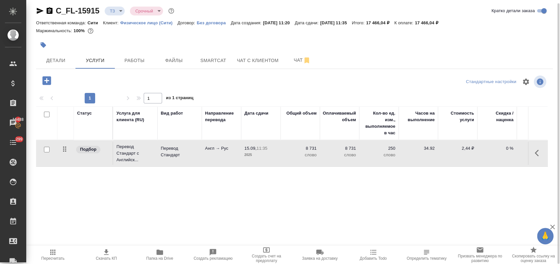
click at [50, 81] on icon "button" at bounding box center [46, 80] width 9 height 9
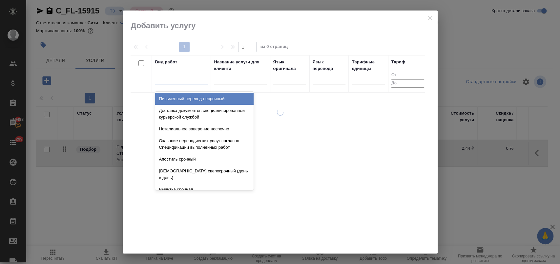
click at [188, 77] on div at bounding box center [181, 78] width 52 height 10
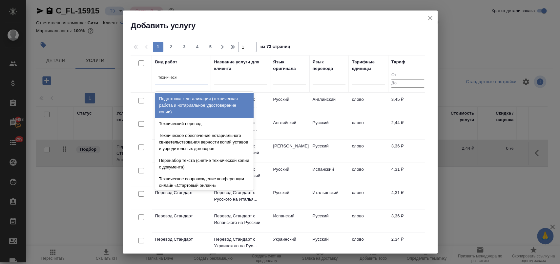
type input "техническое"
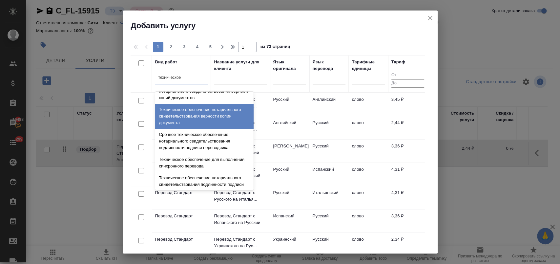
scroll to position [73, 0]
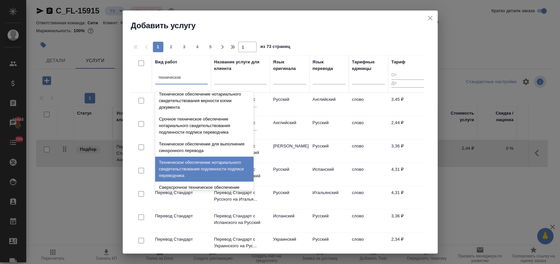
click at [223, 173] on div "Техническое обеспечение нотариального свидетельствования подлинности подписи пе…" at bounding box center [204, 168] width 98 height 25
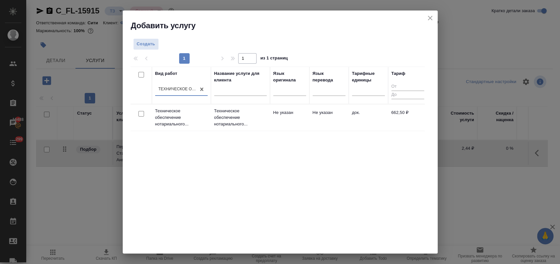
click at [140, 113] on input "checkbox" at bounding box center [141, 114] width 6 height 6
checkbox input "true"
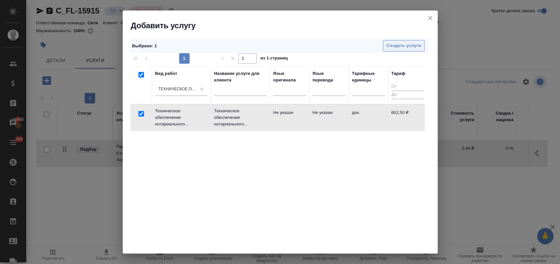
click at [407, 45] on span "Создать услуги" at bounding box center [403, 46] width 34 height 8
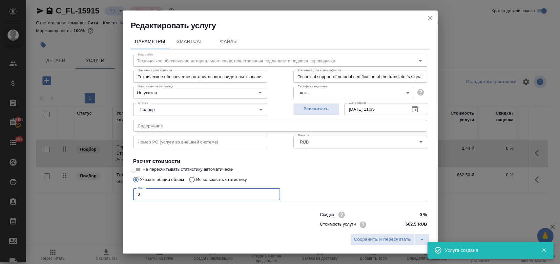
drag, startPoint x: 151, startPoint y: 196, endPoint x: 132, endPoint y: 193, distance: 18.9
click at [132, 193] on div "Вид работ Техническое обеспечение нотариального свидетельствования подлинности …" at bounding box center [279, 144] width 299 height 191
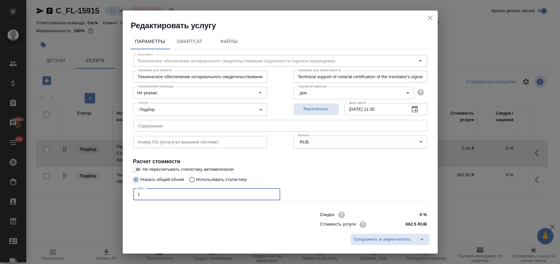
type input "1"
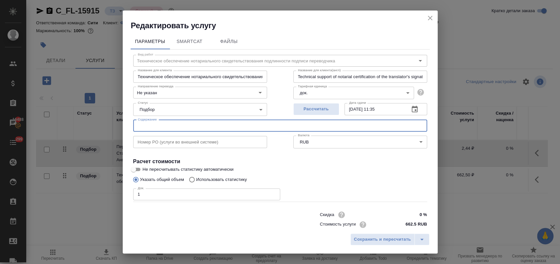
click at [182, 128] on input "text" at bounding box center [280, 126] width 294 height 12
paste input "CR18585492-IN1928946"
type input "CR18585492-IN1928946"
click at [385, 237] on span "Сохранить и пересчитать" at bounding box center [382, 239] width 57 height 8
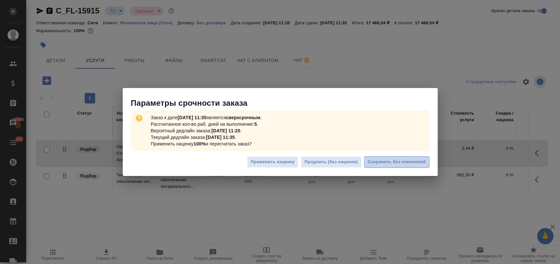
click at [383, 163] on span "Сохранить без изменений" at bounding box center [396, 162] width 58 height 8
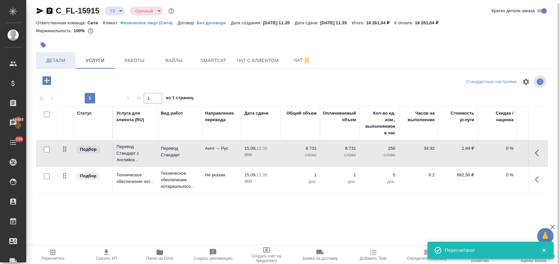
click at [39, 60] on button "Детали" at bounding box center [55, 60] width 39 height 16
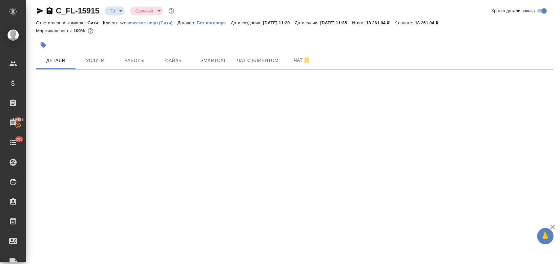
select select "RU"
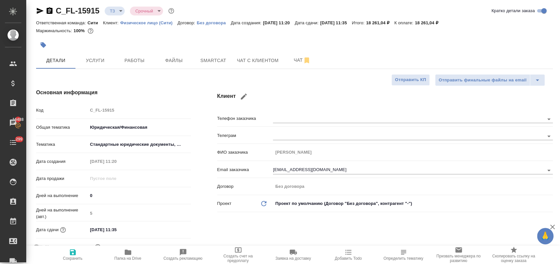
type textarea "x"
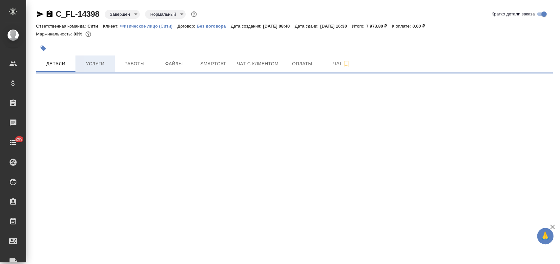
click at [97, 60] on span "Услуги" at bounding box center [94, 64] width 31 height 8
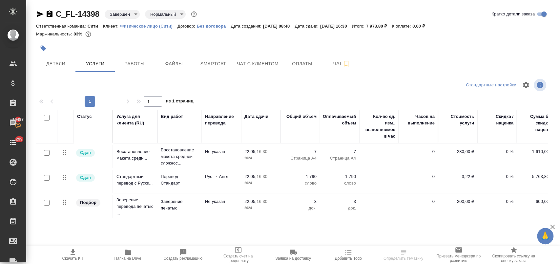
click at [267, 183] on p "2024" at bounding box center [260, 183] width 33 height 7
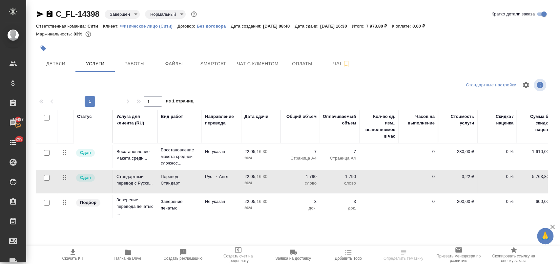
click at [267, 183] on p "2024" at bounding box center [260, 183] width 33 height 7
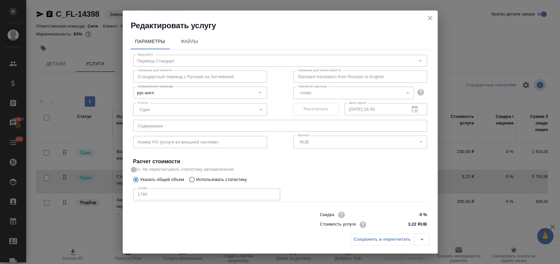
click at [427, 18] on icon "close" at bounding box center [430, 18] width 8 height 8
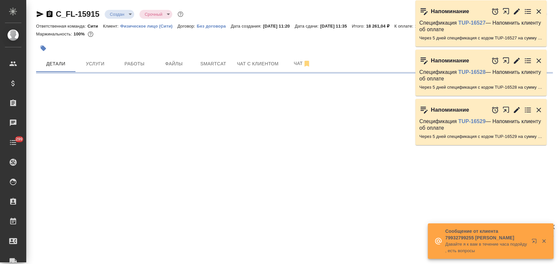
select select "RU"
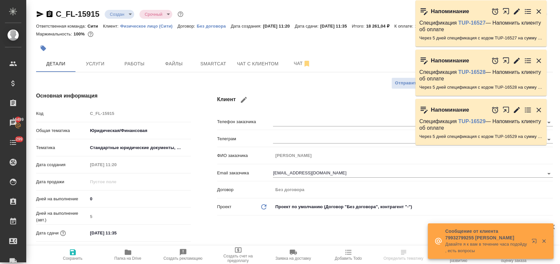
type textarea "x"
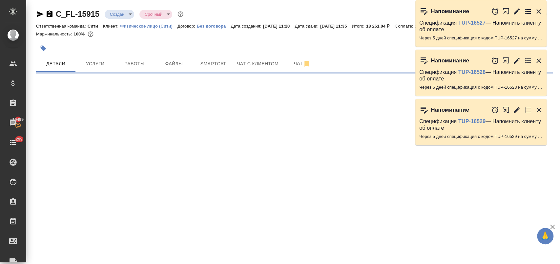
select select "RU"
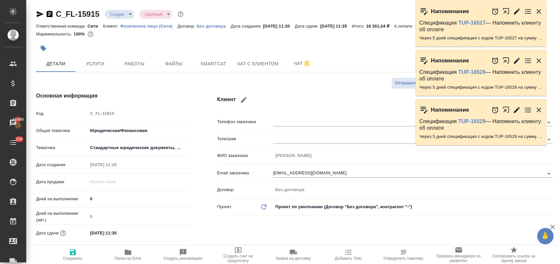
type textarea "x"
click at [290, 59] on span "Чат" at bounding box center [301, 63] width 31 height 8
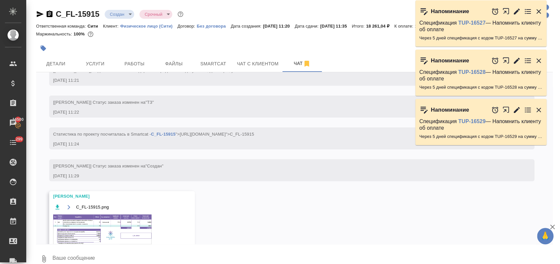
scroll to position [99, 0]
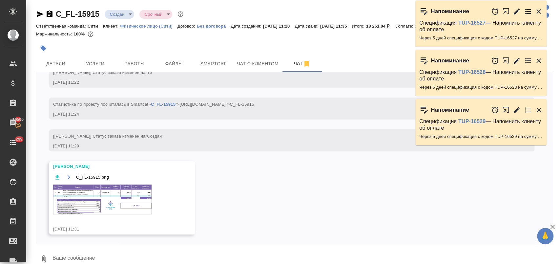
click at [89, 201] on img at bounding box center [102, 199] width 98 height 30
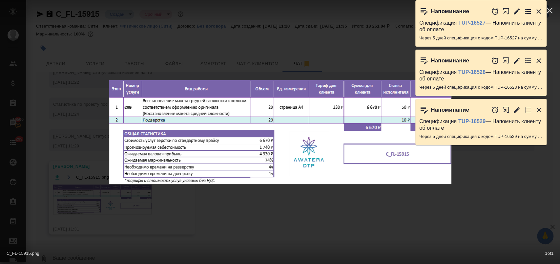
click at [536, 13] on icon "button" at bounding box center [538, 12] width 8 height 8
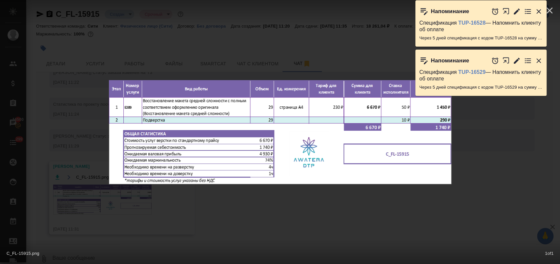
click at [538, 11] on icon "button" at bounding box center [538, 11] width 5 height 5
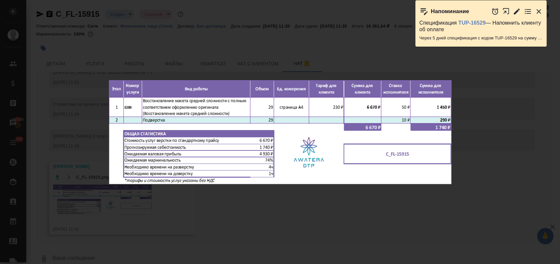
click at [537, 11] on icon "button" at bounding box center [538, 11] width 5 height 5
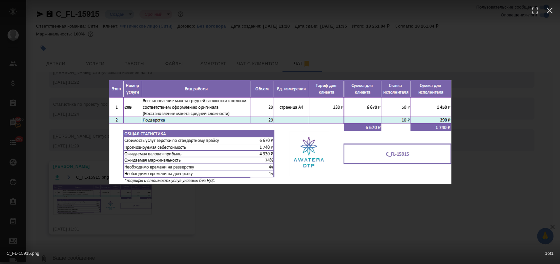
click at [324, 207] on div "C_FL-15915.png 1 of 1" at bounding box center [280, 132] width 560 height 264
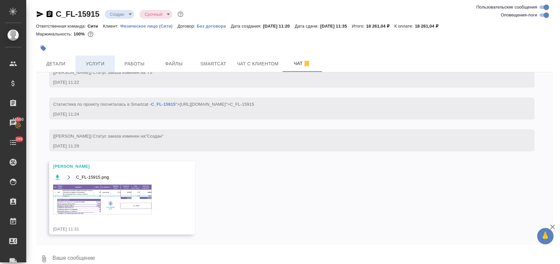
click at [104, 65] on span "Услуги" at bounding box center [94, 64] width 31 height 8
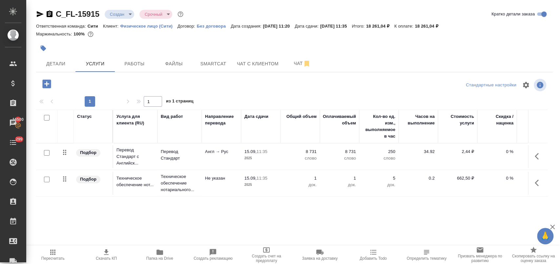
click at [48, 87] on icon "button" at bounding box center [46, 83] width 9 height 9
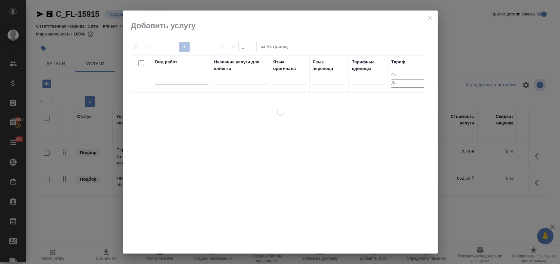
click at [164, 79] on div at bounding box center [181, 78] width 52 height 10
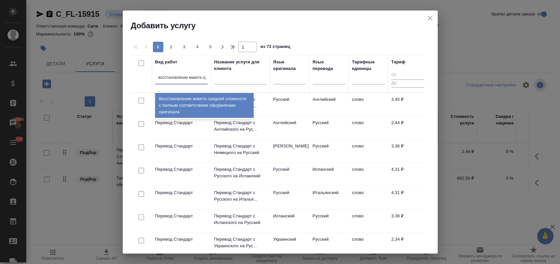
type input "восстановление макета сре"
click at [192, 100] on div "Восстановление макета средней сложности с полным соответствием оформлению ориги…" at bounding box center [204, 105] width 98 height 25
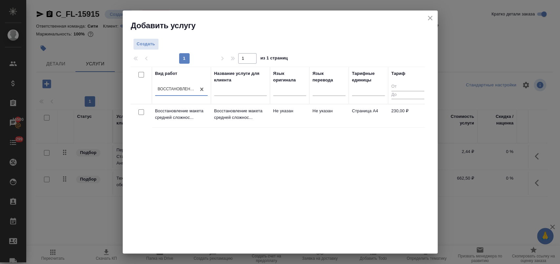
scroll to position [0, 0]
click at [143, 111] on input "checkbox" at bounding box center [141, 112] width 6 height 6
checkbox input "true"
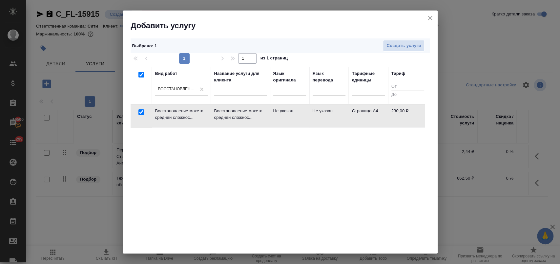
checkbox input "true"
click at [386, 44] on span "Создать услуги" at bounding box center [403, 46] width 34 height 8
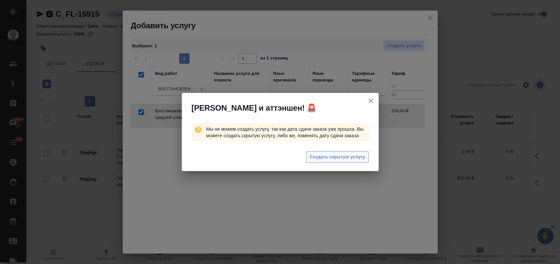
click at [342, 156] on span "Создать скрытую услугу" at bounding box center [336, 157] width 55 height 8
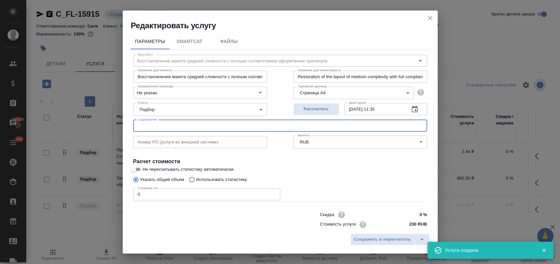
click at [202, 125] on input "text" at bounding box center [280, 126] width 294 height 12
paste input "CR18585492-IN1928946"
type input "CR18585492-IN1928946"
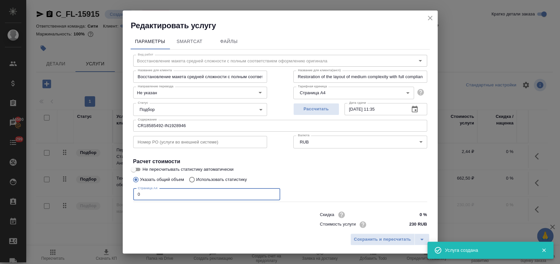
drag, startPoint x: 150, startPoint y: 194, endPoint x: 108, endPoint y: 199, distance: 42.9
click at [108, 199] on div "Редактировать услугу Параметры SmartCat Файлы Вид работ Восстановление макета с…" at bounding box center [280, 132] width 560 height 264
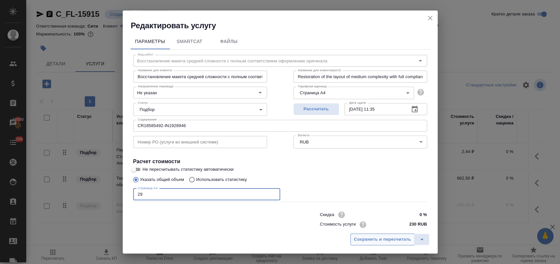
type input "29"
click at [381, 238] on span "Сохранить и пересчитать" at bounding box center [382, 239] width 57 height 8
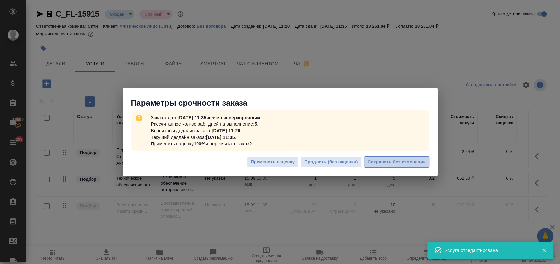
click at [407, 165] on span "Сохранить без изменений" at bounding box center [396, 162] width 58 height 8
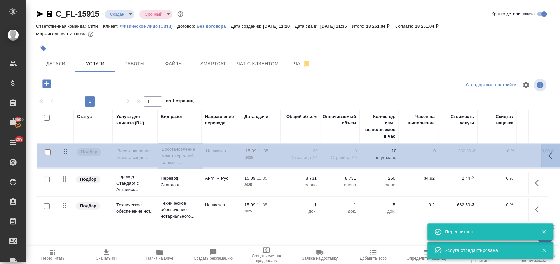
drag, startPoint x: 64, startPoint y: 207, endPoint x: 65, endPoint y: 150, distance: 56.7
click at [65, 150] on table "Статус Услуга для клиента (RU) Вид работ Направление перевода Дата сдачи Общий …" at bounding box center [345, 165] width 618 height 113
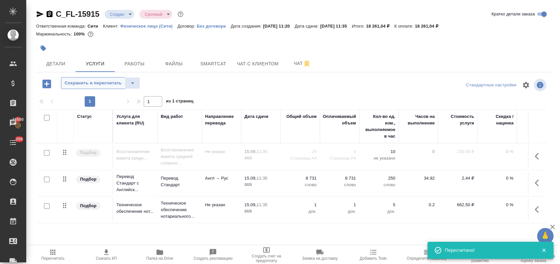
click at [89, 83] on span "Сохранить и пересчитать" at bounding box center [93, 83] width 57 height 8
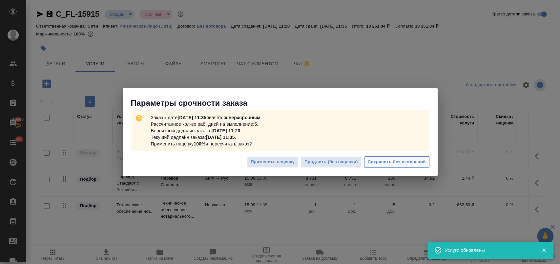
click at [383, 162] on span "Сохранить без изменений" at bounding box center [396, 162] width 58 height 8
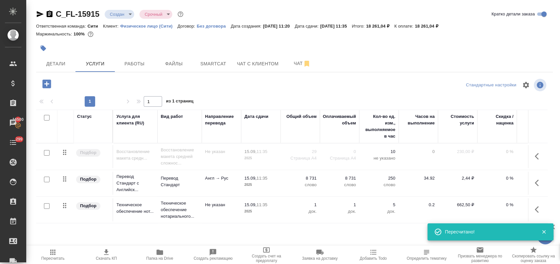
click at [47, 152] on input "checkbox" at bounding box center [47, 153] width 6 height 6
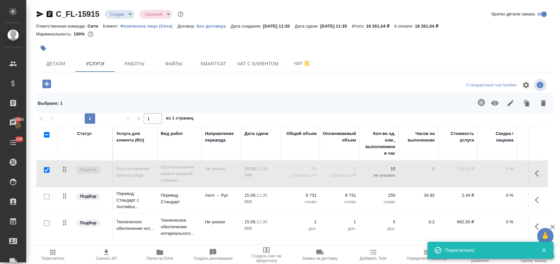
click at [492, 102] on icon "button" at bounding box center [494, 103] width 7 height 5
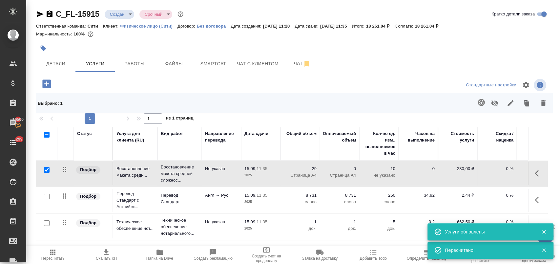
click at [46, 168] on input "checkbox" at bounding box center [47, 170] width 6 height 6
checkbox input "false"
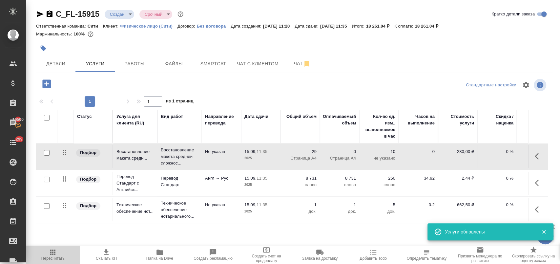
click at [57, 251] on span "Пересчитать" at bounding box center [53, 254] width 46 height 12
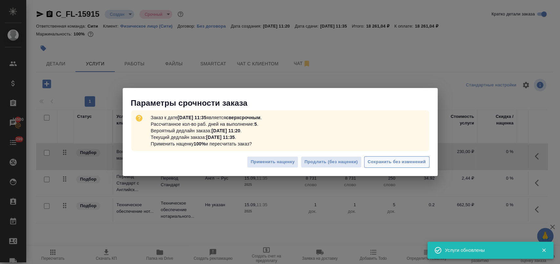
click at [407, 161] on span "Сохранить без изменений" at bounding box center [396, 162] width 58 height 8
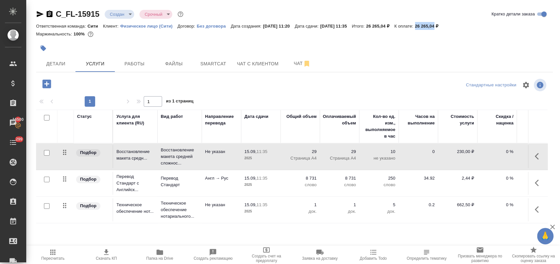
drag, startPoint x: 431, startPoint y: 25, endPoint x: 450, endPoint y: 25, distance: 18.7
click at [443, 25] on p "26 265,04 ₽" at bounding box center [429, 26] width 28 height 5
copy p "26 265,04"
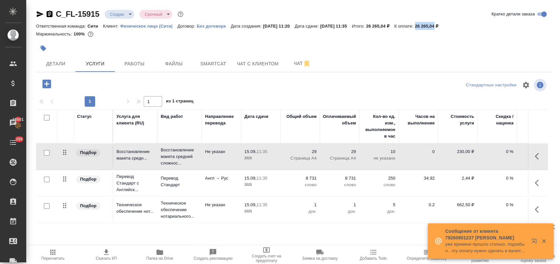
click at [504, 179] on p "0 %" at bounding box center [496, 178] width 33 height 7
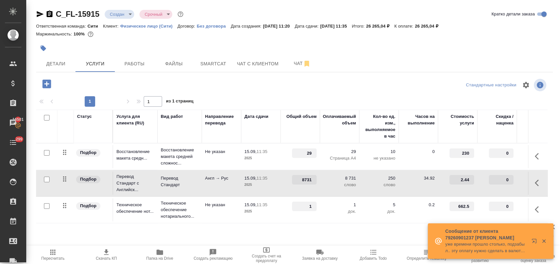
click at [503, 179] on input "0" at bounding box center [500, 180] width 25 height 10
type input "-30"
click at [264, 234] on div "Статус Услуга для клиента (RU) Вид работ Направление перевода Дата сдачи Общий …" at bounding box center [291, 179] width 511 height 141
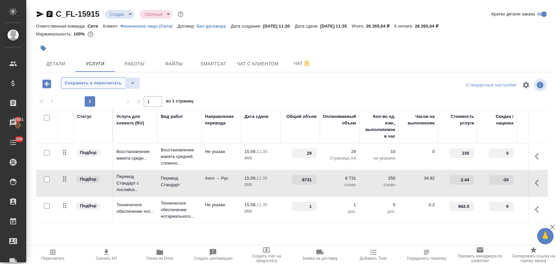
click at [105, 86] on span "Сохранить и пересчитать" at bounding box center [93, 83] width 57 height 8
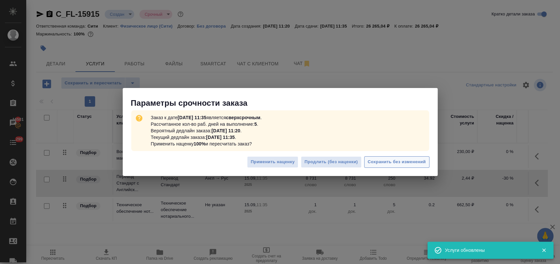
click at [385, 162] on span "Сохранить без изменений" at bounding box center [396, 162] width 58 height 8
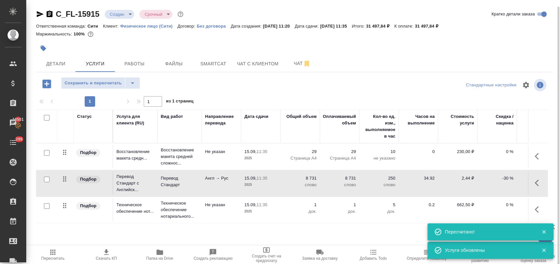
scroll to position [3, 0]
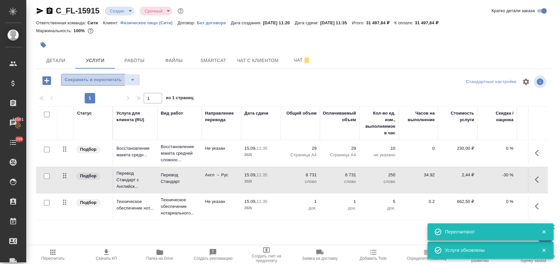
click at [96, 80] on span "Сохранить и пересчитать" at bounding box center [93, 80] width 57 height 8
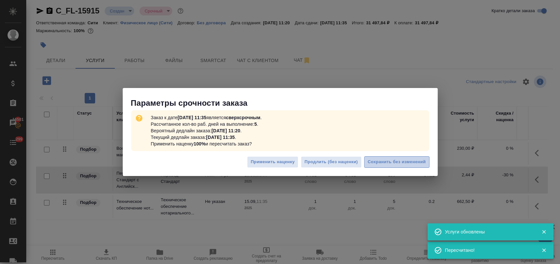
click at [405, 165] on span "Сохранить без изменений" at bounding box center [396, 162] width 58 height 8
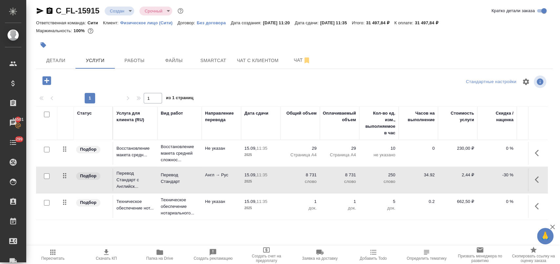
click at [49, 82] on icon "button" at bounding box center [46, 80] width 9 height 9
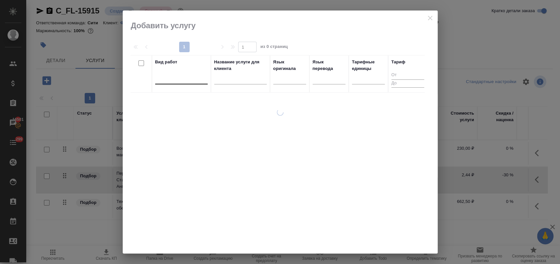
click at [162, 80] on div at bounding box center [181, 78] width 52 height 10
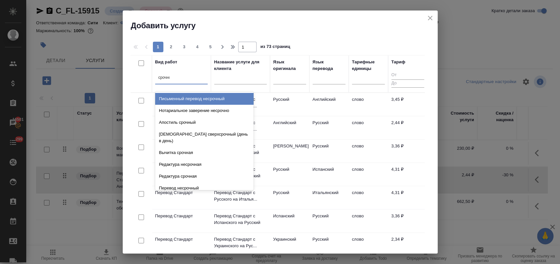
type input "срочное"
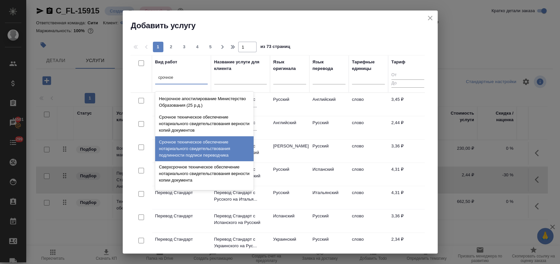
click at [236, 146] on div "Срочное техническое обеспечение нотариального свидетельствования подлинности по…" at bounding box center [204, 148] width 98 height 25
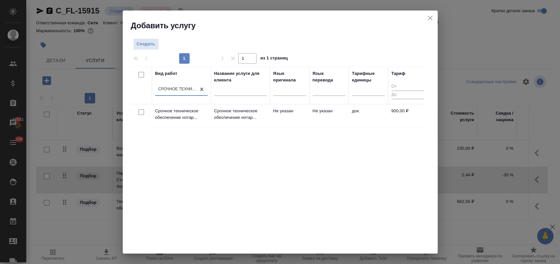
click at [140, 111] on input "checkbox" at bounding box center [141, 112] width 6 height 6
checkbox input "true"
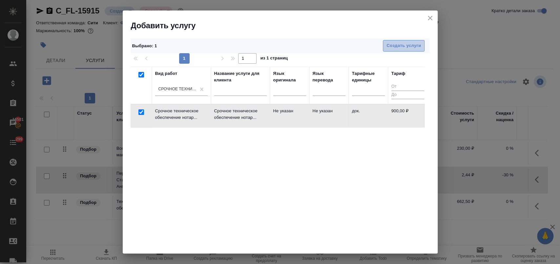
click at [399, 45] on span "Создать услуги" at bounding box center [403, 46] width 34 height 8
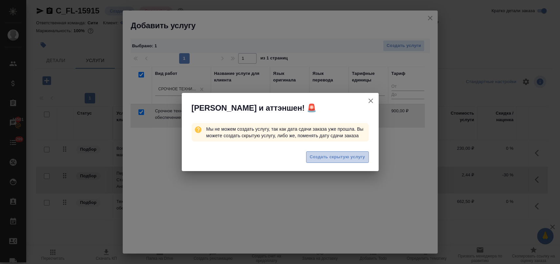
click at [335, 155] on span "Создать скрытую услугу" at bounding box center [336, 157] width 55 height 8
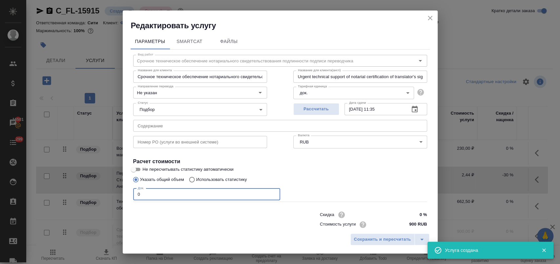
drag, startPoint x: 145, startPoint y: 191, endPoint x: 103, endPoint y: 192, distance: 42.3
click at [103, 192] on div "Редактировать услугу Параметры SmartCat Файлы Вид работ Срочное техническое обе…" at bounding box center [280, 132] width 560 height 264
type input "1"
click at [382, 237] on span "Сохранить и пересчитать" at bounding box center [382, 239] width 57 height 8
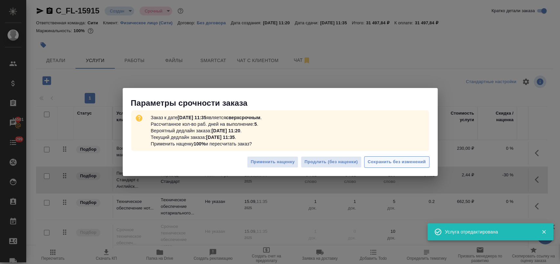
click at [393, 165] on span "Сохранить без изменений" at bounding box center [396, 162] width 58 height 8
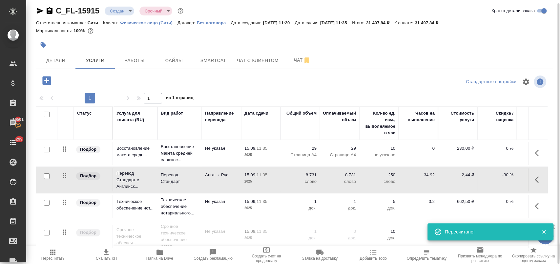
click at [46, 201] on input "checkbox" at bounding box center [47, 203] width 6 height 6
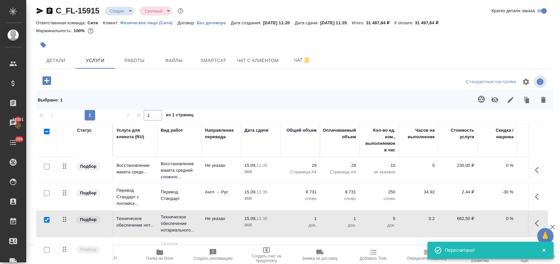
click at [497, 99] on icon "button" at bounding box center [494, 100] width 7 height 6
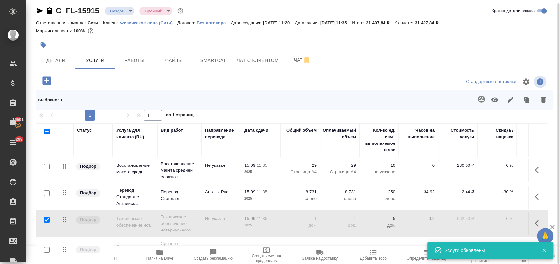
click at [45, 218] on input "checkbox" at bounding box center [47, 220] width 6 height 6
checkbox input "false"
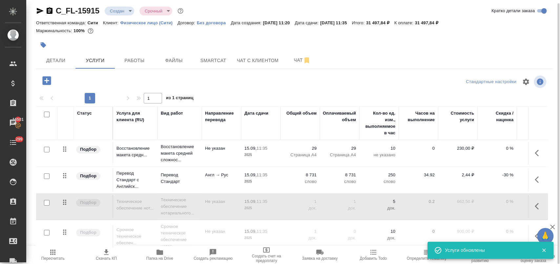
click at [46, 229] on input "checkbox" at bounding box center [47, 232] width 6 height 6
checkbox input "true"
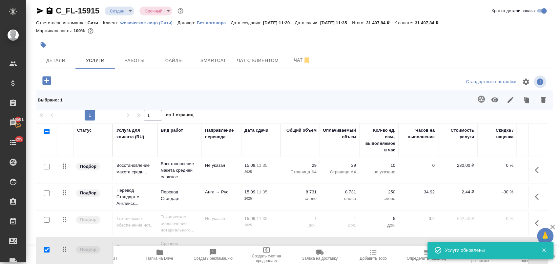
click at [496, 100] on icon "button" at bounding box center [494, 100] width 8 height 8
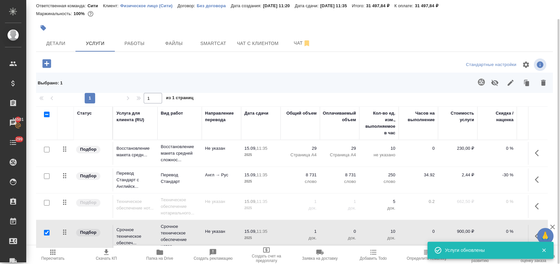
click at [50, 253] on icon "button" at bounding box center [53, 252] width 8 height 8
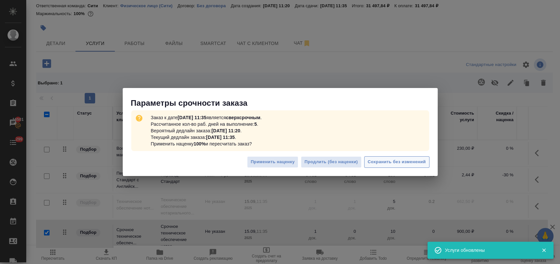
click at [412, 164] on span "Сохранить без изменений" at bounding box center [396, 162] width 58 height 8
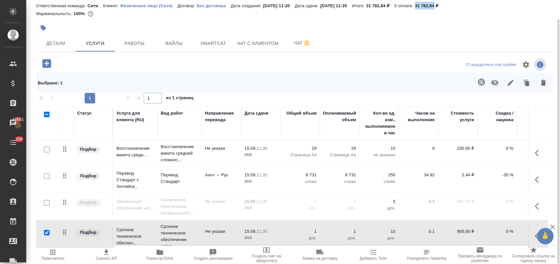
drag, startPoint x: 431, startPoint y: 7, endPoint x: 449, endPoint y: 9, distance: 18.8
click at [449, 9] on div "Ответственная команда: Сити Клиент: Физическое лицо (Сити) Договор: Без договор…" at bounding box center [294, 6] width 516 height 8
copy p "31 782,84"
click at [295, 46] on span "Чат" at bounding box center [301, 43] width 31 height 8
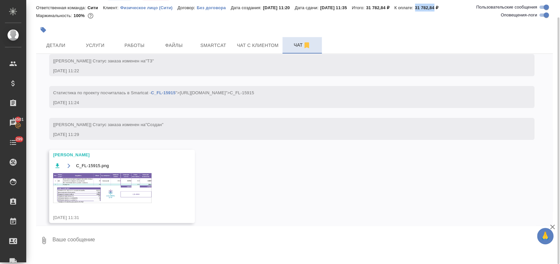
scroll to position [99, 0]
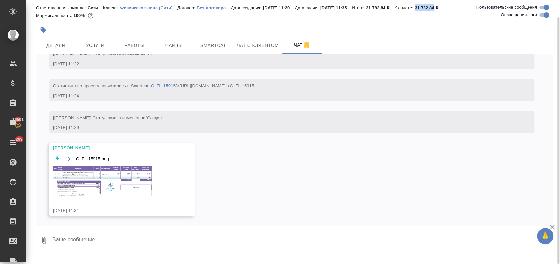
click at [108, 175] on img at bounding box center [102, 181] width 98 height 30
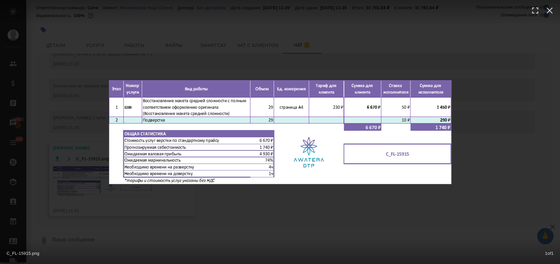
click at [457, 29] on div "C_FL-15915.png 1 of 1" at bounding box center [280, 132] width 560 height 264
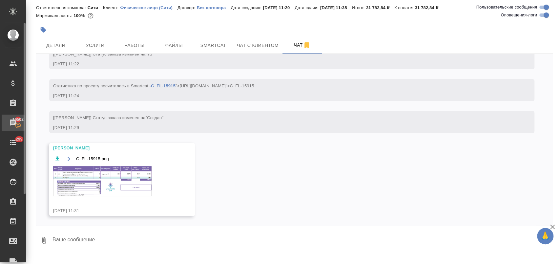
scroll to position [10, 0]
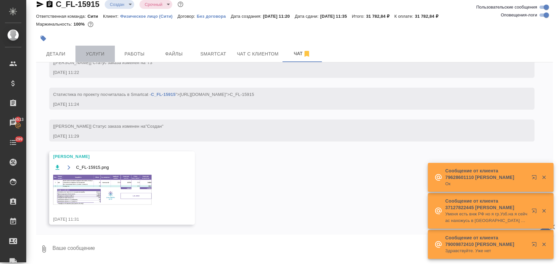
click at [84, 53] on span "Услуги" at bounding box center [94, 54] width 31 height 8
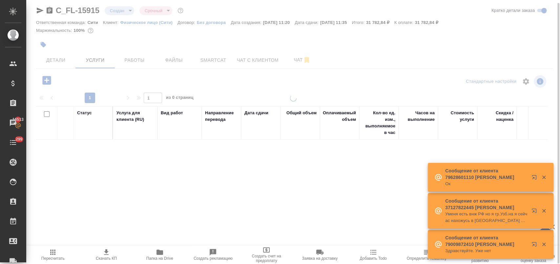
scroll to position [3, 0]
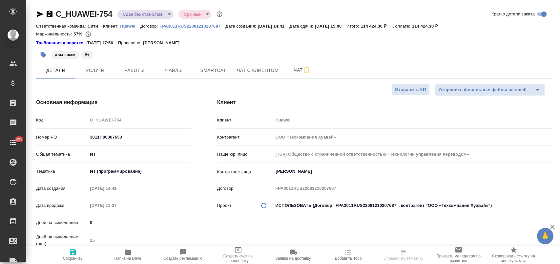
select select "RU"
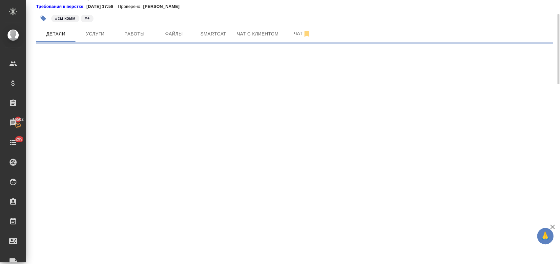
select select "RU"
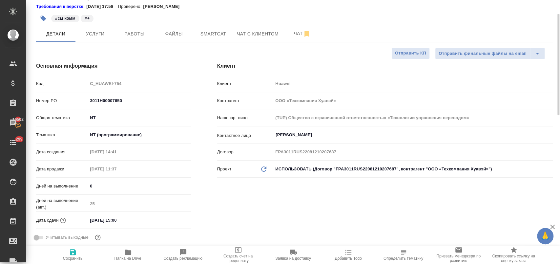
type textarea "x"
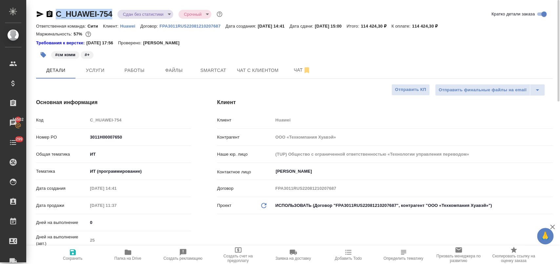
drag, startPoint x: 113, startPoint y: 17, endPoint x: 55, endPoint y: 11, distance: 58.3
click at [55, 11] on div "C_HUAWEI-754 Сдан без статистики distributed Срочный urgent" at bounding box center [130, 14] width 188 height 10
click at [126, 253] on icon "button" at bounding box center [128, 251] width 7 height 5
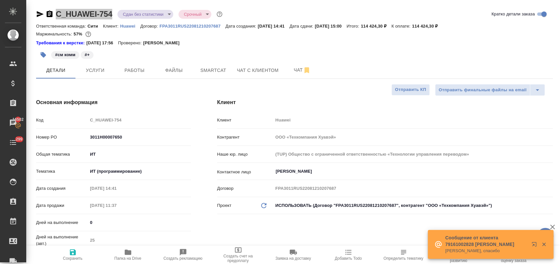
type textarea "x"
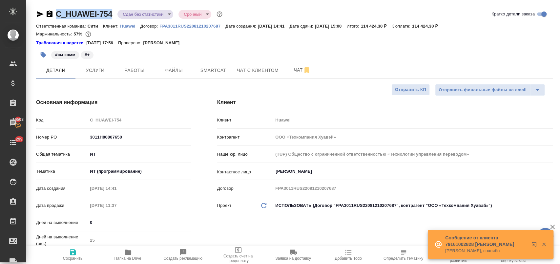
type textarea "x"
click at [42, 56] on icon "button" at bounding box center [44, 55] width 6 height 6
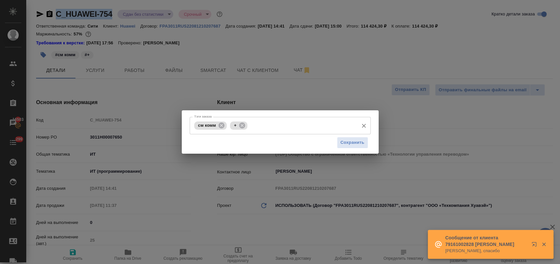
click at [262, 124] on input "Тэги заказа" at bounding box center [302, 125] width 106 height 11
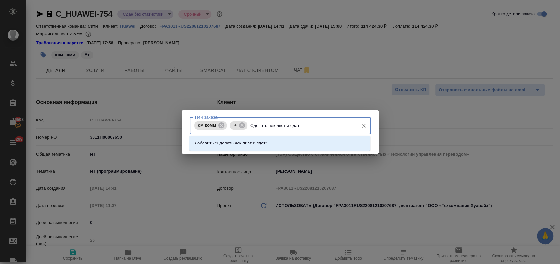
type input "Сделать чек лист и сдать"
click at [269, 145] on p "Добавить "Сделать чек лист и сдать"" at bounding box center [231, 143] width 75 height 7
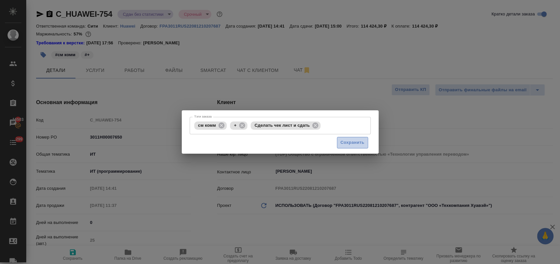
click at [354, 143] on span "Сохранить" at bounding box center [352, 143] width 24 height 8
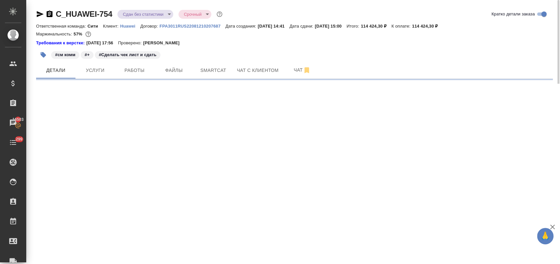
select select "RU"
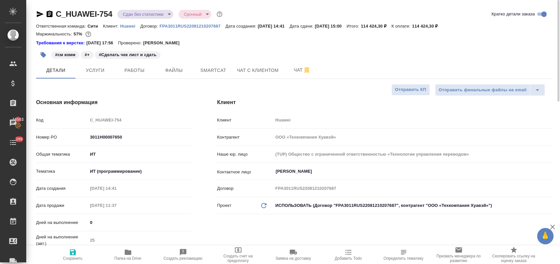
type textarea "x"
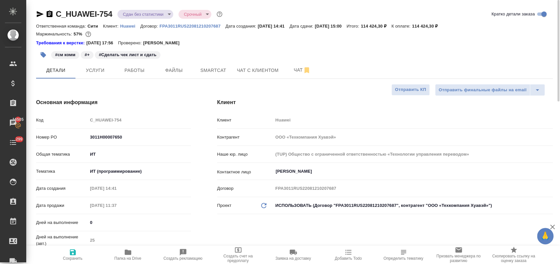
type textarea "x"
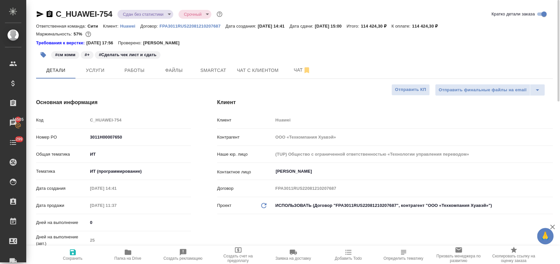
type textarea "x"
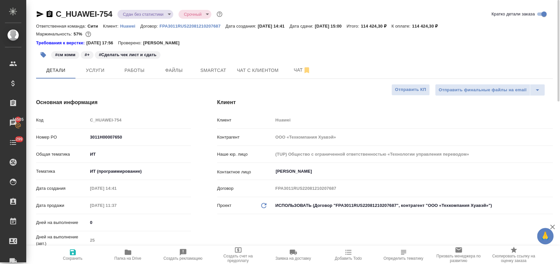
type textarea "x"
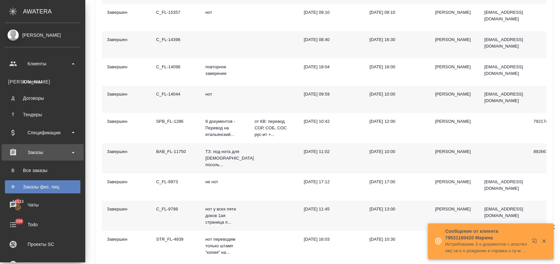
scroll to position [0, 229]
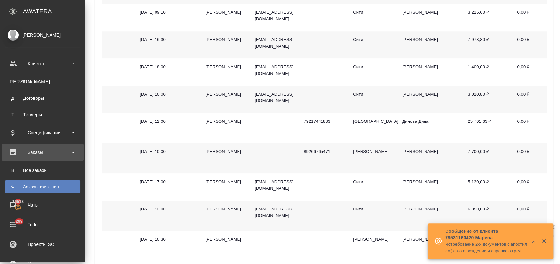
click at [48, 84] on div "Клиенты" at bounding box center [42, 81] width 69 height 7
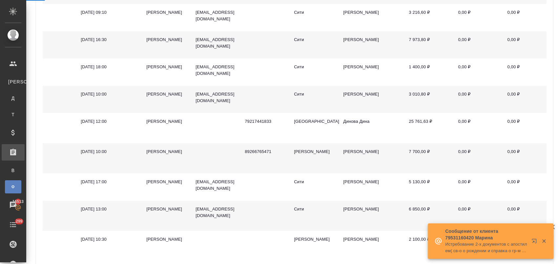
select select "RU"
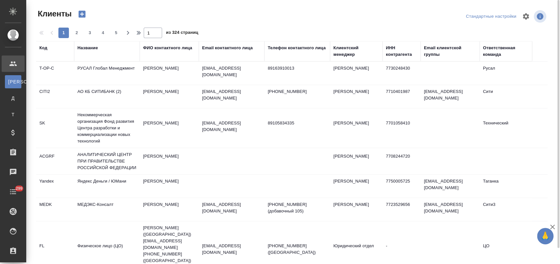
click at [90, 49] on div "Название" at bounding box center [87, 48] width 20 height 7
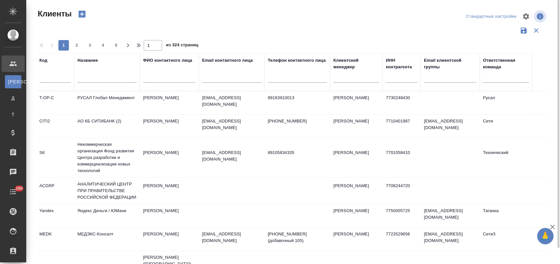
click at [102, 76] on input "text" at bounding box center [106, 78] width 59 height 8
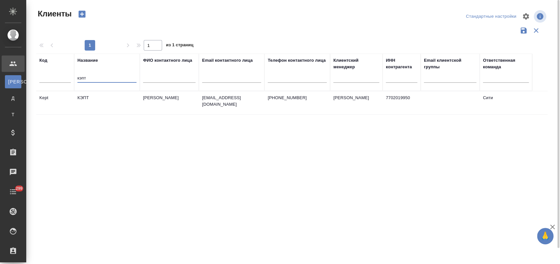
type input "кэпт"
click at [102, 98] on td "КЭПТ" at bounding box center [107, 102] width 66 height 23
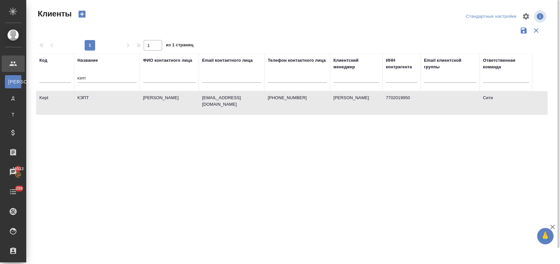
click at [102, 98] on td "КЭПТ" at bounding box center [107, 102] width 66 height 23
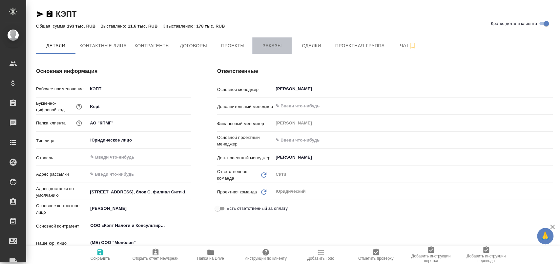
click at [278, 46] on span "Заказы" at bounding box center [271, 46] width 31 height 8
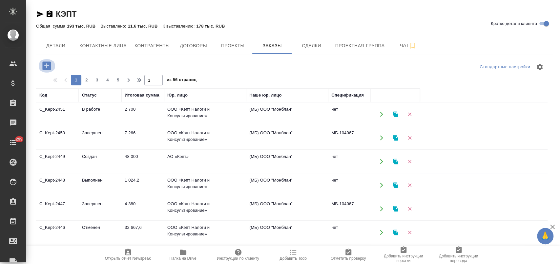
click at [50, 66] on icon "button" at bounding box center [46, 65] width 9 height 9
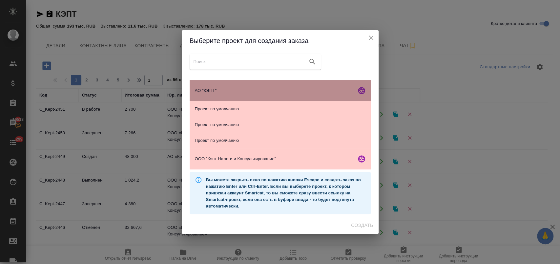
click at [231, 88] on span "АО "КЭПТ"" at bounding box center [274, 90] width 159 height 7
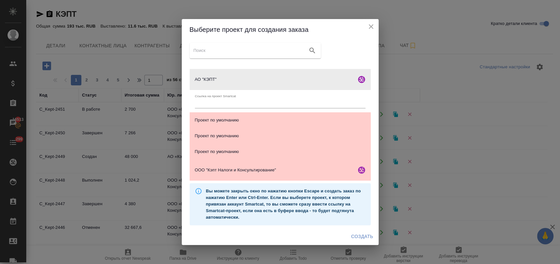
click at [359, 236] on span "Создать" at bounding box center [362, 236] width 22 height 8
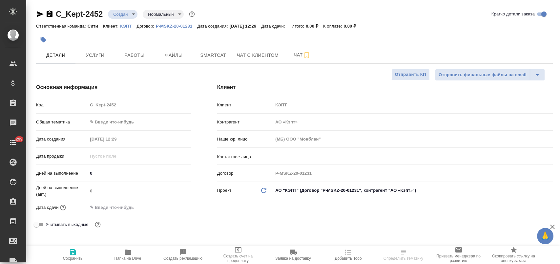
select select "RU"
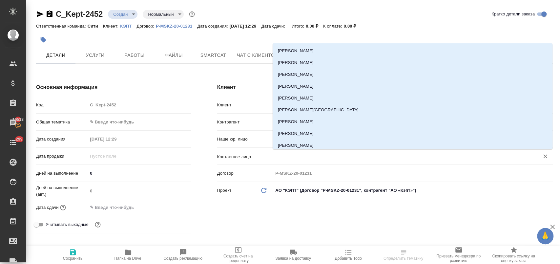
click at [307, 158] on input "text" at bounding box center [402, 156] width 254 height 8
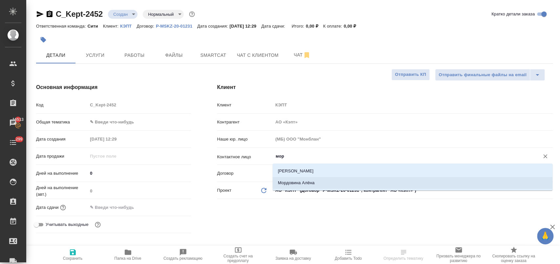
click at [290, 181] on li "Мордовина Алёна" at bounding box center [412, 183] width 280 height 12
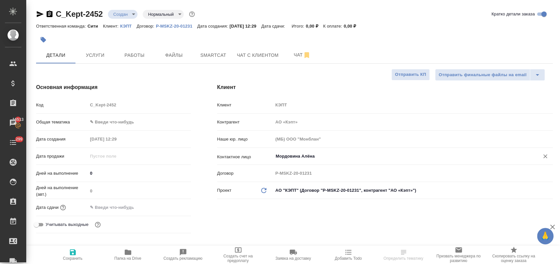
type input "Мордовина Алёна"
click at [78, 251] on span "Сохранить" at bounding box center [72, 254] width 47 height 12
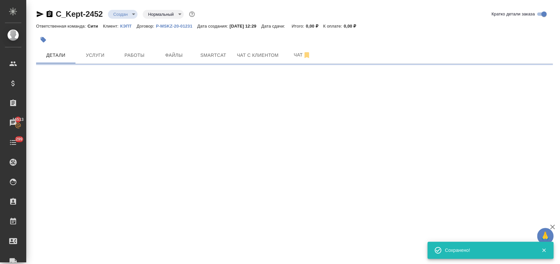
select select "RU"
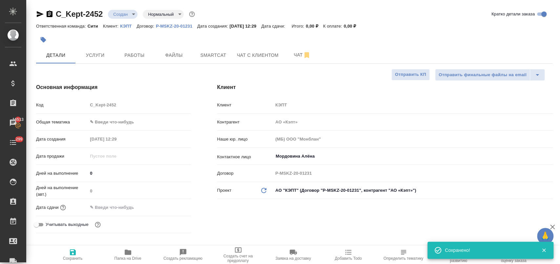
type textarea "x"
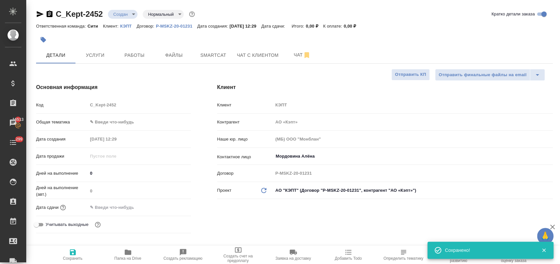
type textarea "x"
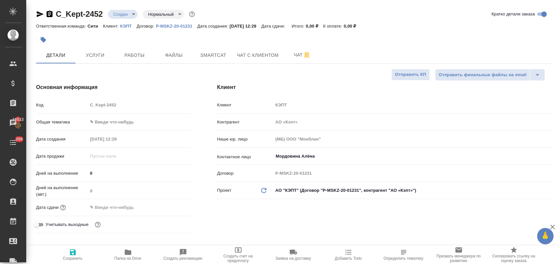
click at [122, 115] on div "Код C_Kept-2452" at bounding box center [113, 107] width 155 height 17
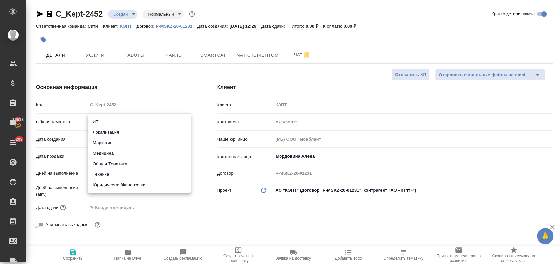
click at [124, 121] on body "🙏 .cls-1 fill:#fff; AWATERA [PERSON_NAME] Спецификации Заказы 16513 Чаты 299 To…" at bounding box center [280, 158] width 560 height 316
click at [133, 185] on li "Юридическая/Финансовая" at bounding box center [139, 184] width 103 height 10
type input "yr-fn"
type textarea "x"
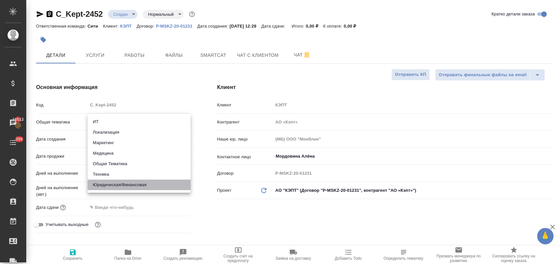
type textarea "x"
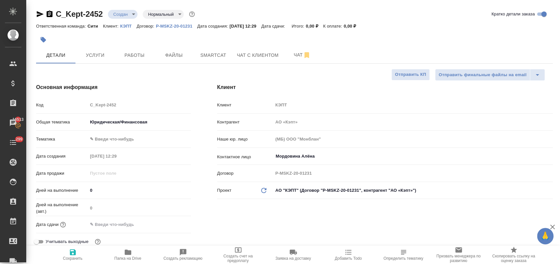
click at [120, 142] on body "🙏 .cls-1 fill:#fff; AWATERA [PERSON_NAME] Спецификации Заказы 16513 Чаты 299 To…" at bounding box center [280, 158] width 560 height 316
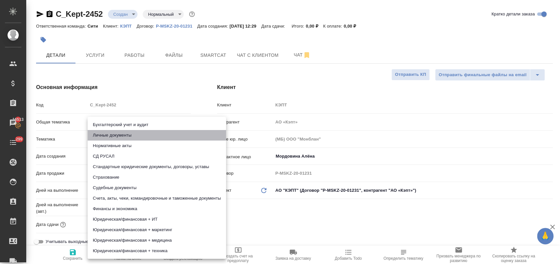
click at [130, 137] on li "Личные документы" at bounding box center [157, 135] width 138 height 10
type textarea "x"
type input "5a8b8b956a9677013d343cfe"
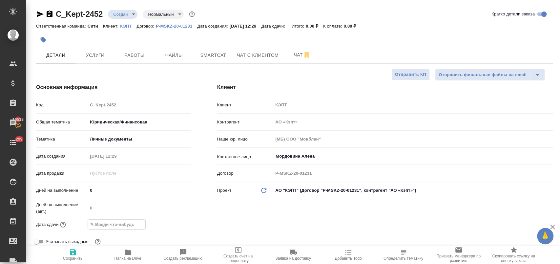
click at [126, 224] on input "text" at bounding box center [116, 224] width 57 height 10
click at [169, 223] on icon "button" at bounding box center [172, 223] width 6 height 7
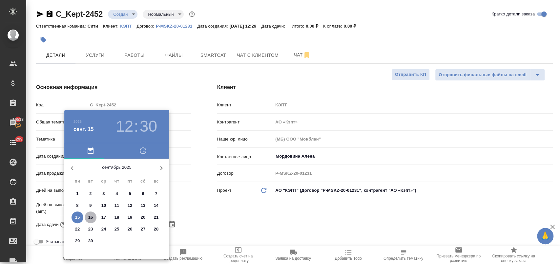
click at [92, 217] on p "16" at bounding box center [90, 217] width 5 height 7
type input "16.09.2025 12:30"
type textarea "x"
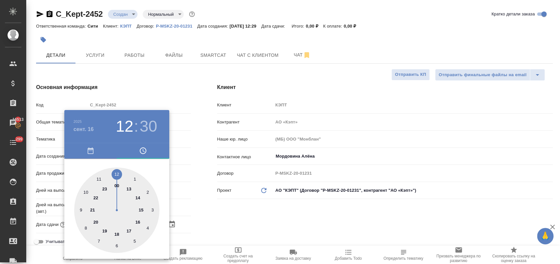
drag, startPoint x: 116, startPoint y: 234, endPoint x: 126, endPoint y: 195, distance: 39.9
click at [116, 233] on div at bounding box center [116, 209] width 85 height 85
type input "16.09.2025 18:30"
type textarea "x"
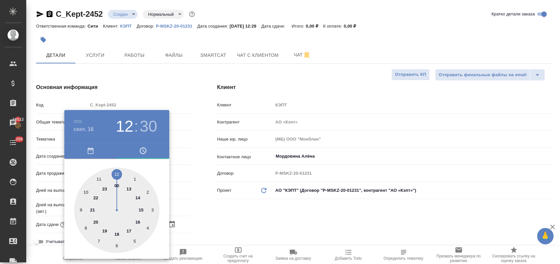
type textarea "x"
click at [116, 174] on div at bounding box center [116, 209] width 85 height 85
type input "16.09.2025 18:00"
type textarea "x"
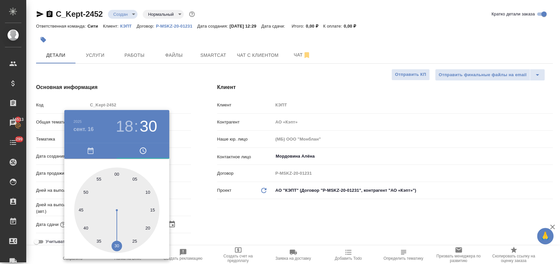
type textarea "x"
click at [207, 215] on div at bounding box center [280, 132] width 560 height 264
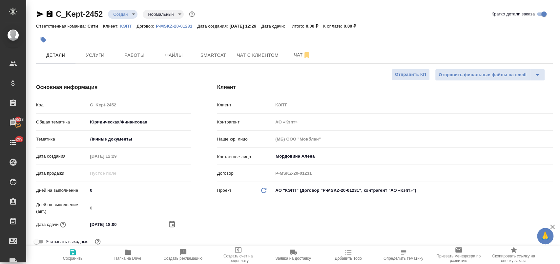
click at [77, 254] on span "Сохранить" at bounding box center [72, 254] width 47 height 12
type textarea "x"
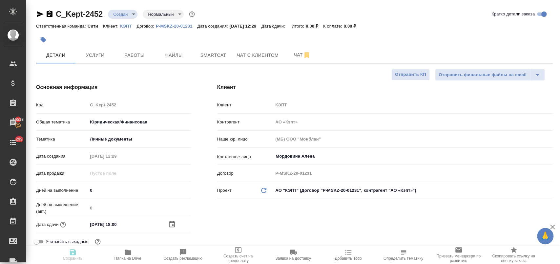
type textarea "x"
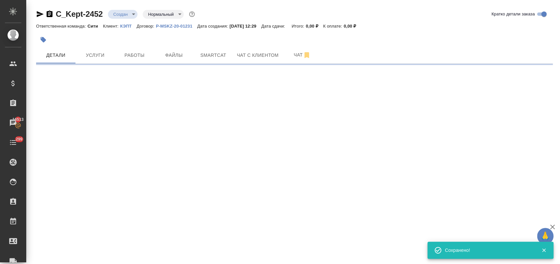
select select "RU"
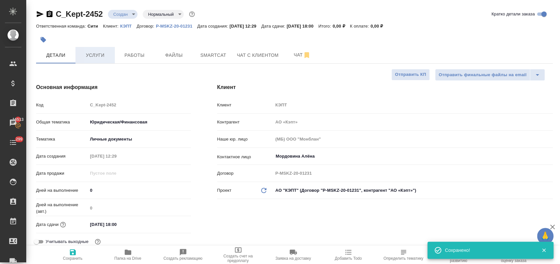
type textarea "x"
click at [93, 52] on span "Услуги" at bounding box center [94, 55] width 31 height 8
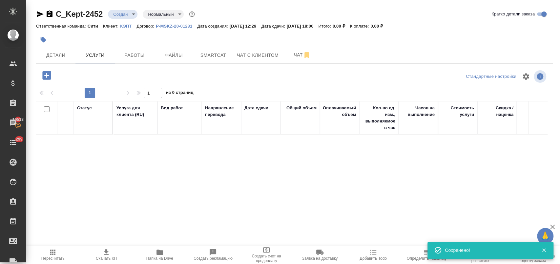
click at [50, 76] on icon "button" at bounding box center [46, 75] width 9 height 9
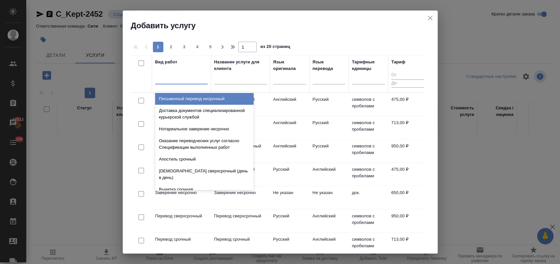
click at [181, 81] on div at bounding box center [181, 78] width 52 height 10
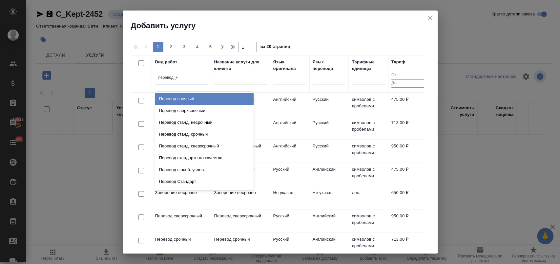
type input "перевод ст"
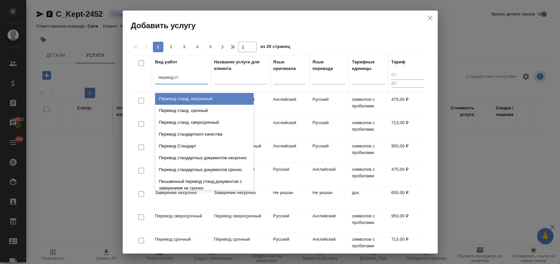
click at [191, 98] on div "Перевод станд. несрочный" at bounding box center [204, 99] width 98 height 12
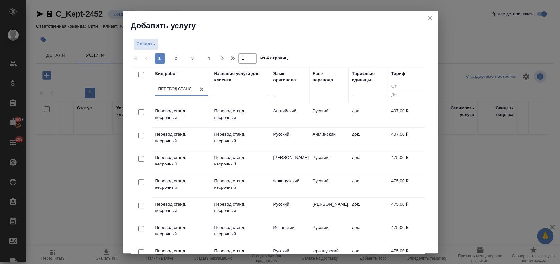
click at [141, 111] on input "checkbox" at bounding box center [141, 112] width 6 height 6
checkbox input "true"
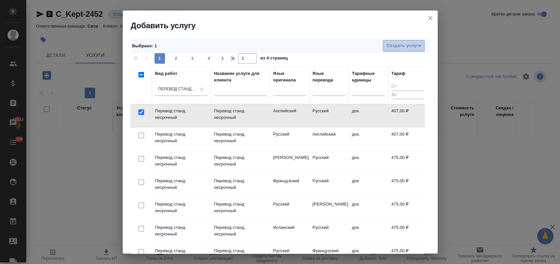
click at [402, 46] on span "Создать услуги" at bounding box center [403, 46] width 34 height 8
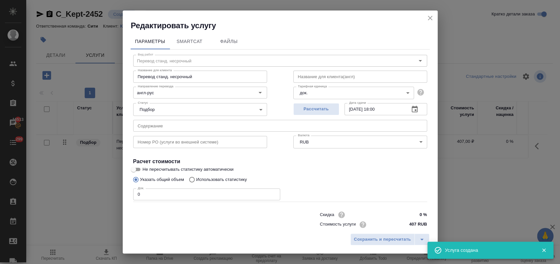
click at [167, 124] on input "text" at bounding box center [280, 126] width 294 height 12
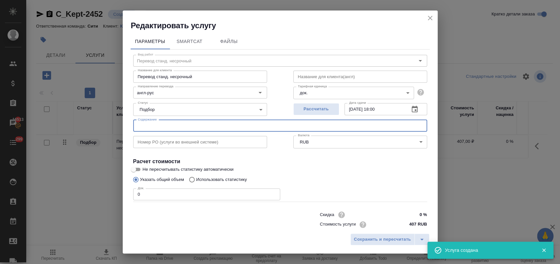
paste input "CISA-certification-CISA-18149677"
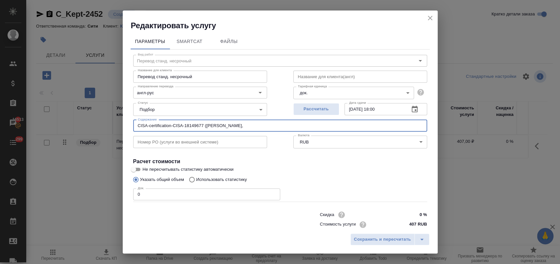
paste input "кост центр: 115108 АО"
drag, startPoint x: 304, startPoint y: 124, endPoint x: 120, endPoint y: 118, distance: 184.0
click at [120, 118] on div "Редактировать услугу Параметры SmartCat Файлы Вид работ Перевод станд. несрочны…" at bounding box center [280, 132] width 560 height 264
type input "CISA-certification-CISA-18149677 (Мордовина Алена, кост центр: 115108 АО)"
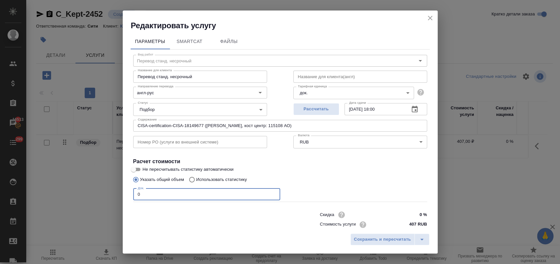
drag, startPoint x: 141, startPoint y: 187, endPoint x: 129, endPoint y: 190, distance: 12.4
click at [129, 190] on div "Параметры SmartCat Файлы Вид работ Перевод станд. несрочный Вид работ Название …" at bounding box center [280, 130] width 315 height 199
type input "1"
click at [411, 112] on icon "button" at bounding box center [414, 109] width 6 height 7
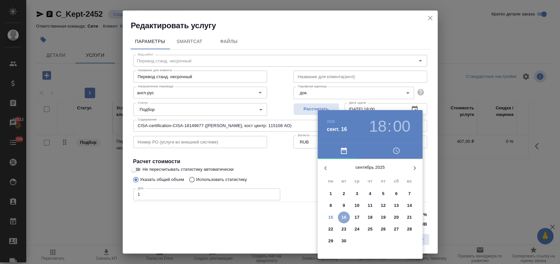
click at [343, 216] on p "16" at bounding box center [343, 217] width 5 height 7
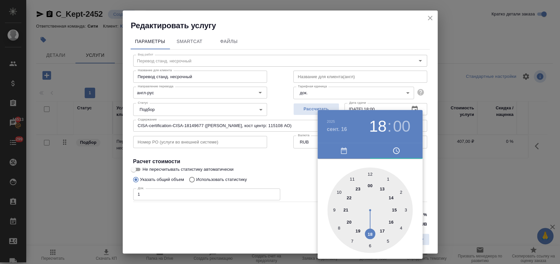
click at [336, 130] on h4 "сент. 16" at bounding box center [336, 129] width 20 height 8
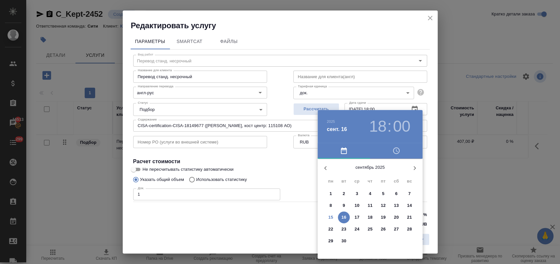
click at [331, 217] on p "15" at bounding box center [330, 217] width 5 height 7
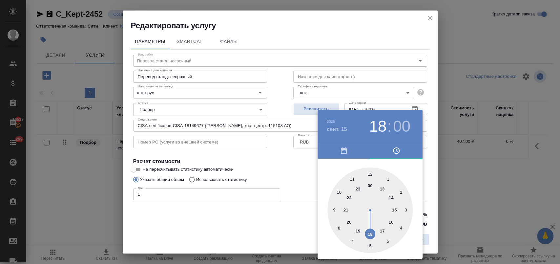
click at [383, 231] on div at bounding box center [369, 209] width 85 height 85
type input "15.09.2025 17:00"
click at [308, 170] on div at bounding box center [280, 132] width 560 height 264
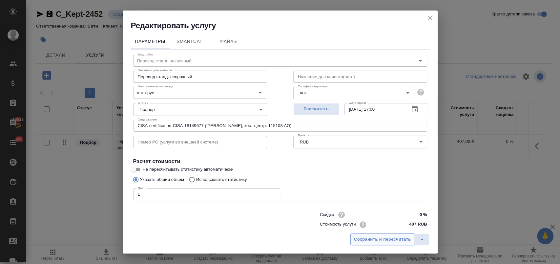
click at [380, 235] on span "Сохранить и пересчитать" at bounding box center [382, 239] width 57 height 8
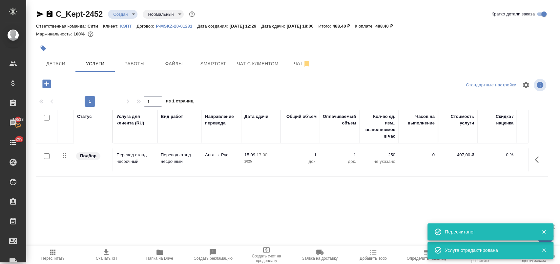
click at [46, 83] on icon "button" at bounding box center [46, 83] width 11 height 11
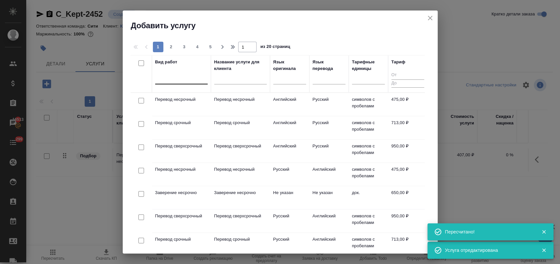
click at [182, 77] on div at bounding box center [181, 78] width 52 height 10
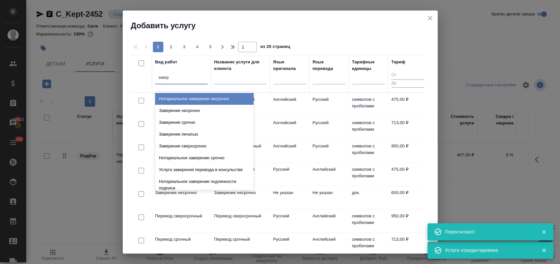
type input "завере"
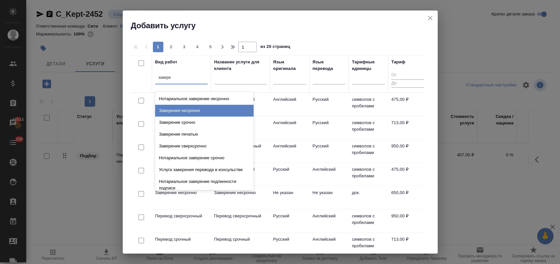
click at [202, 108] on div "Заверение несрочно" at bounding box center [204, 111] width 98 height 12
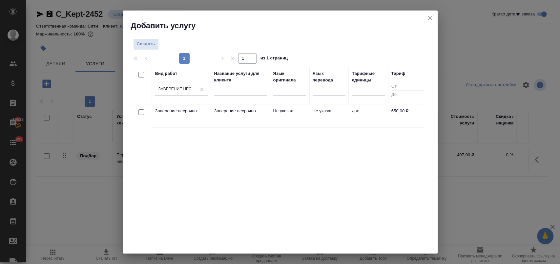
click at [141, 109] on input "checkbox" at bounding box center [141, 112] width 6 height 6
checkbox input "true"
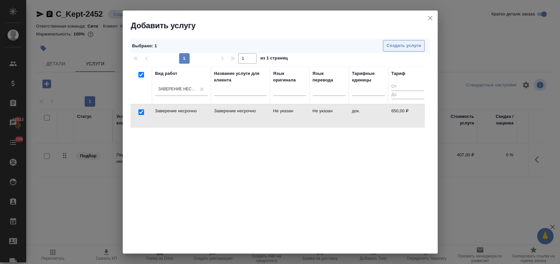
click at [404, 48] on span "Создать услуги" at bounding box center [403, 46] width 34 height 8
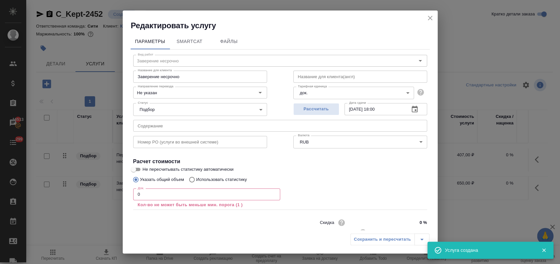
click at [153, 127] on input "text" at bounding box center [280, 126] width 294 height 12
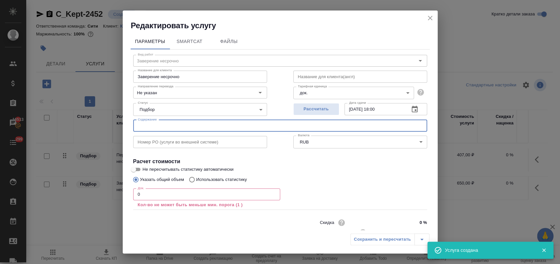
paste input "CISA-certification-CISA-18149677 (Мордовина Алена, кост центр: 115108 АО)"
type input "CISA-certification-CISA-18149677 (Мордовина Алена, кост центр: 115108 АО)"
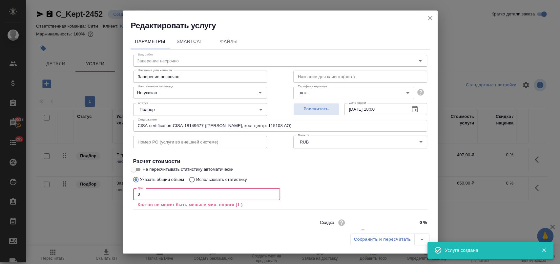
drag, startPoint x: 148, startPoint y: 195, endPoint x: 126, endPoint y: 196, distance: 21.7
click at [126, 196] on div "Параметры SmartCat Файлы Вид работ Заверение несрочно Вид работ Название для кл…" at bounding box center [280, 130] width 315 height 199
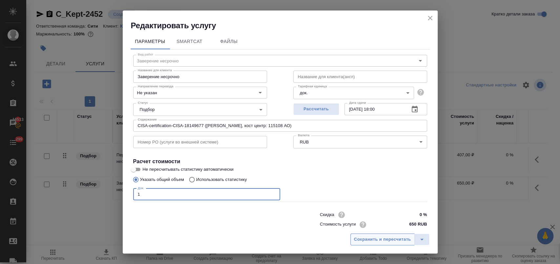
type input "1"
click at [379, 240] on span "Сохранить и пересчитать" at bounding box center [382, 239] width 57 height 8
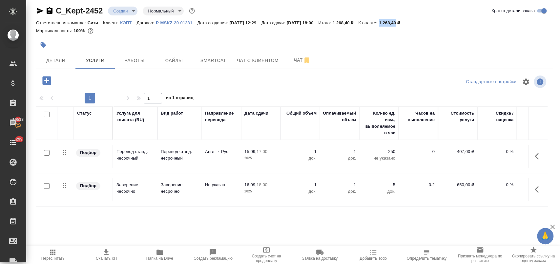
drag, startPoint x: 395, startPoint y: 21, endPoint x: 411, endPoint y: 24, distance: 16.2
click at [405, 24] on p "1 268,40 ₽" at bounding box center [392, 22] width 26 height 5
copy p "1 268,40"
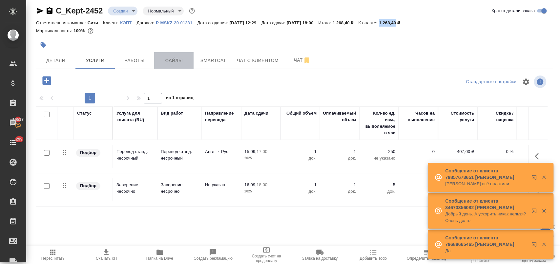
click at [164, 58] on span "Файлы" at bounding box center [173, 60] width 31 height 8
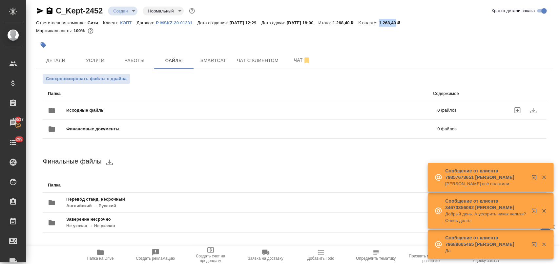
click at [86, 108] on span "Исходные файлы" at bounding box center [168, 110] width 205 height 7
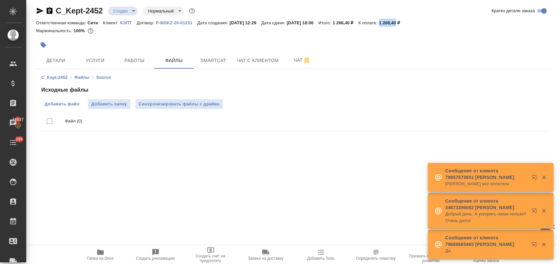
click at [76, 101] on span "Добавить файл" at bounding box center [62, 104] width 35 height 7
click at [0, 0] on input "Добавить файл" at bounding box center [0, 0] width 0 height 0
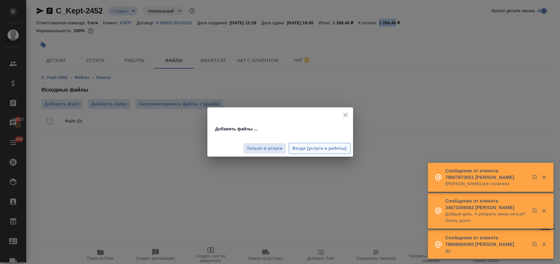
click at [314, 146] on span "Везде (услуги и работы)" at bounding box center [319, 149] width 54 height 8
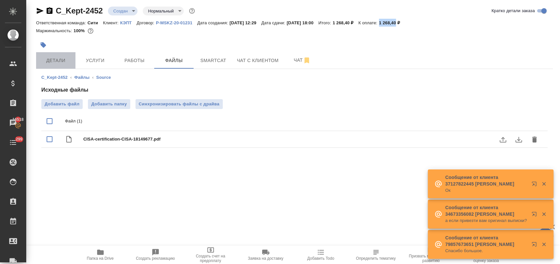
click at [57, 63] on span "Детали" at bounding box center [55, 60] width 31 height 8
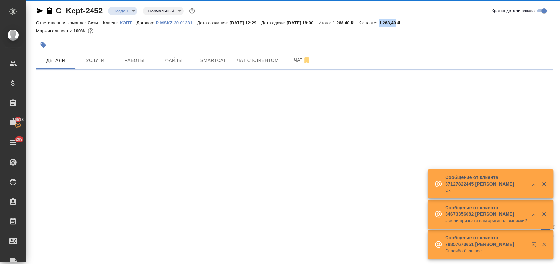
select select "RU"
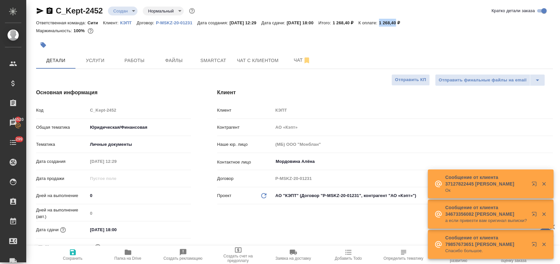
type textarea "x"
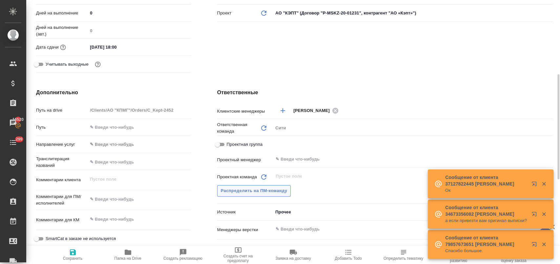
click at [269, 196] on button "Распределить на ПМ-команду" at bounding box center [254, 190] width 74 height 11
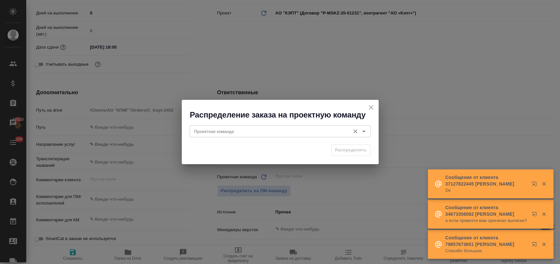
click at [274, 134] on input "Проектная команда" at bounding box center [268, 131] width 155 height 8
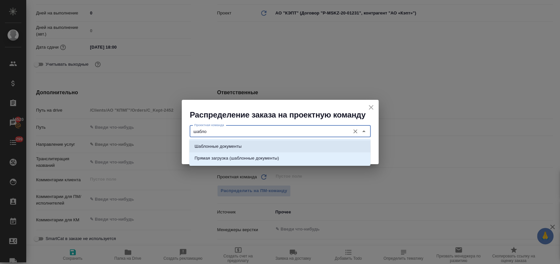
click at [240, 147] on p "Шаблонные документы" at bounding box center [217, 146] width 47 height 7
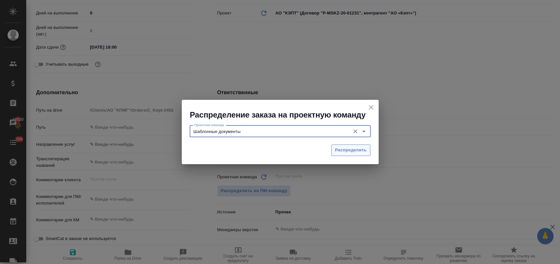
type input "Шаблонные документы"
click at [343, 151] on span "Распределить" at bounding box center [351, 150] width 32 height 8
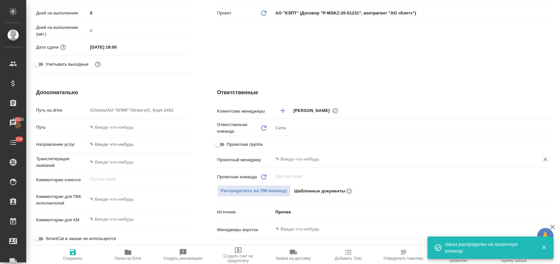
type textarea "x"
click at [74, 251] on icon "button" at bounding box center [73, 252] width 6 height 6
type textarea "x"
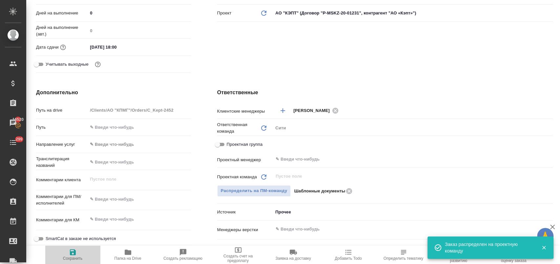
type textarea "x"
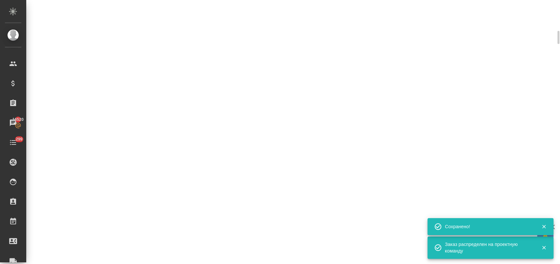
select select "RU"
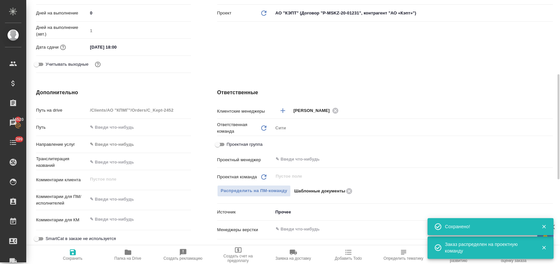
type textarea "x"
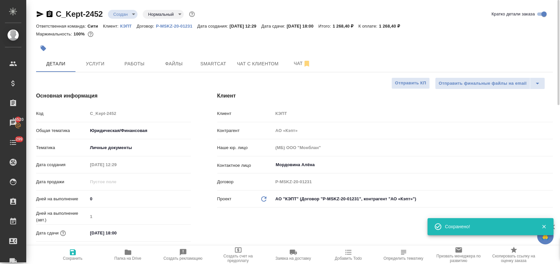
click at [130, 12] on body "🙏 .cls-1 fill:#fff; AWATERA Лофицкая Юлия Владимировна Клиенты Спецификации Зак…" at bounding box center [280, 158] width 560 height 316
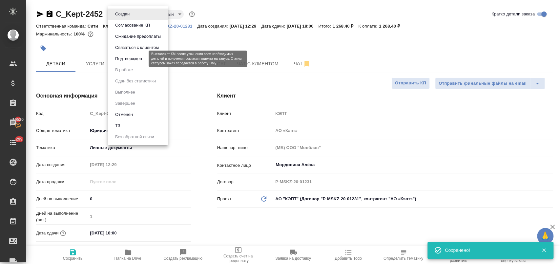
click at [130, 57] on button "Подтвержден" at bounding box center [128, 58] width 31 height 7
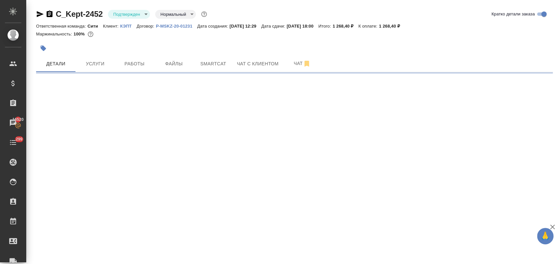
select select "RU"
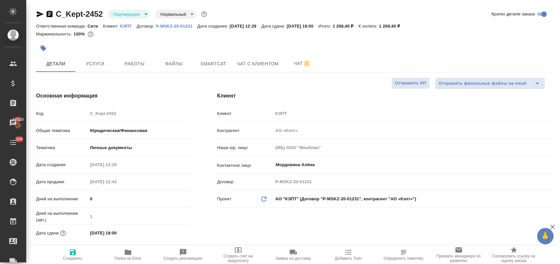
type textarea "x"
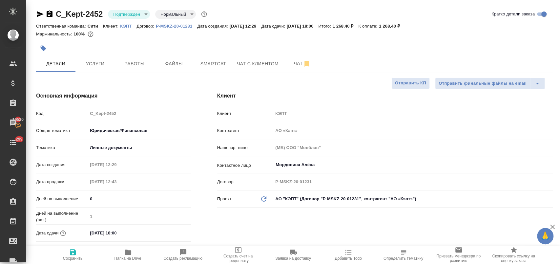
type textarea "x"
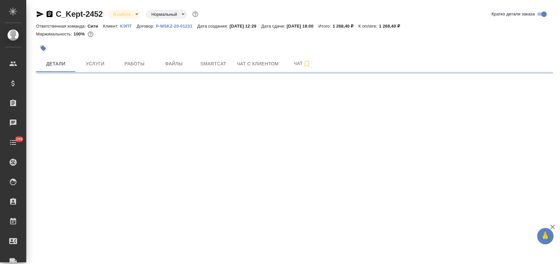
select select "RU"
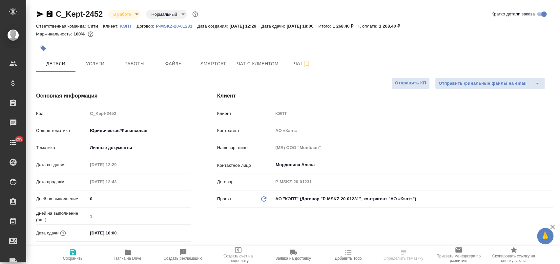
type textarea "x"
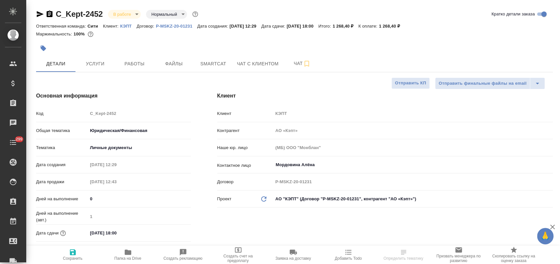
type textarea "x"
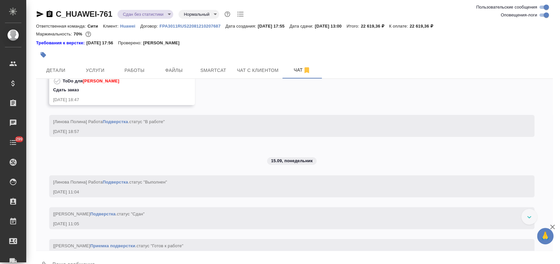
scroll to position [5174, 0]
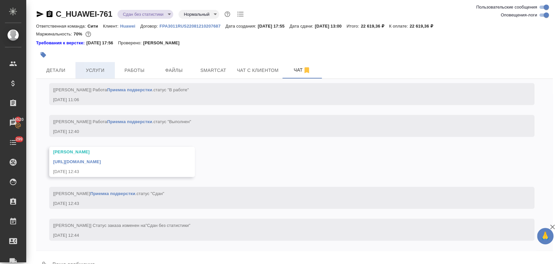
click at [96, 69] on span "Услуги" at bounding box center [94, 70] width 31 height 8
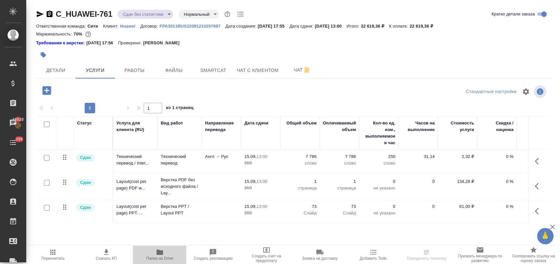
click at [158, 254] on icon "button" at bounding box center [160, 252] width 8 height 8
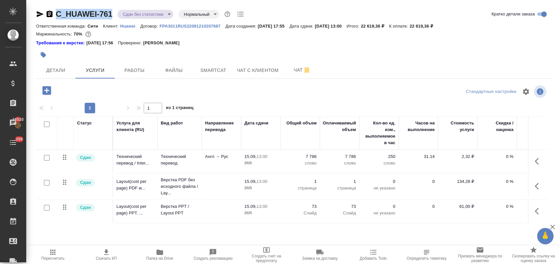
drag, startPoint x: 113, startPoint y: 10, endPoint x: 55, endPoint y: 13, distance: 57.8
click at [55, 13] on div "C_HUAWEI-761 Сдан без статистики distributed Нормальный normal" at bounding box center [140, 14] width 209 height 10
copy link "C_HUAWEI-761"
click at [55, 68] on span "Детали" at bounding box center [55, 70] width 31 height 8
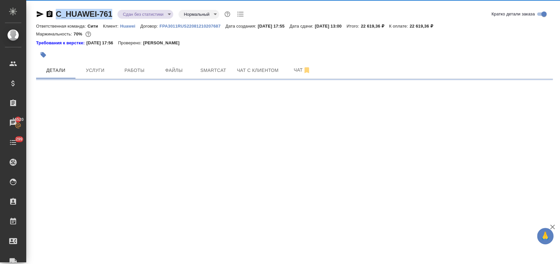
select select "RU"
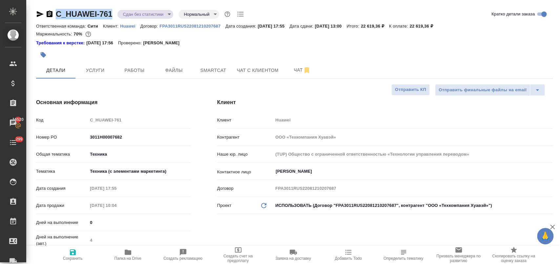
type textarea "x"
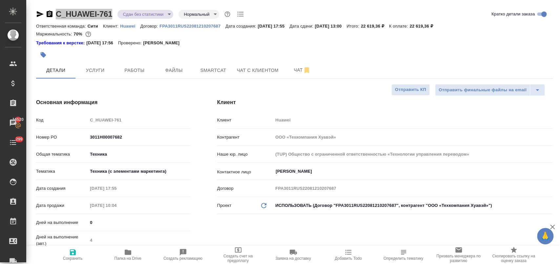
type textarea "x"
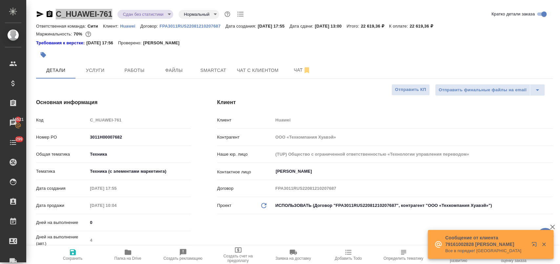
type textarea "x"
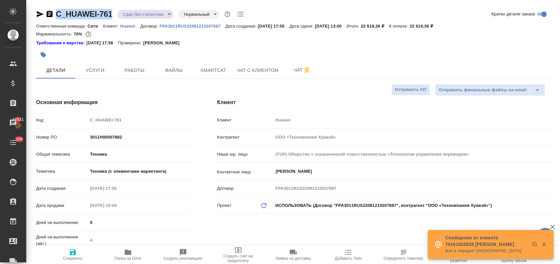
type textarea "x"
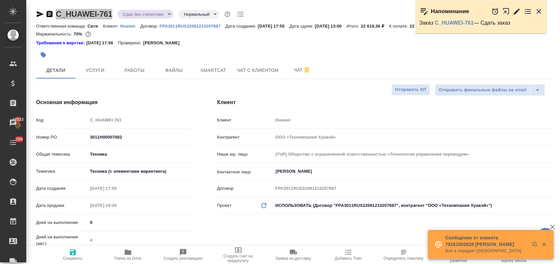
type textarea "x"
